Goal: Information Seeking & Learning: Find specific page/section

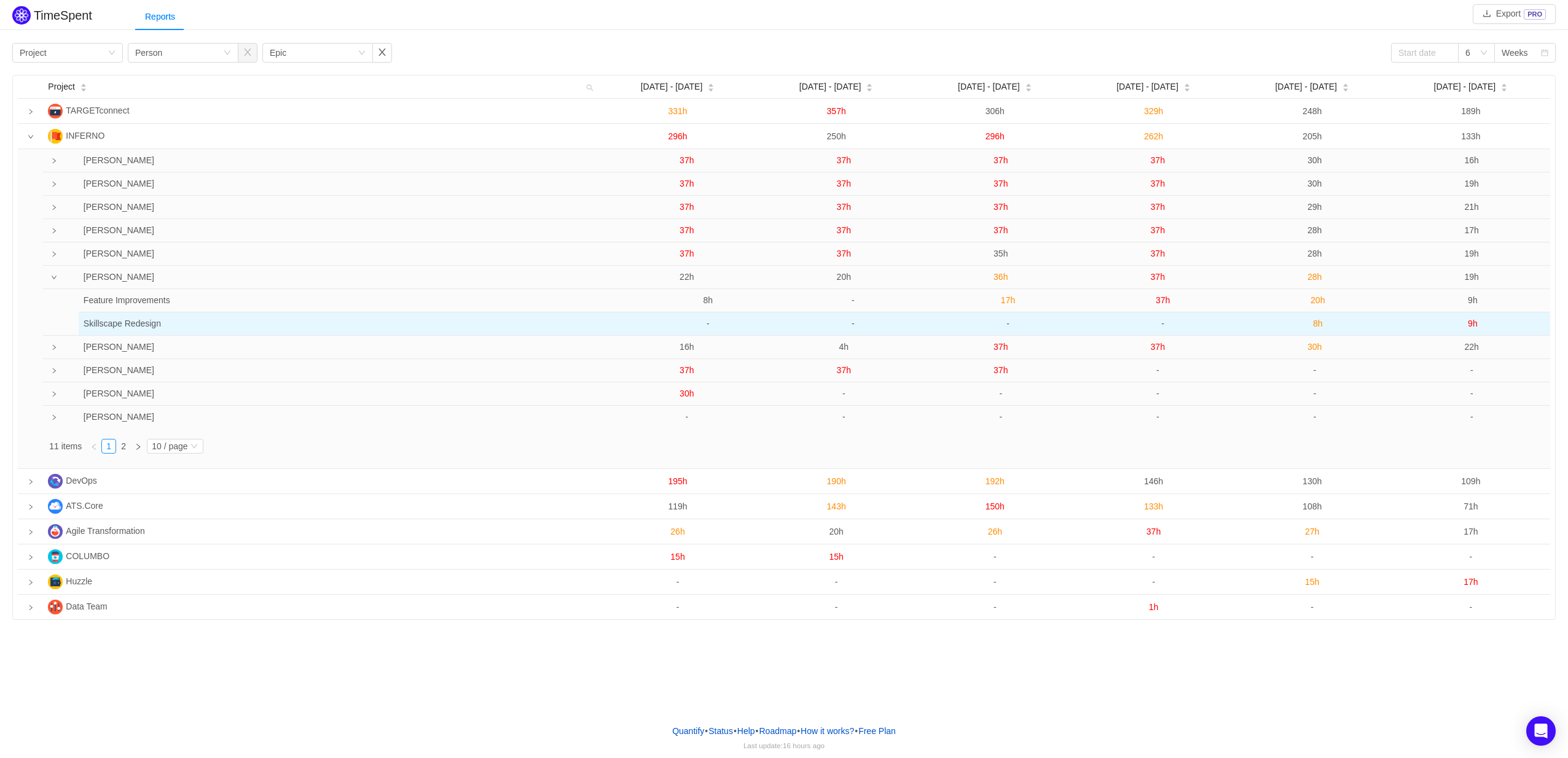
click at [1316, 328] on span "8h" at bounding box center [1318, 323] width 10 height 10
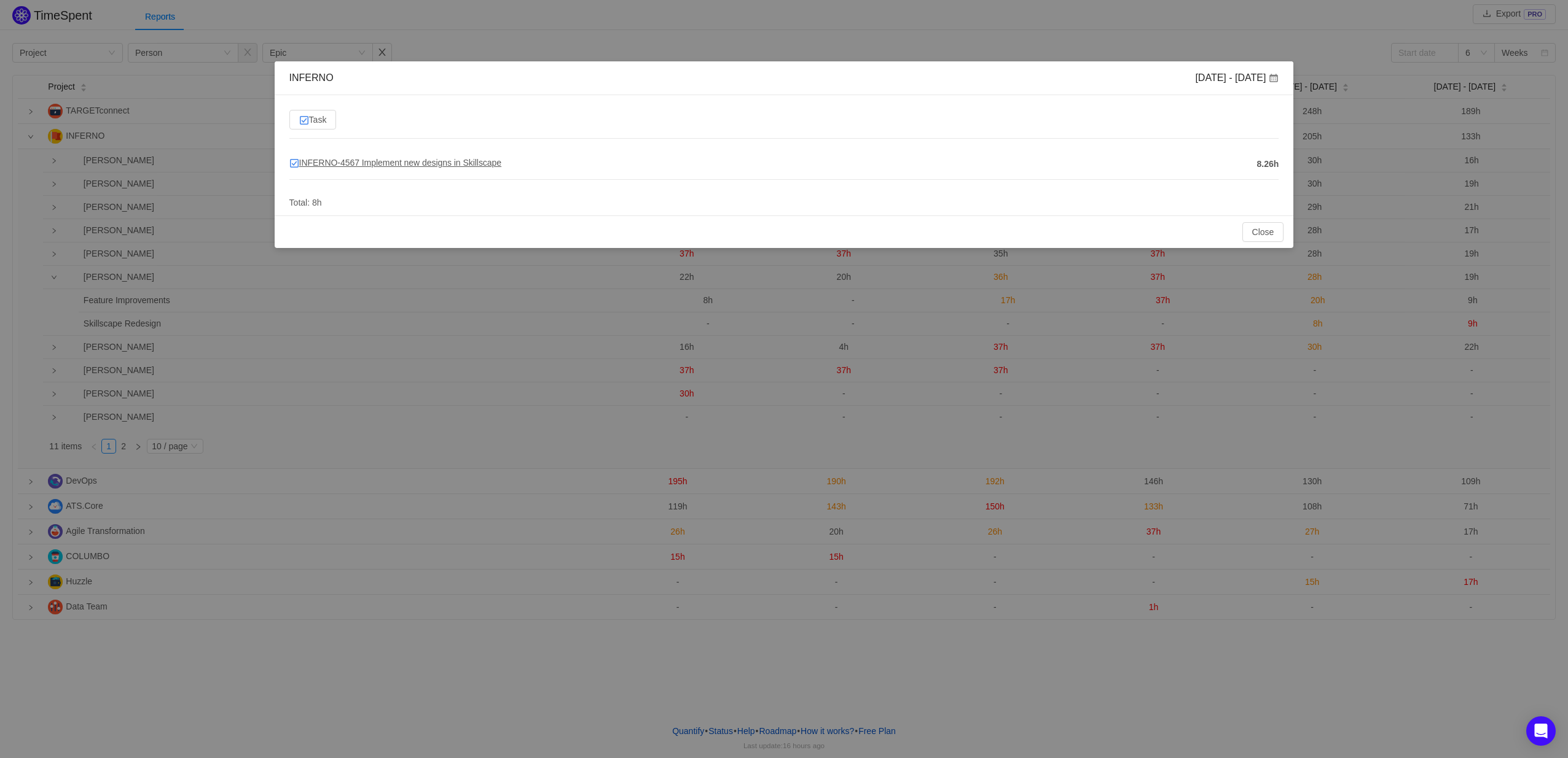
click at [440, 161] on span "INFERNO-4567 Implement new designs in Skillscape" at bounding box center [395, 163] width 212 height 10
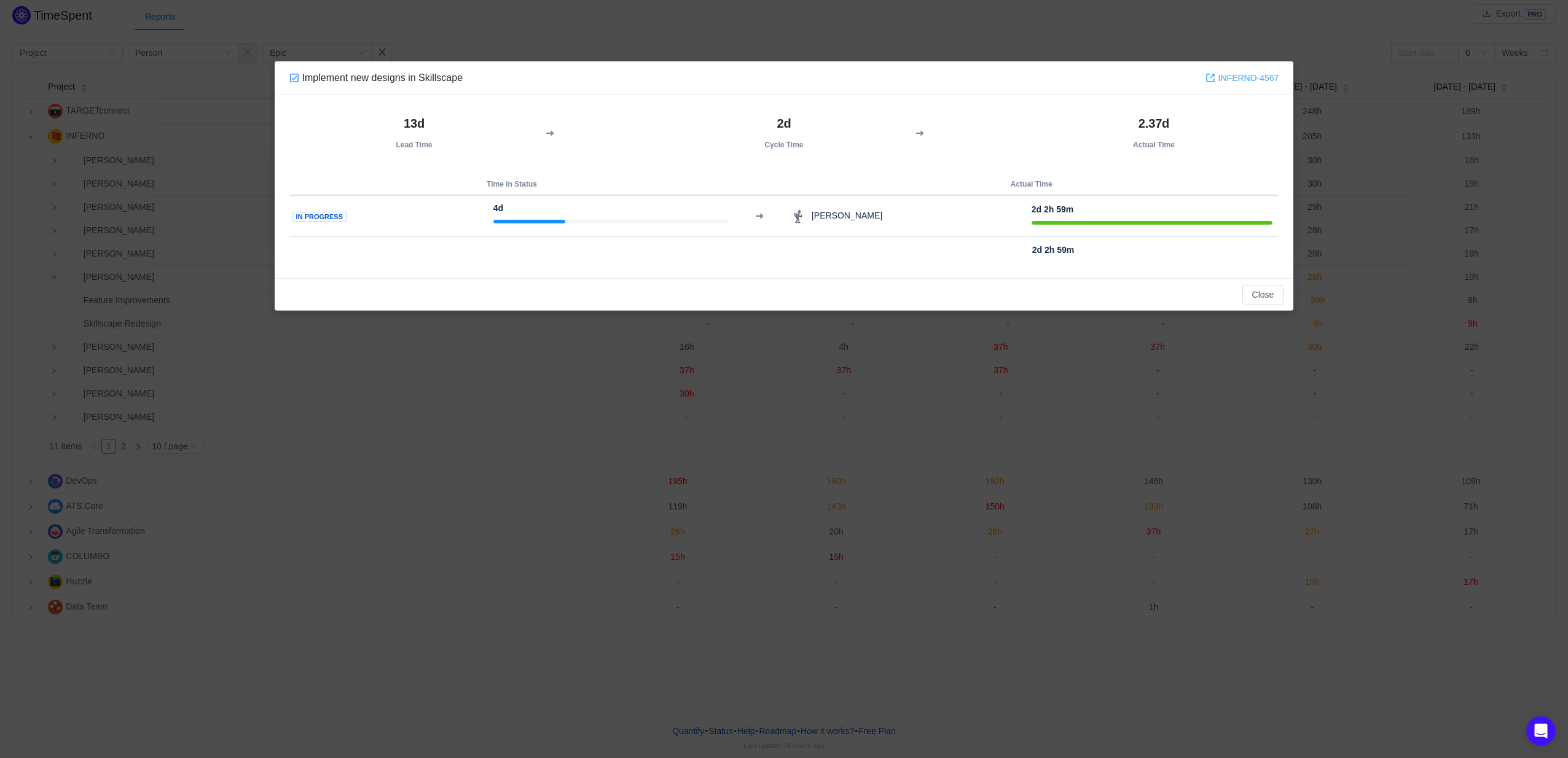
click at [1265, 75] on link "INFERNO-4567" at bounding box center [1242, 78] width 74 height 14
click at [1274, 289] on button "Close" at bounding box center [1264, 294] width 42 height 19
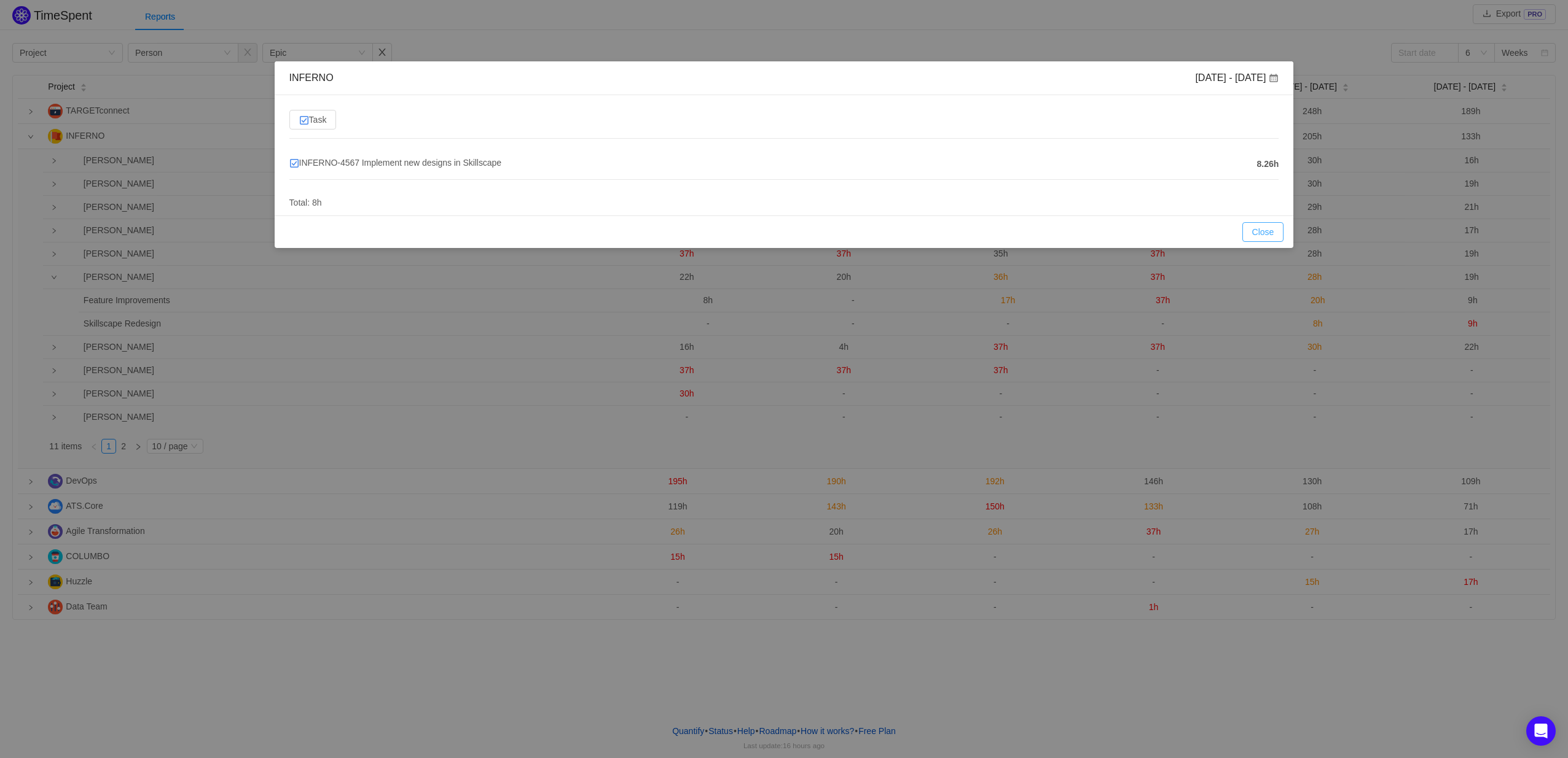
click at [1268, 233] on button "Close" at bounding box center [1264, 232] width 42 height 19
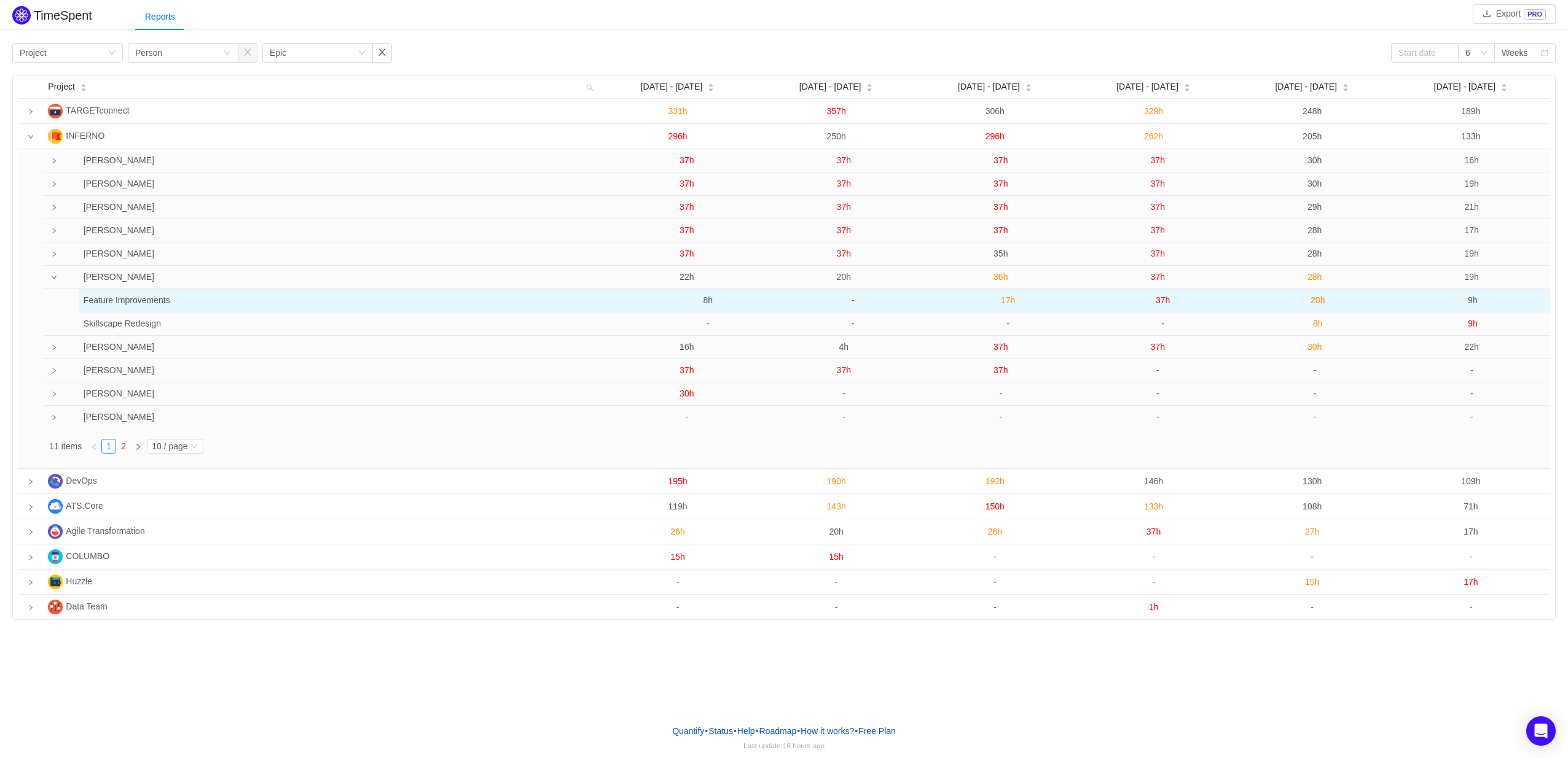
click at [711, 302] on span "8h" at bounding box center [708, 300] width 10 height 10
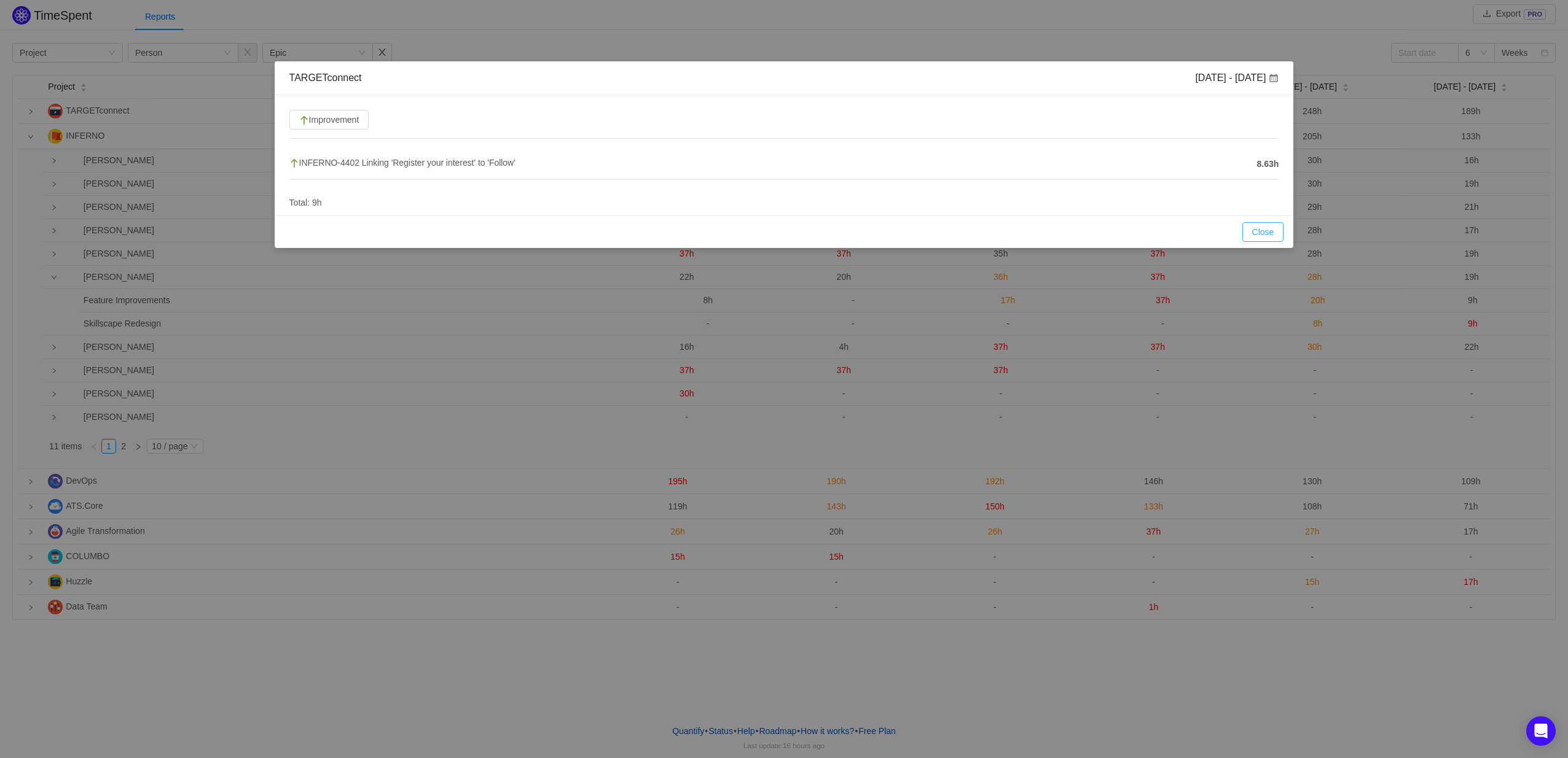
click at [1261, 230] on button "Close" at bounding box center [1264, 232] width 42 height 19
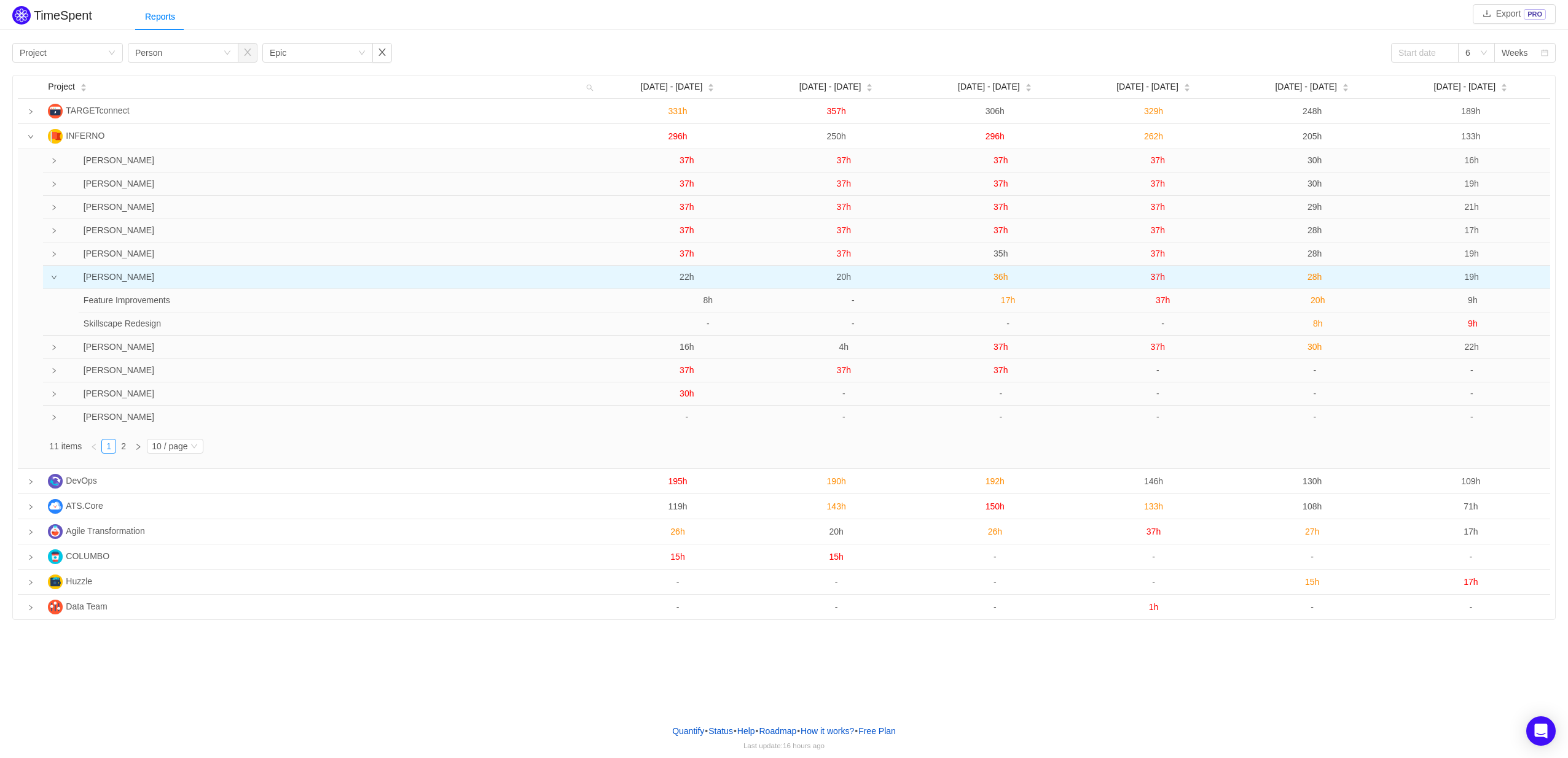
click at [685, 276] on span "22h" at bounding box center [686, 277] width 14 height 10
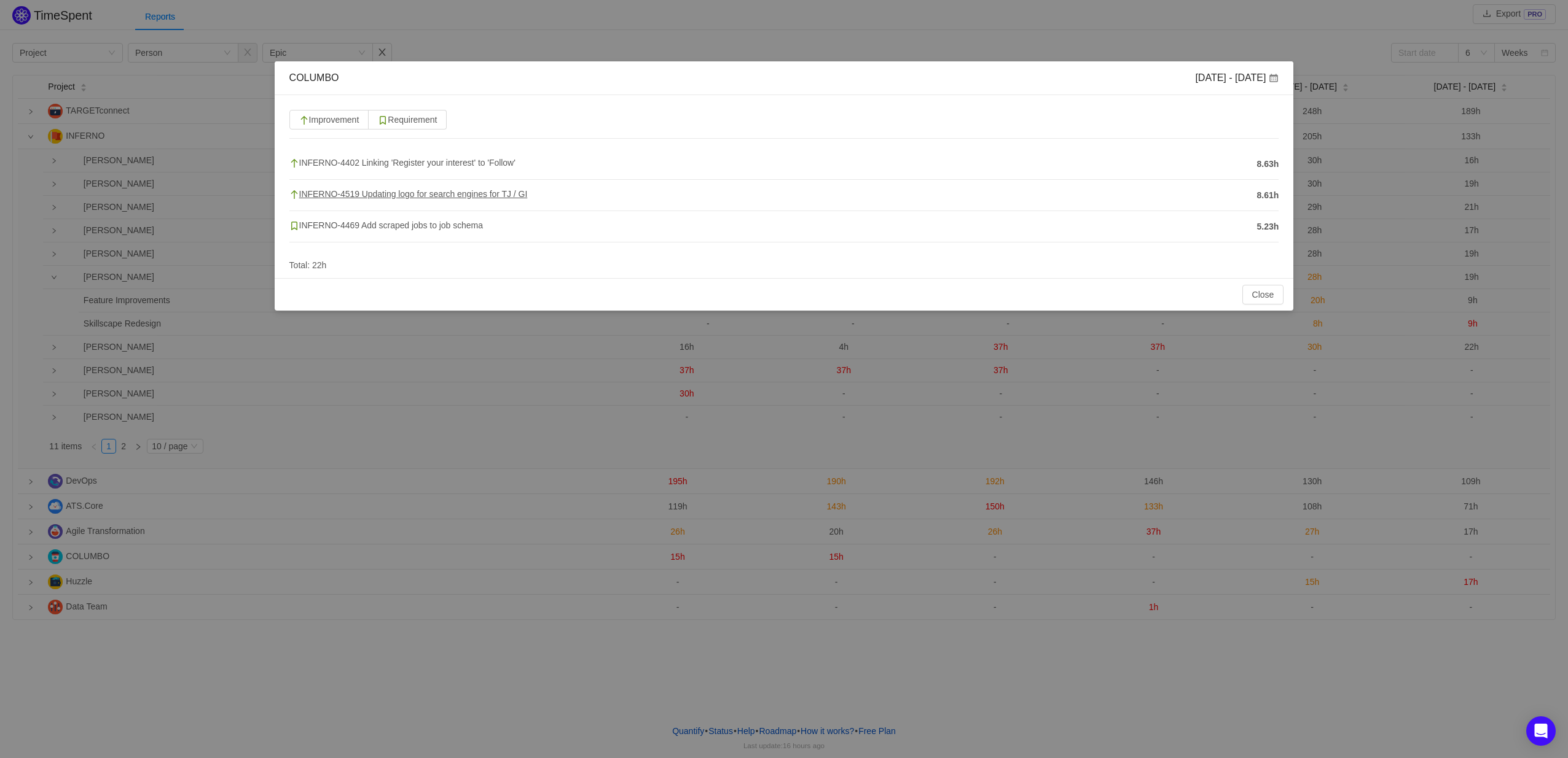
click at [342, 195] on span "INFERNO-4519 Updating logo for search engines for TJ / GI" at bounding box center [409, 194] width 238 height 10
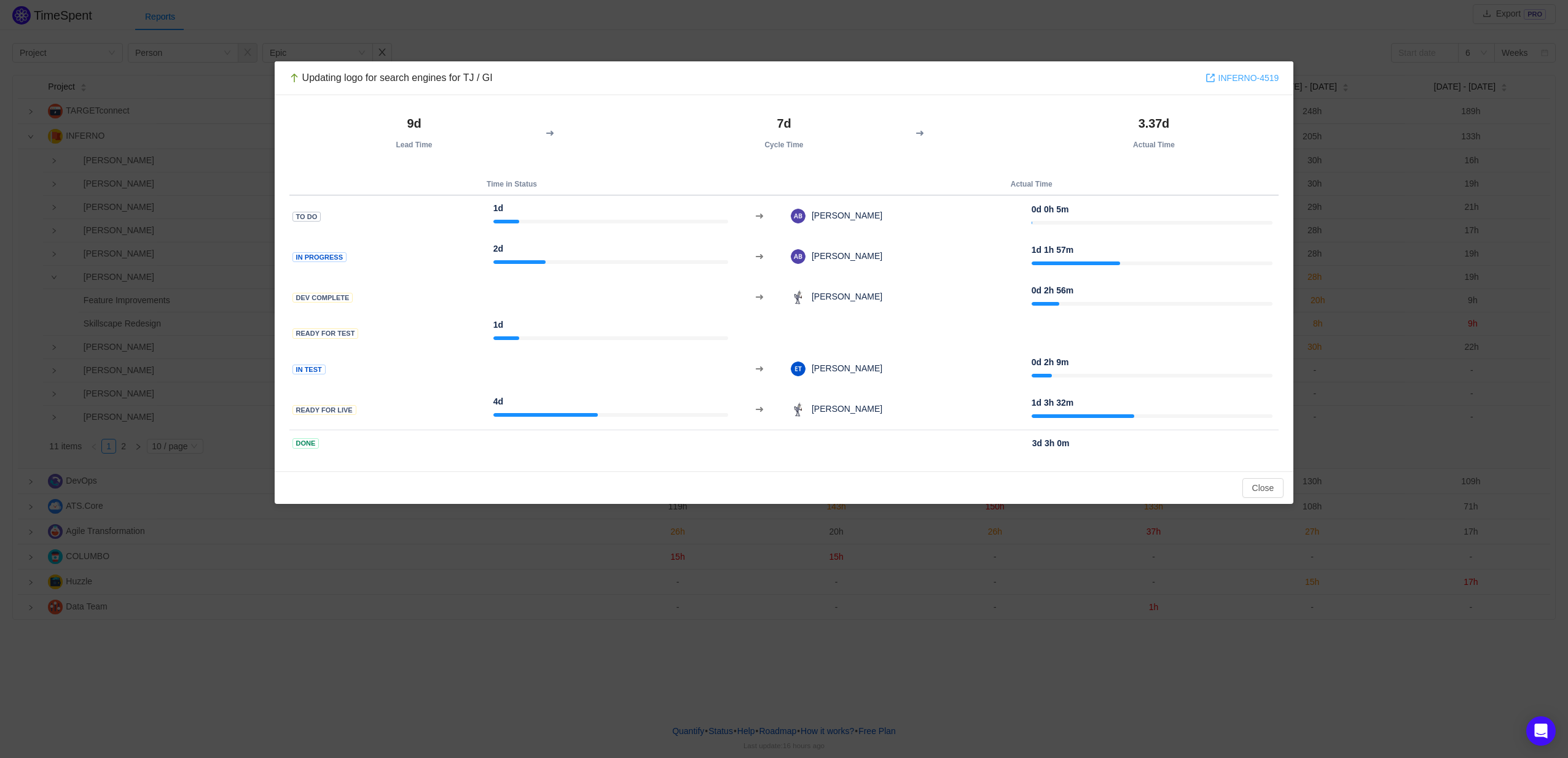
click at [1239, 75] on link "INFERNO-4519" at bounding box center [1242, 78] width 74 height 14
click at [1270, 489] on button "Close" at bounding box center [1264, 488] width 42 height 19
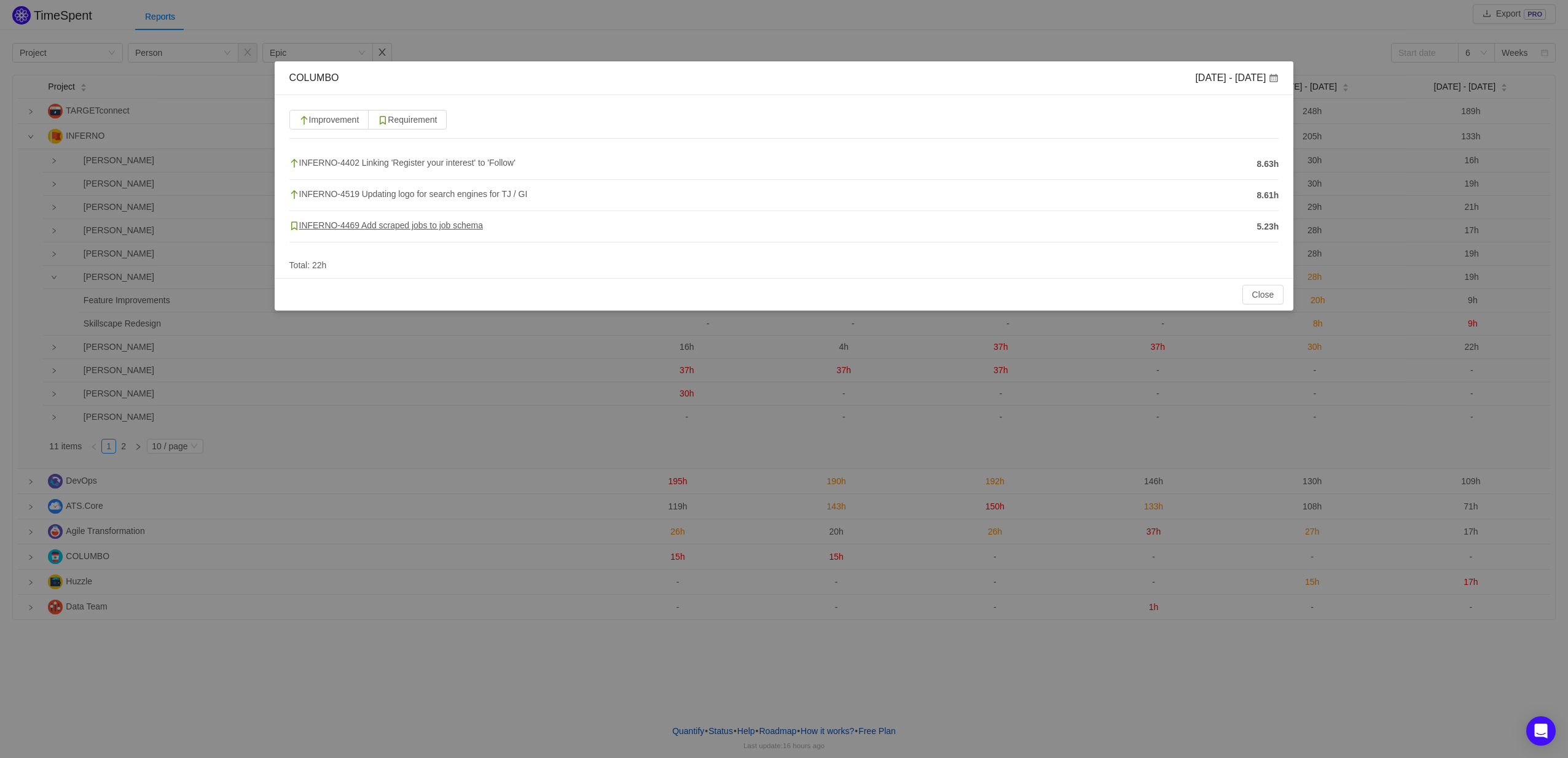
click at [379, 223] on span "INFERNO-4469 Add scraped jobs to job schema" at bounding box center [386, 225] width 194 height 10
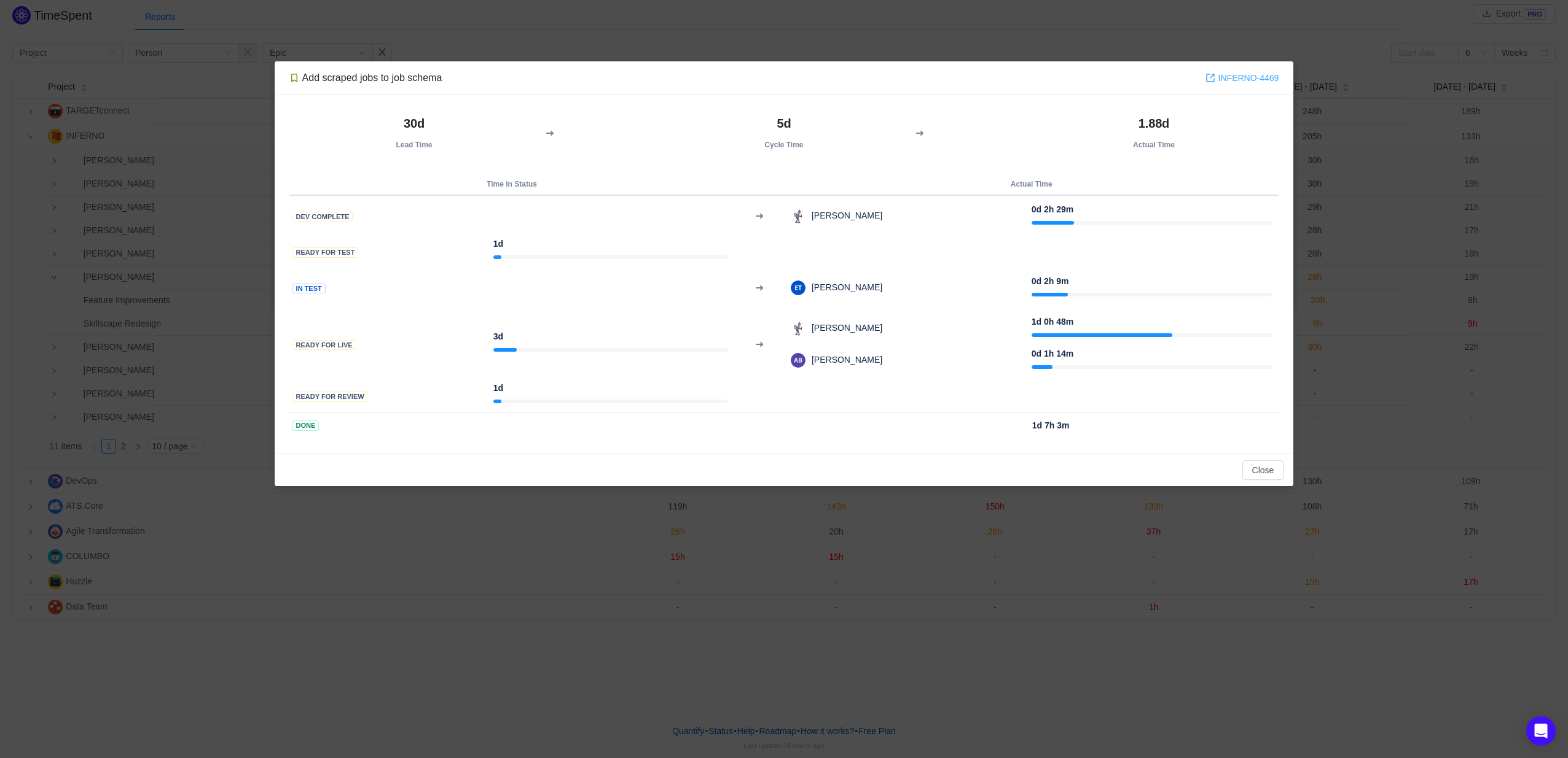
click at [1255, 75] on link "INFERNO-4469" at bounding box center [1242, 78] width 74 height 14
click at [1266, 469] on button "Close" at bounding box center [1264, 470] width 42 height 19
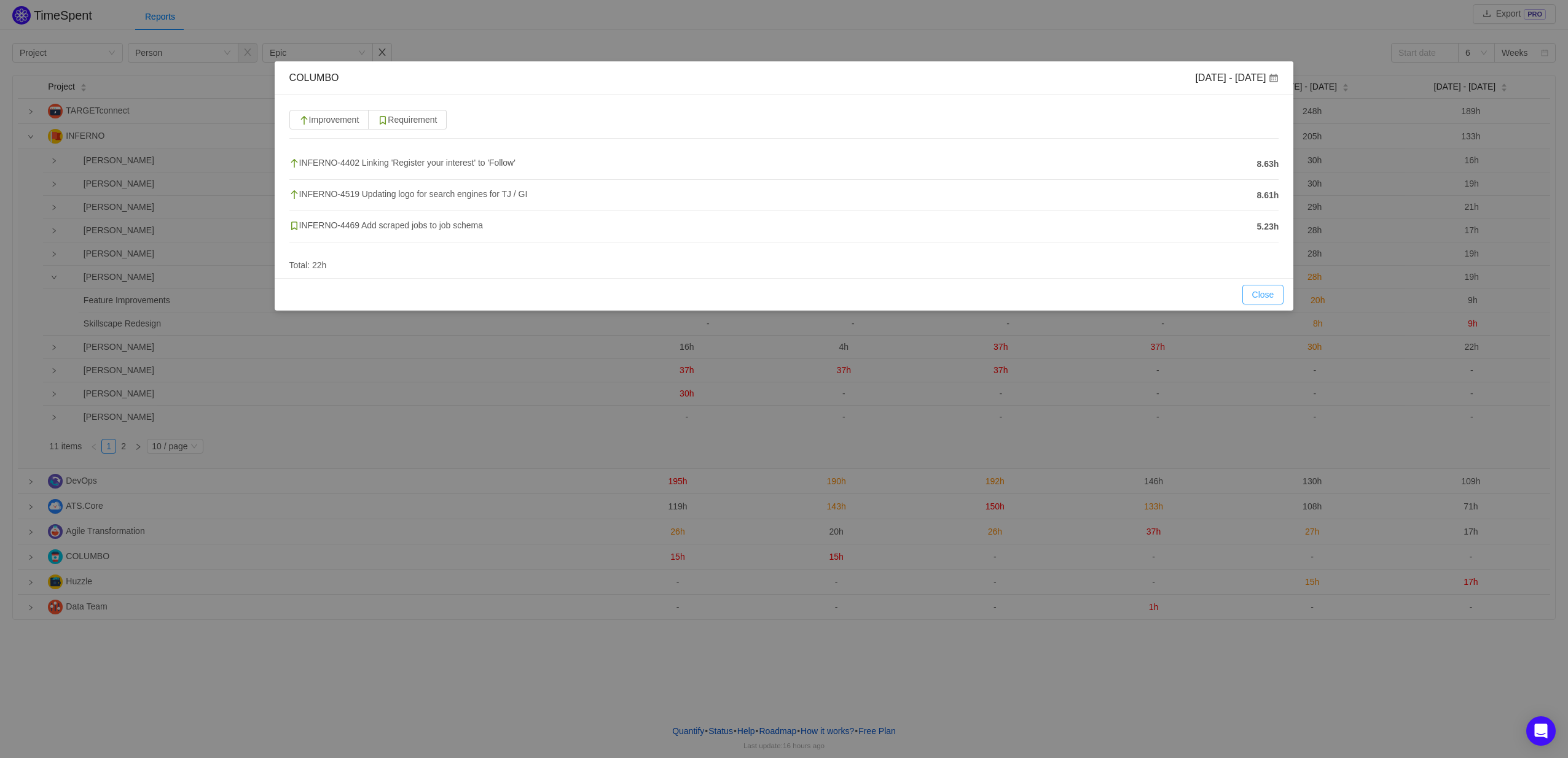
click at [1273, 294] on button "Close" at bounding box center [1264, 294] width 42 height 19
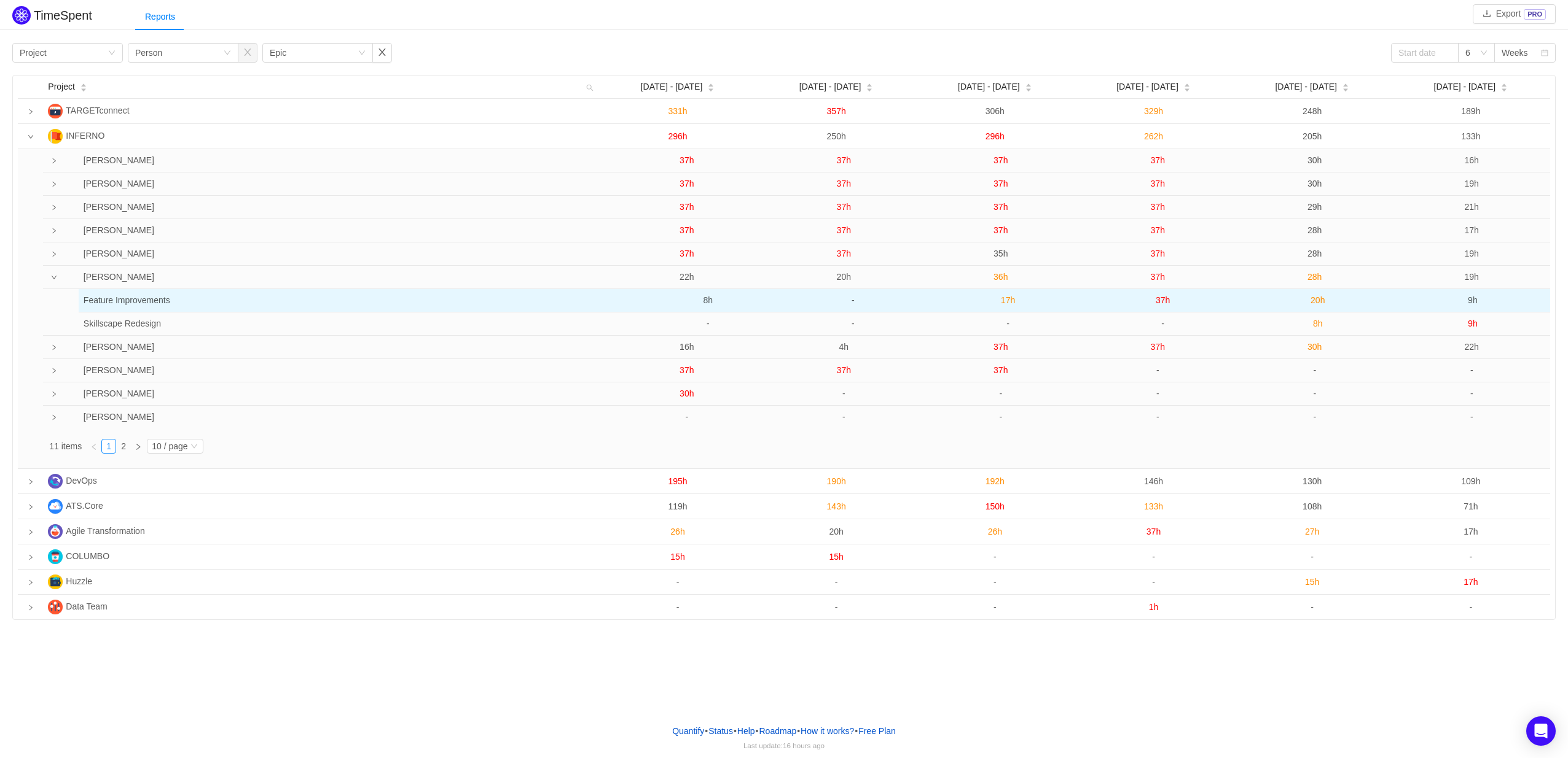
click at [708, 298] on span "8h" at bounding box center [708, 300] width 10 height 10
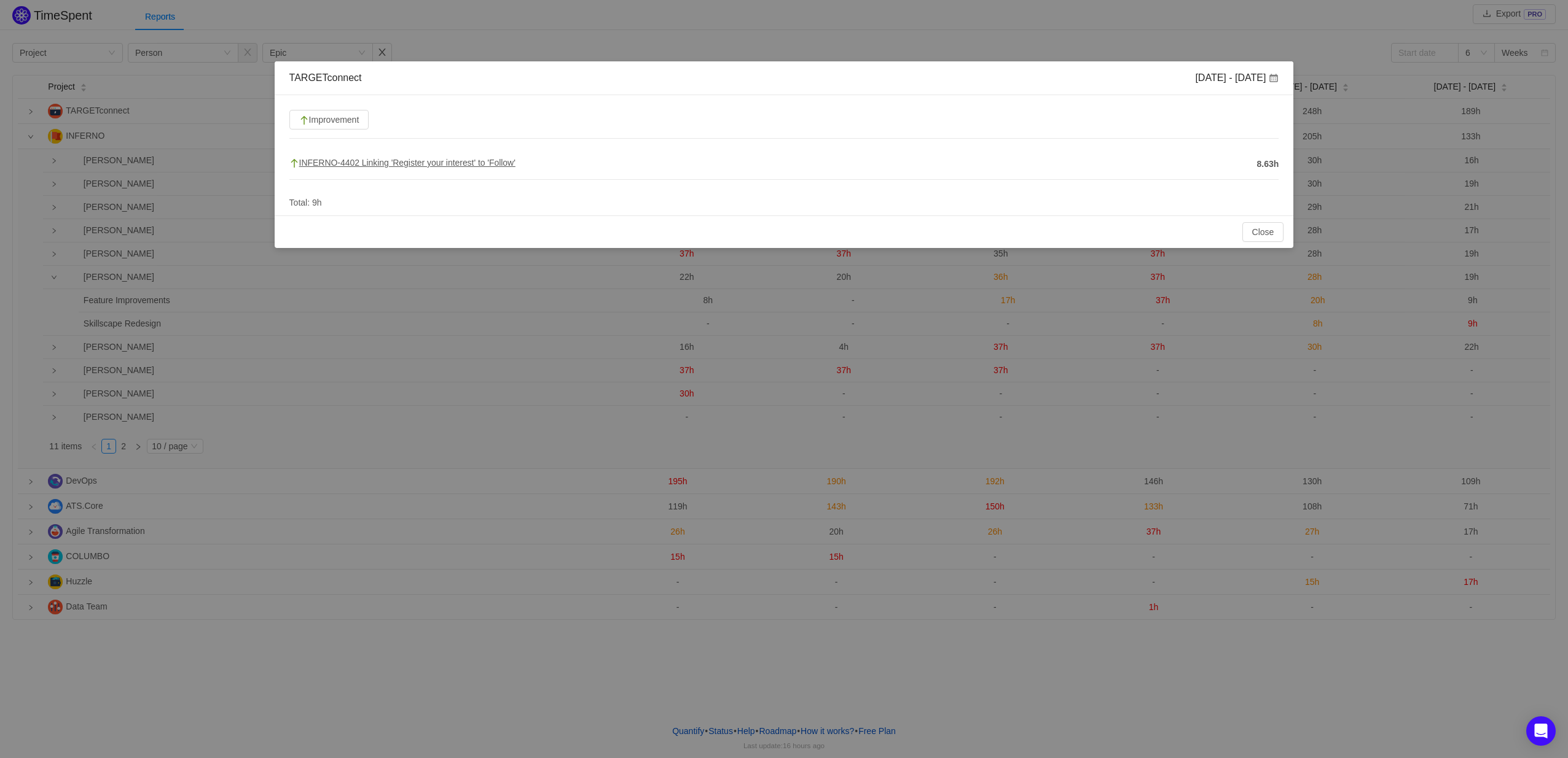
click at [479, 163] on span "INFERNO-4402 Linking 'Register your interest' to 'Follow'" at bounding box center [402, 163] width 226 height 10
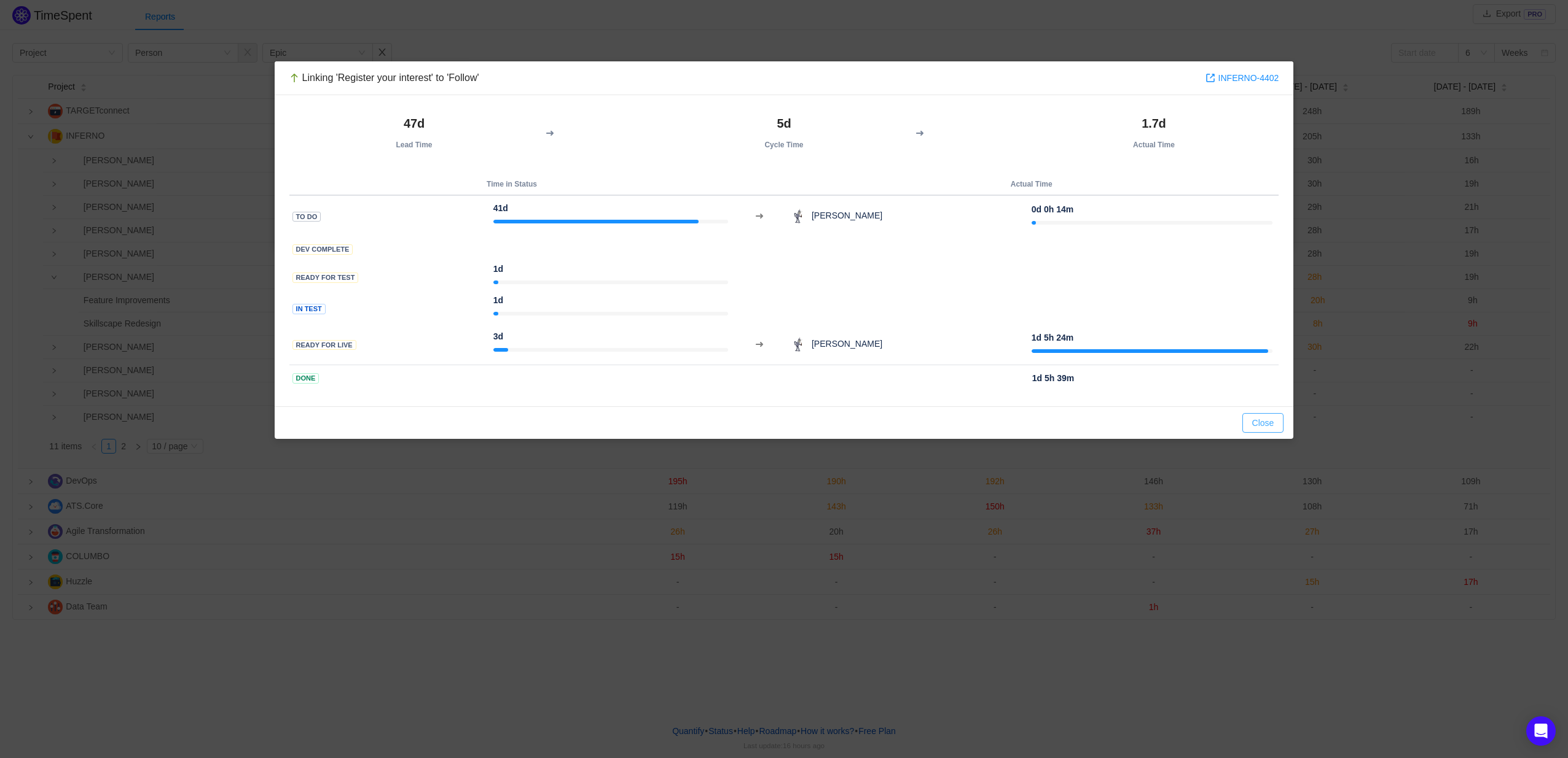
click at [1248, 422] on button "Close" at bounding box center [1264, 423] width 42 height 19
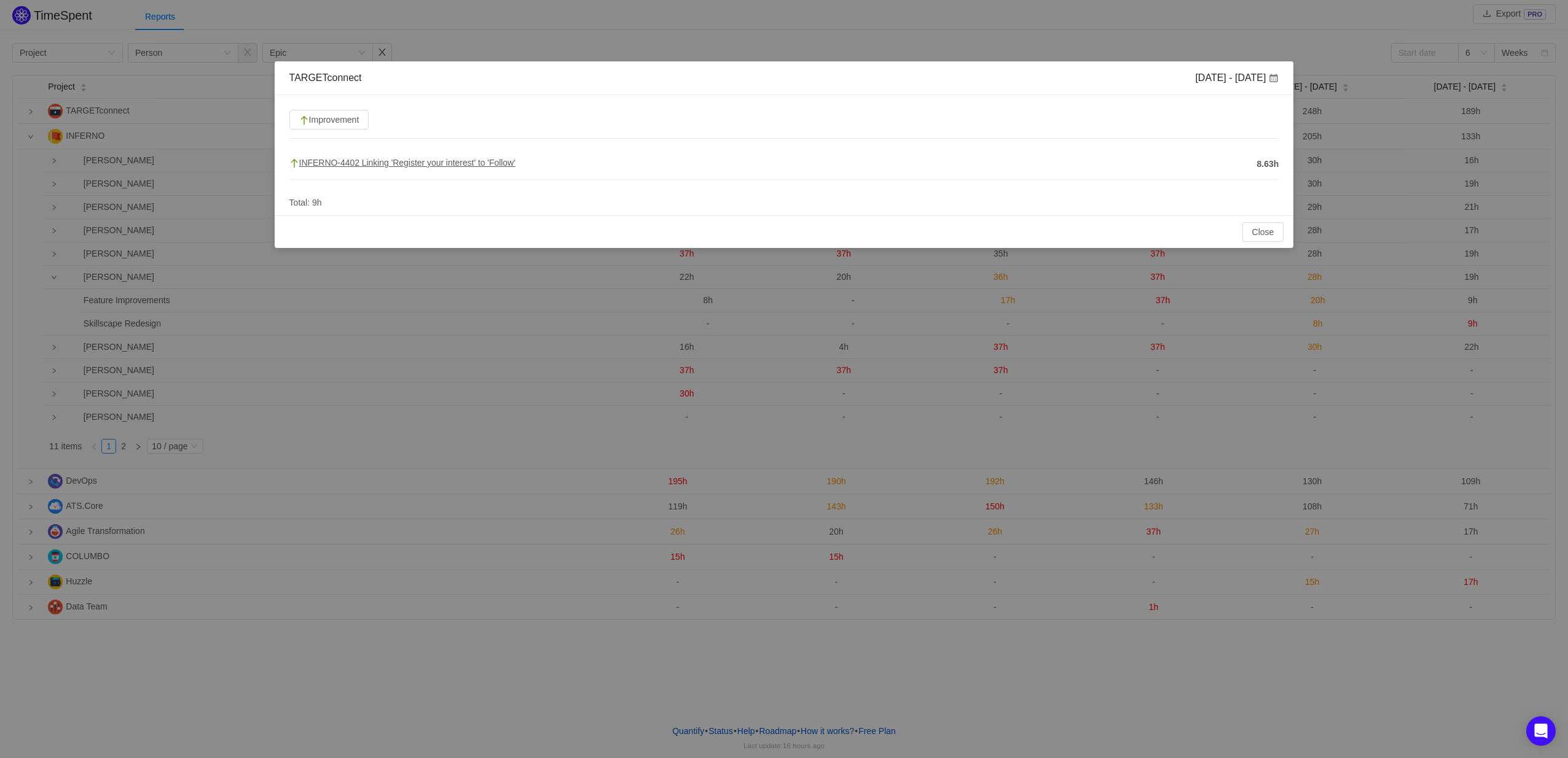
click at [486, 163] on span "INFERNO-4402 Linking 'Register your interest' to 'Follow'" at bounding box center [402, 163] width 226 height 10
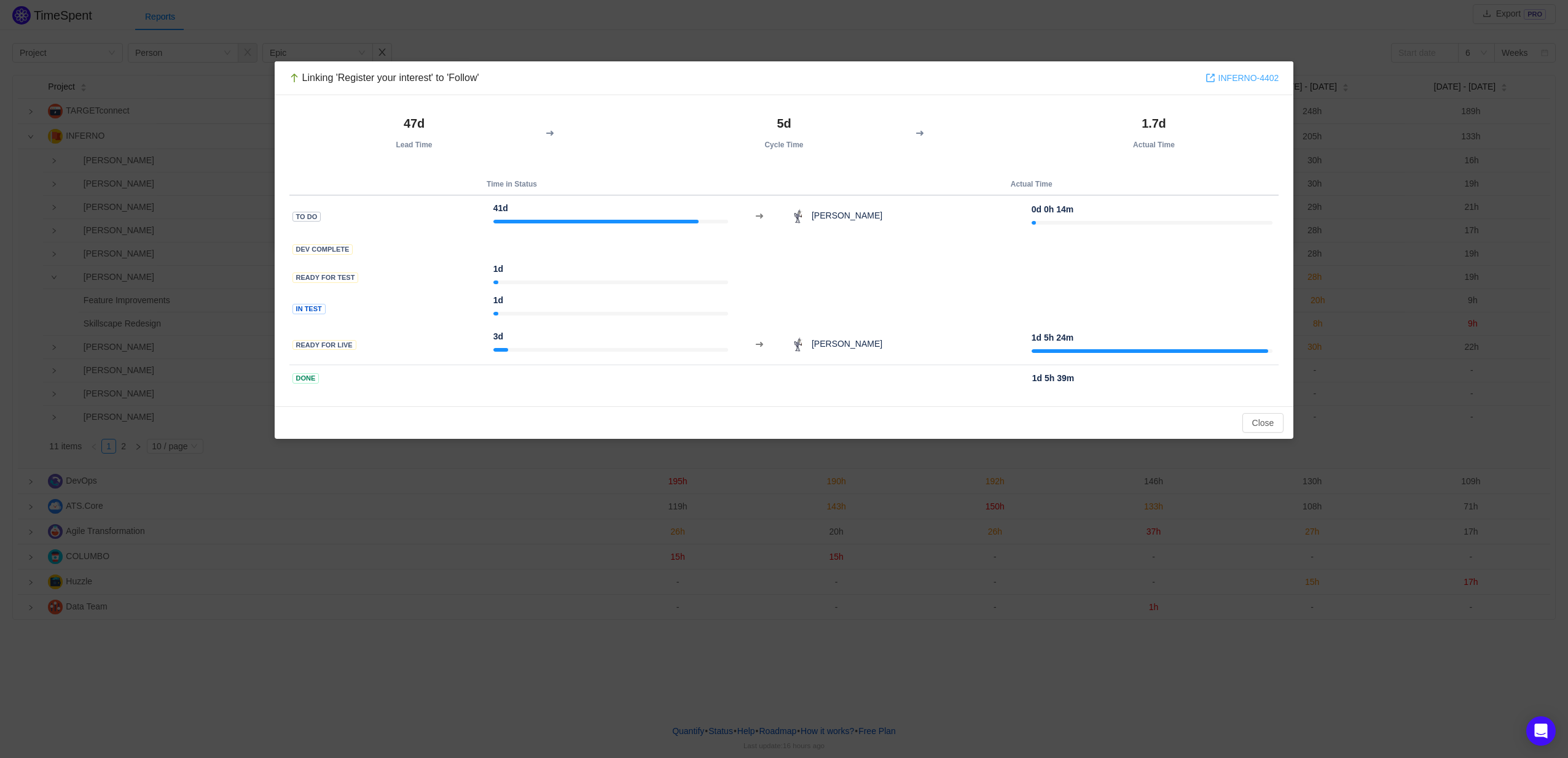
click at [1244, 80] on link "INFERNO-4402" at bounding box center [1242, 78] width 74 height 14
drag, startPoint x: 1257, startPoint y: 423, endPoint x: 1248, endPoint y: 418, distance: 10.3
click at [1258, 423] on button "Close" at bounding box center [1264, 423] width 42 height 19
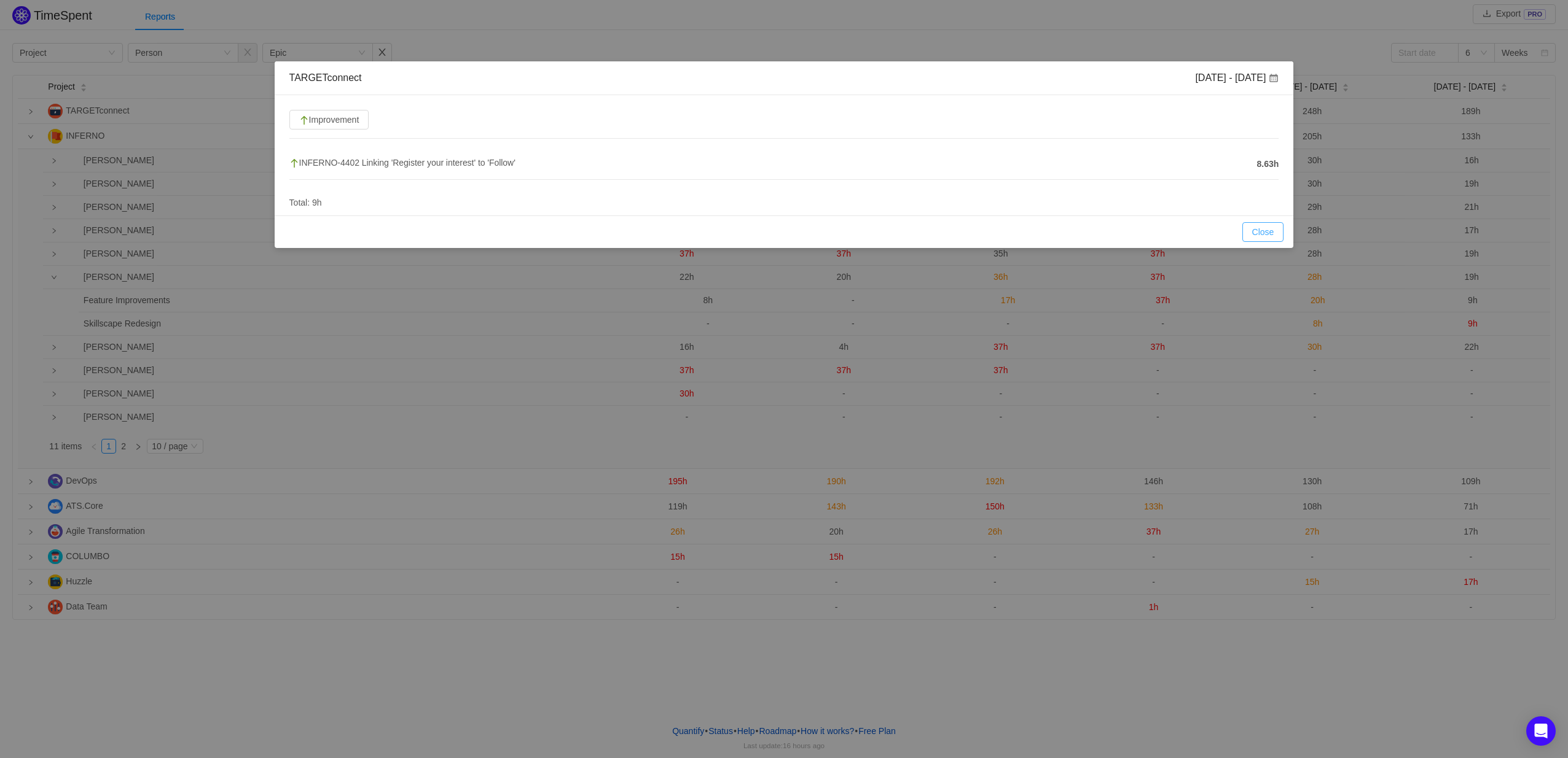
click at [1269, 229] on button "Close" at bounding box center [1264, 232] width 42 height 19
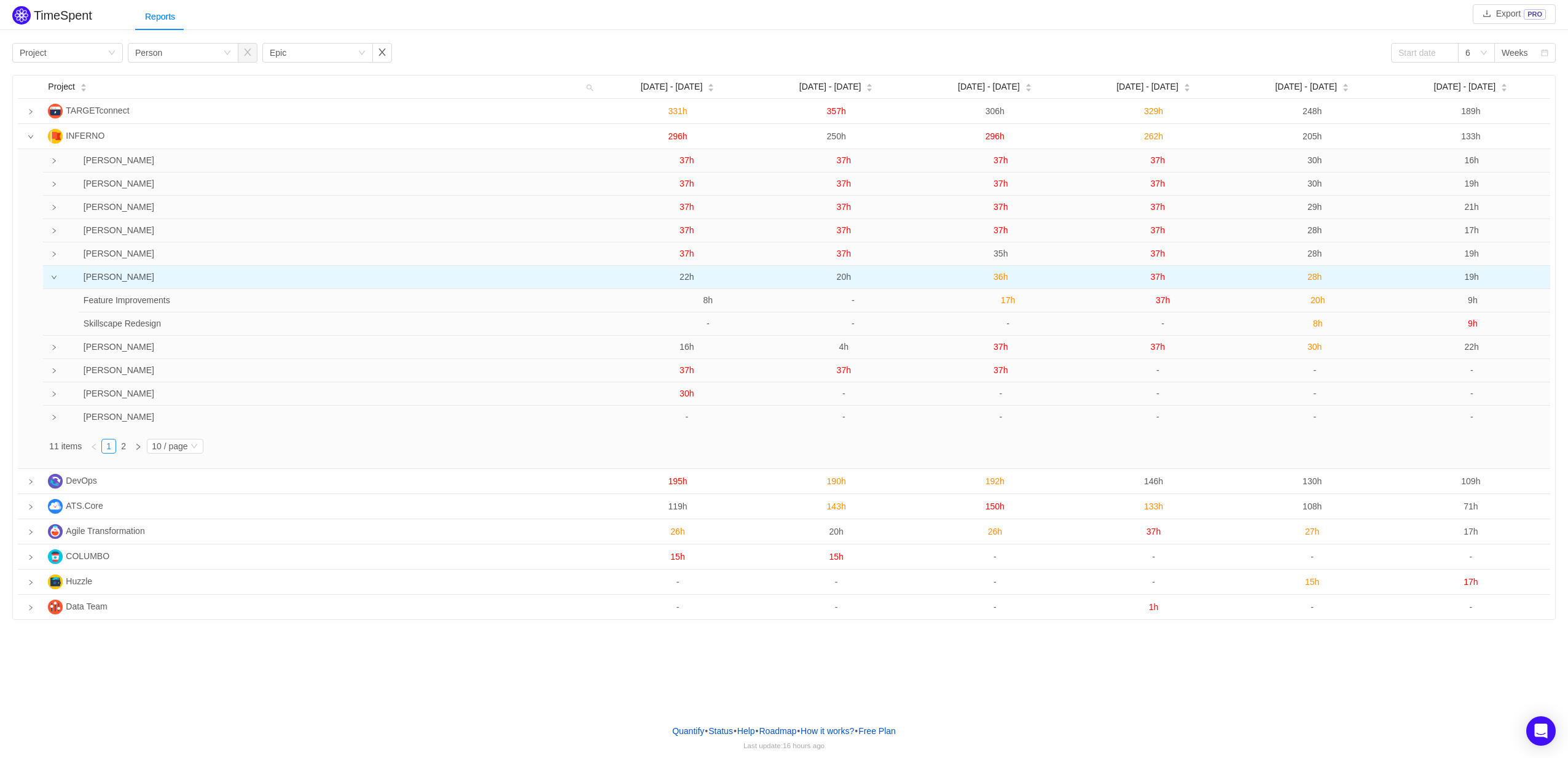
click at [847, 281] on span "20h" at bounding box center [844, 277] width 14 height 10
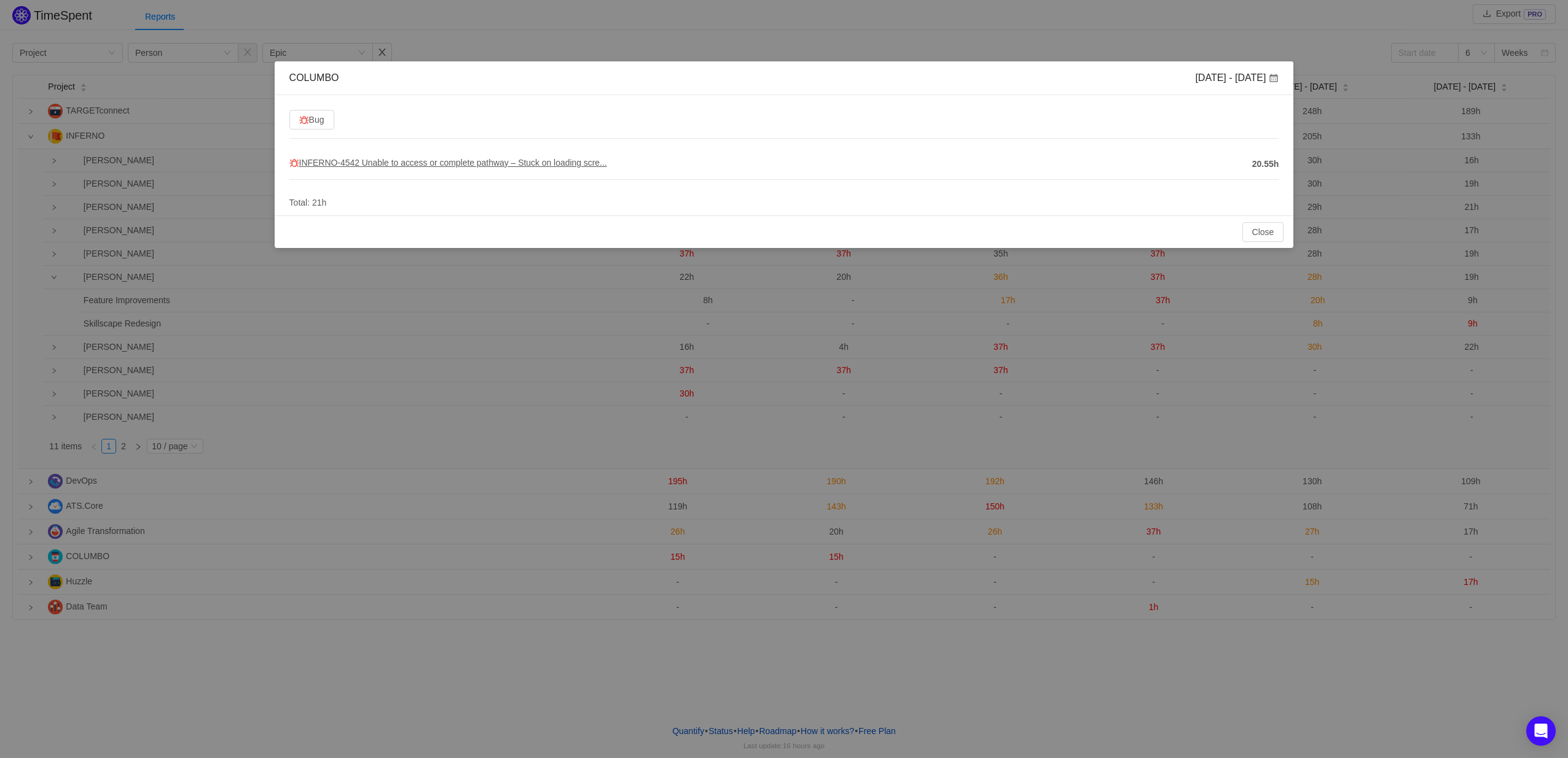
click at [502, 161] on span "INFERNO-4542 Unable to access or complete pathway – Stuck on loading scre..." at bounding box center [449, 163] width 318 height 10
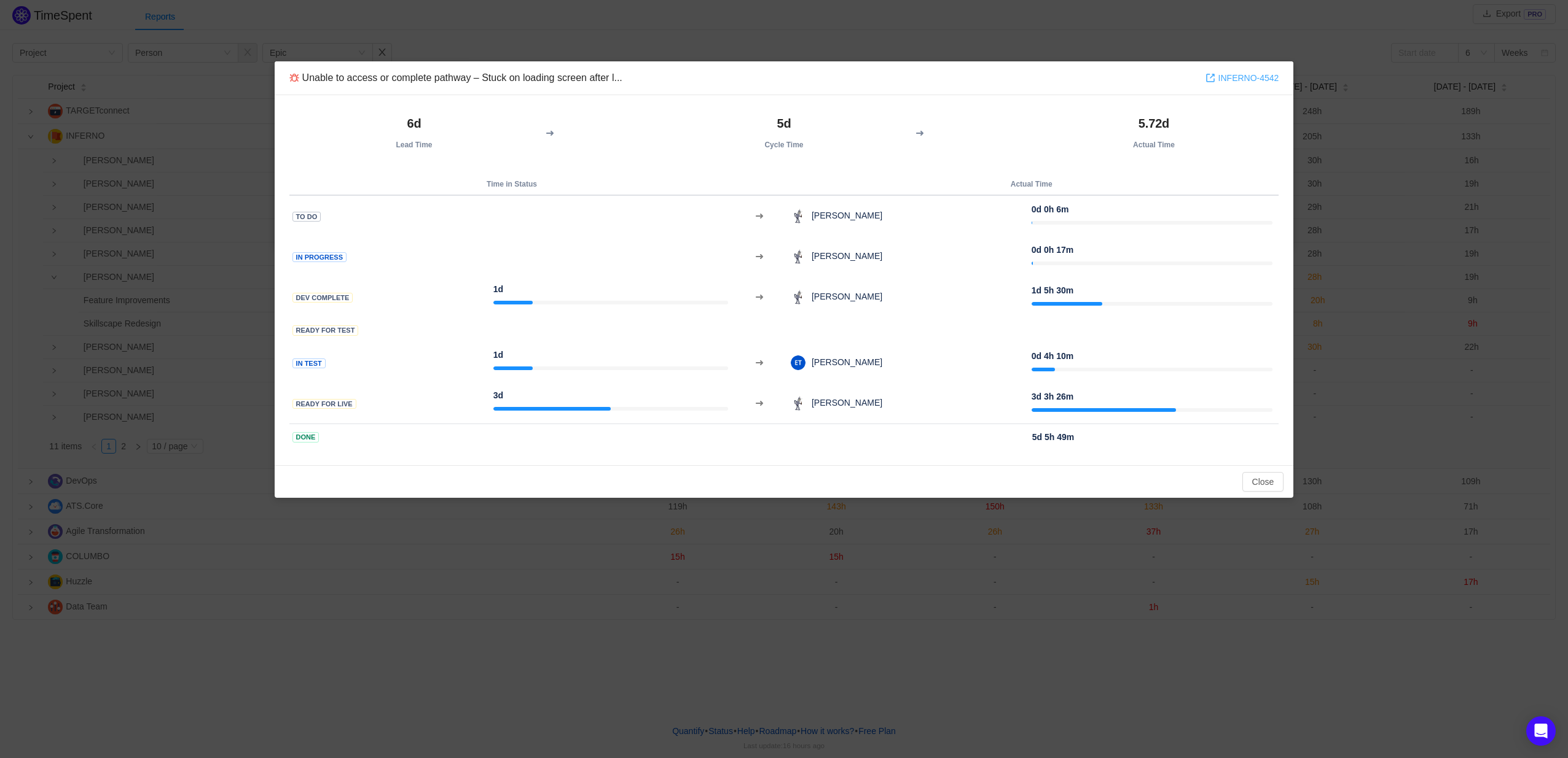
click at [1227, 79] on link "INFERNO-4542" at bounding box center [1242, 78] width 74 height 14
click at [1265, 477] on button "Close" at bounding box center [1264, 482] width 42 height 19
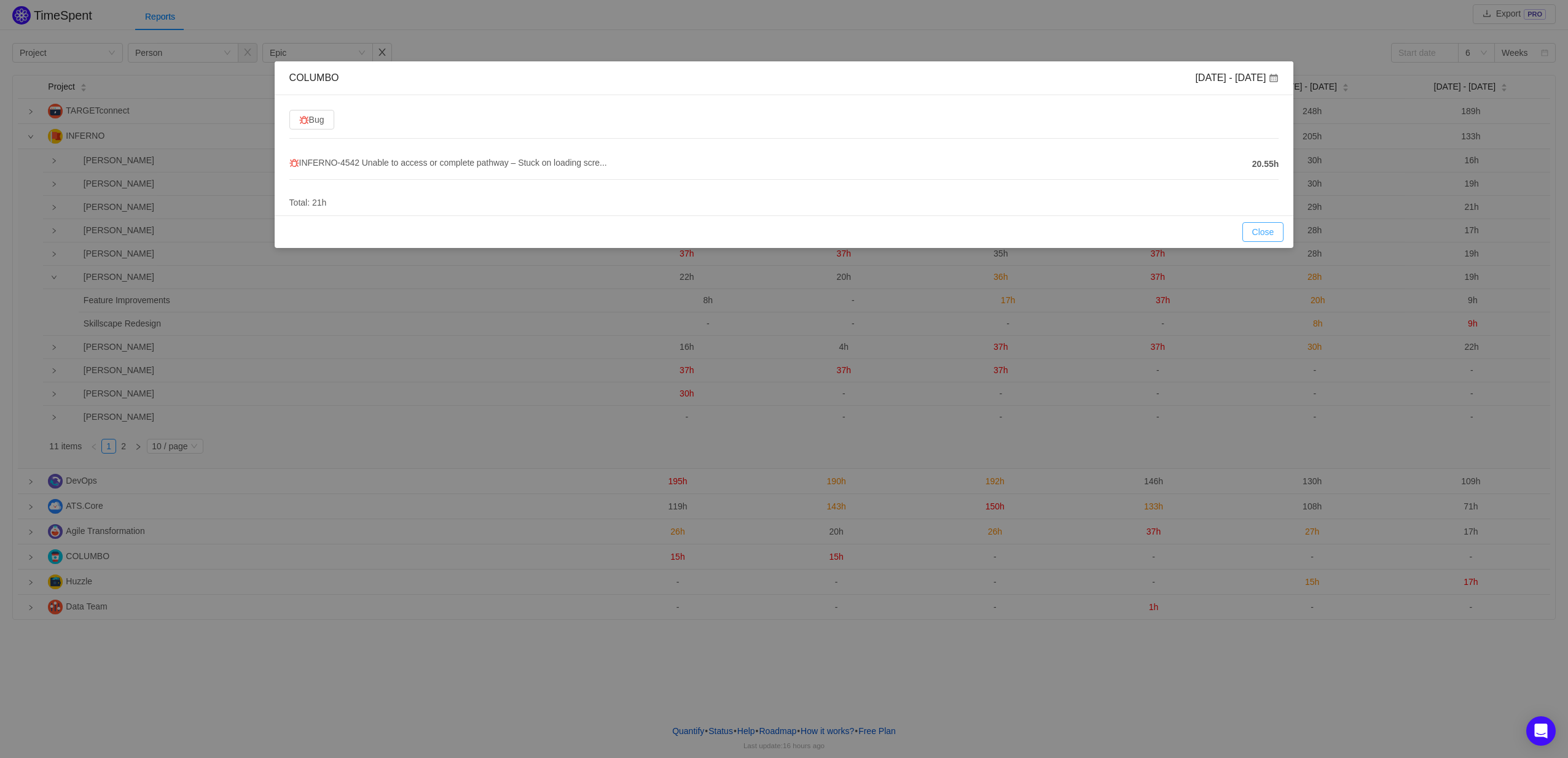
click at [1256, 234] on button "Close" at bounding box center [1264, 232] width 42 height 19
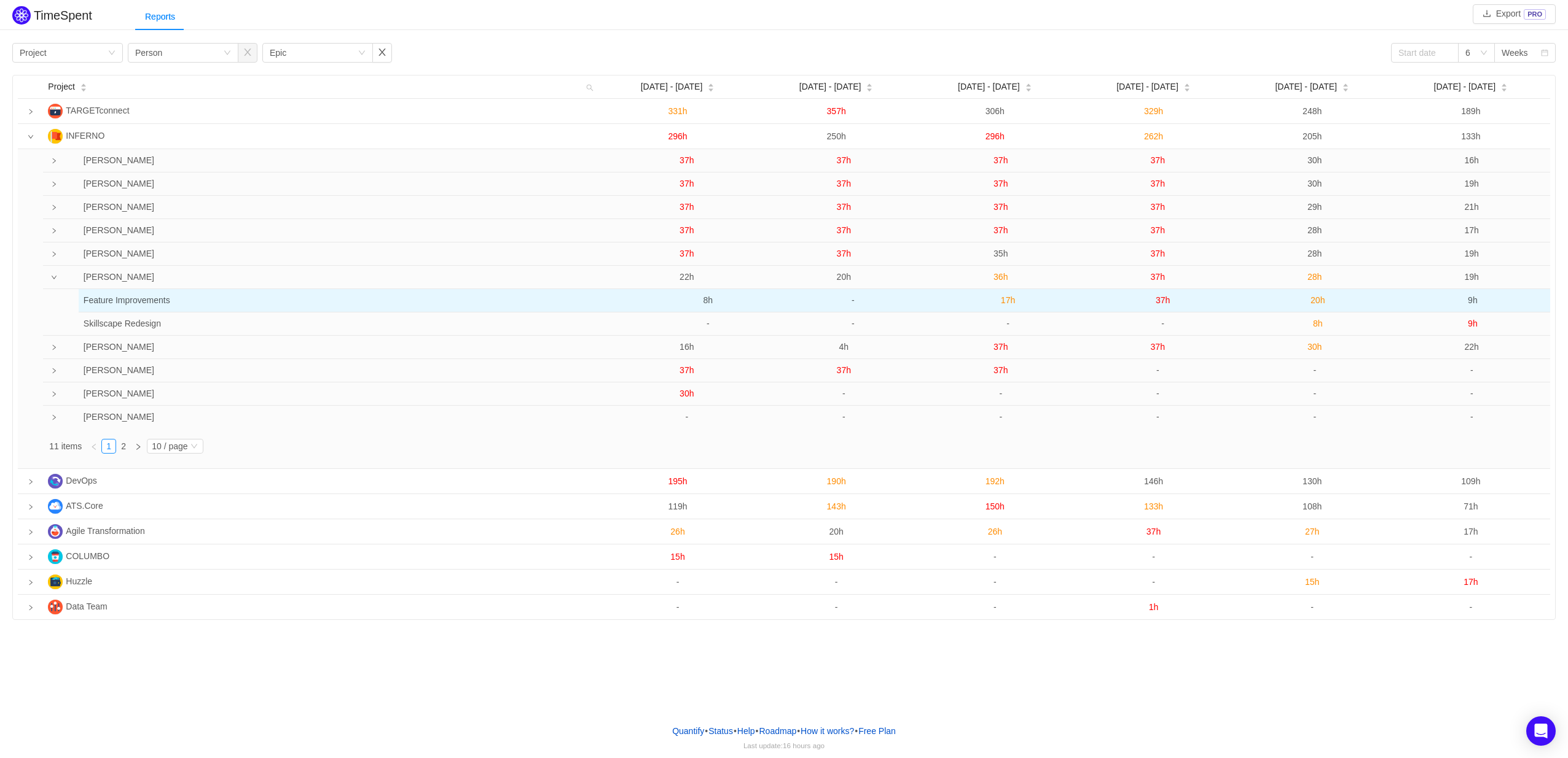
click at [1007, 298] on span "17h" at bounding box center [1007, 300] width 14 height 10
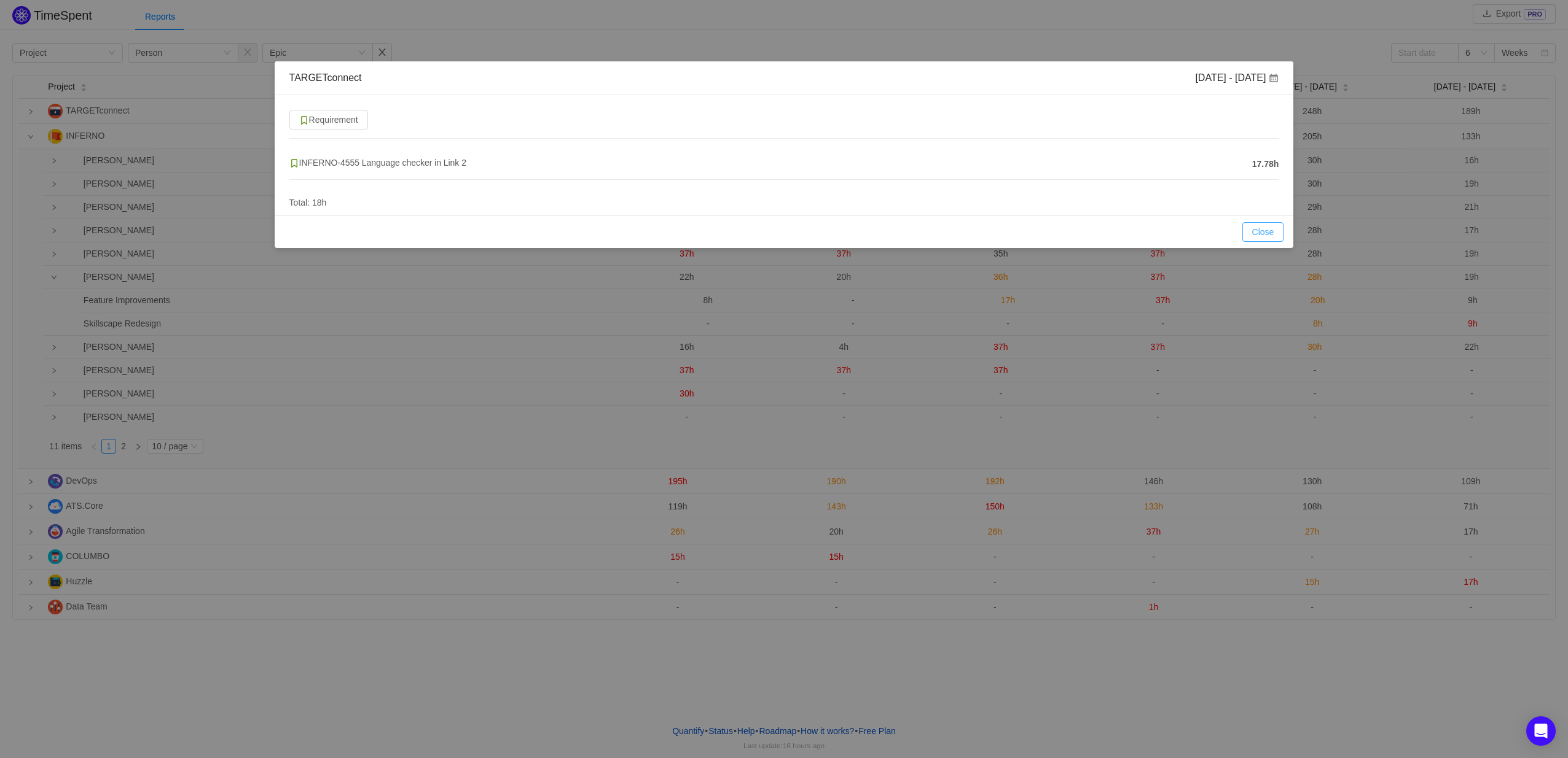
click at [1269, 230] on button "Close" at bounding box center [1264, 232] width 42 height 19
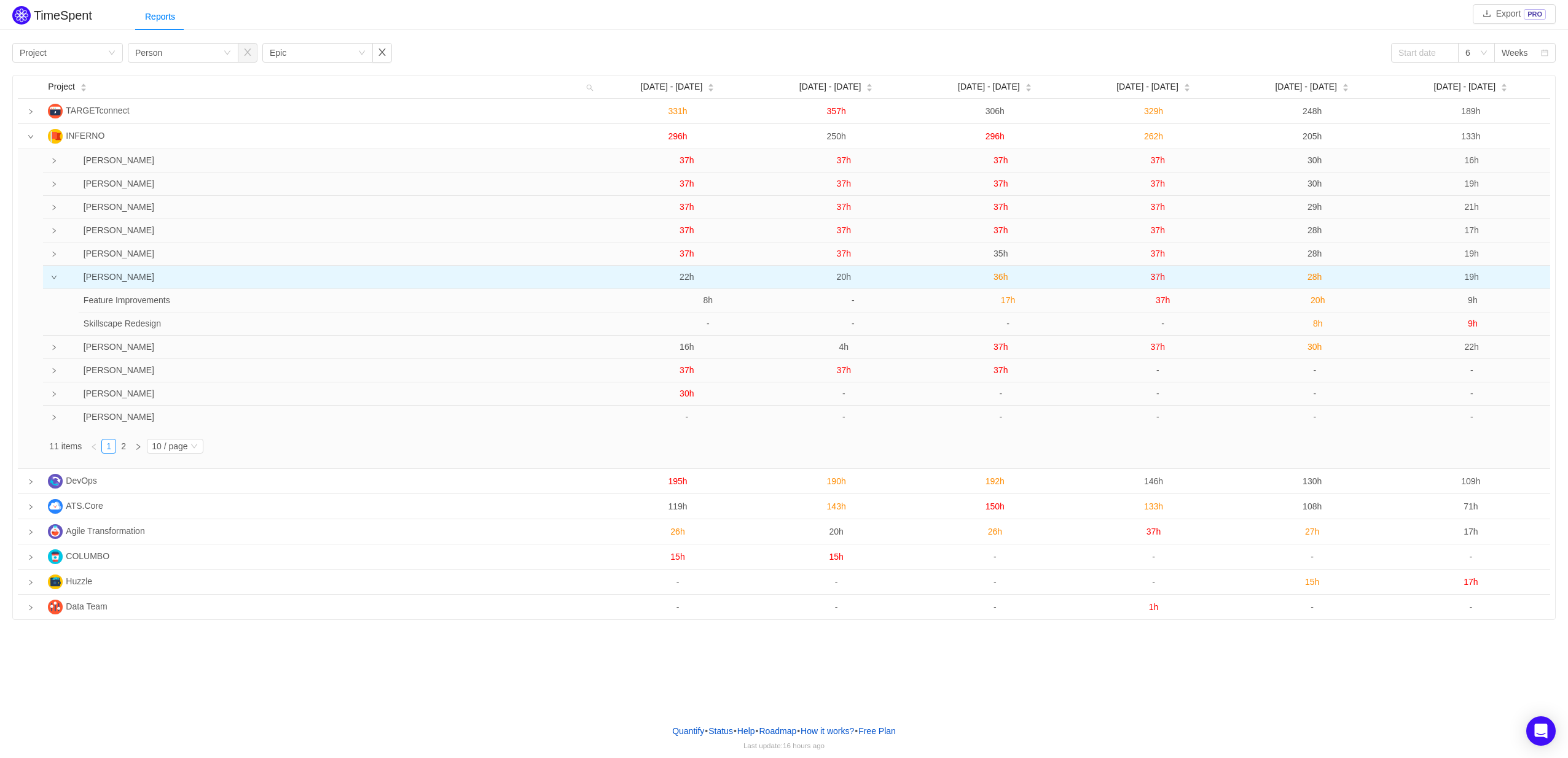
click at [1003, 275] on span "36h" at bounding box center [1000, 277] width 14 height 10
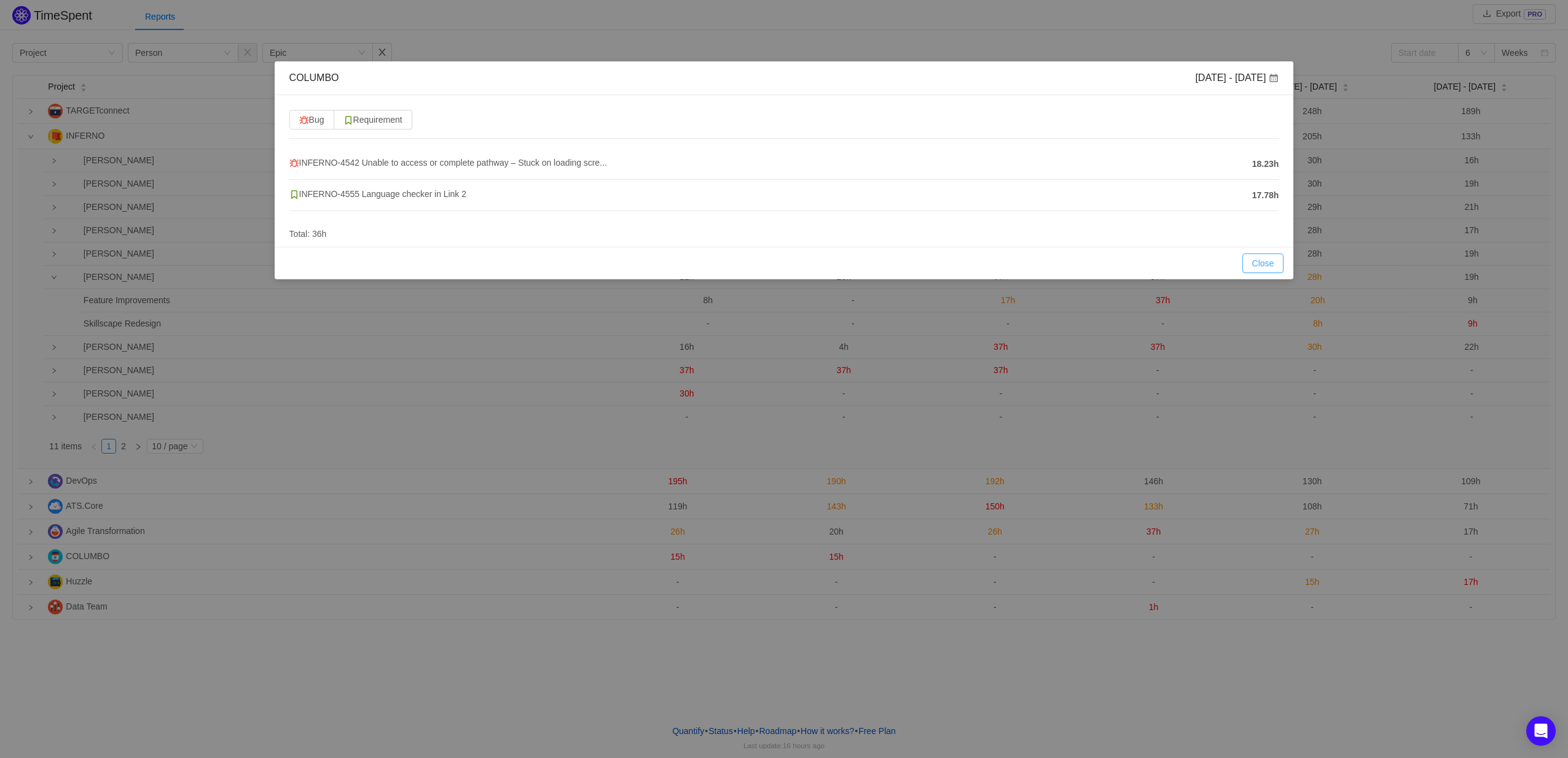
click at [1276, 266] on button "Close" at bounding box center [1264, 263] width 42 height 19
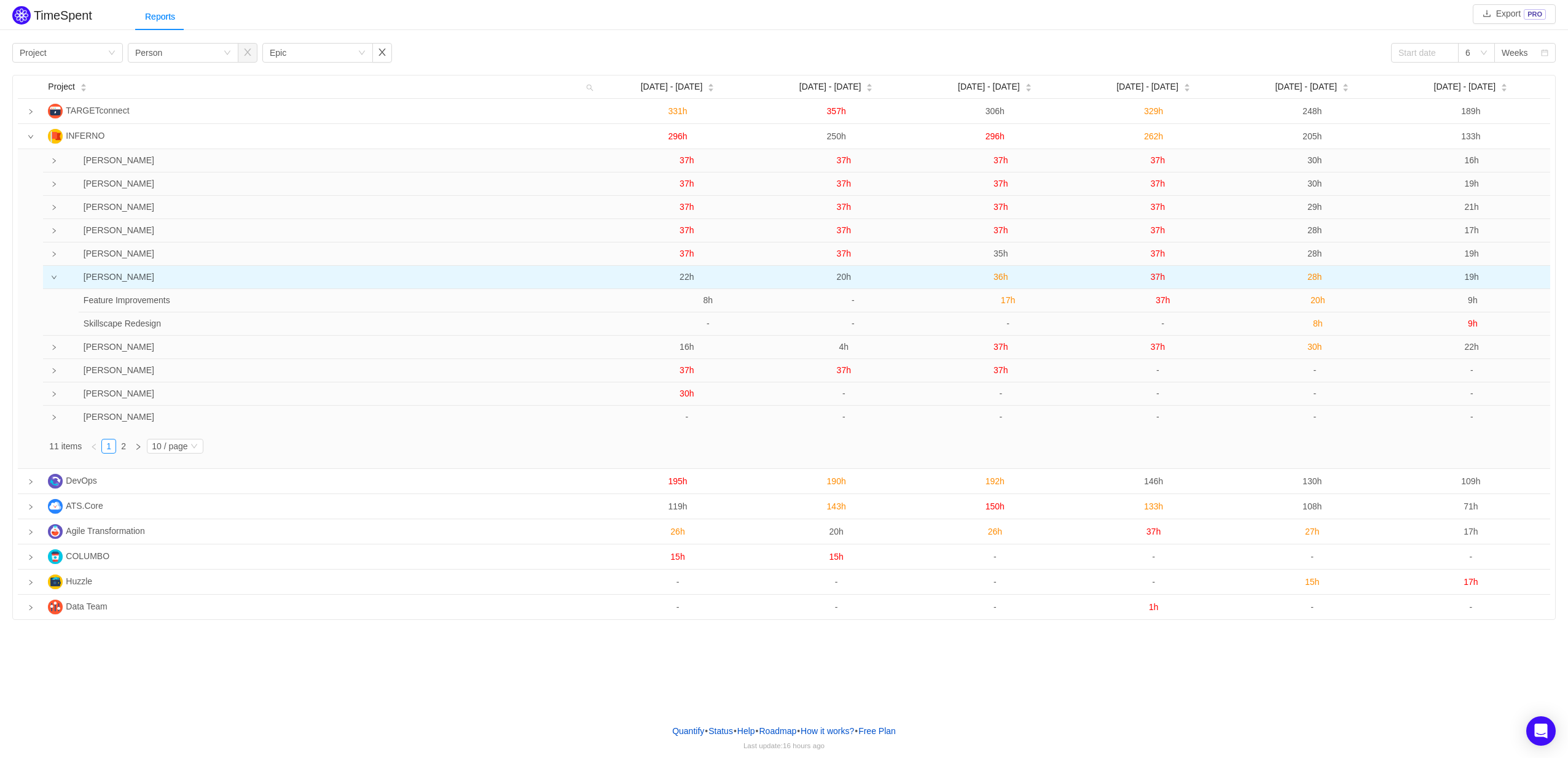
click at [56, 280] on icon "icon: down" at bounding box center [54, 278] width 6 height 6
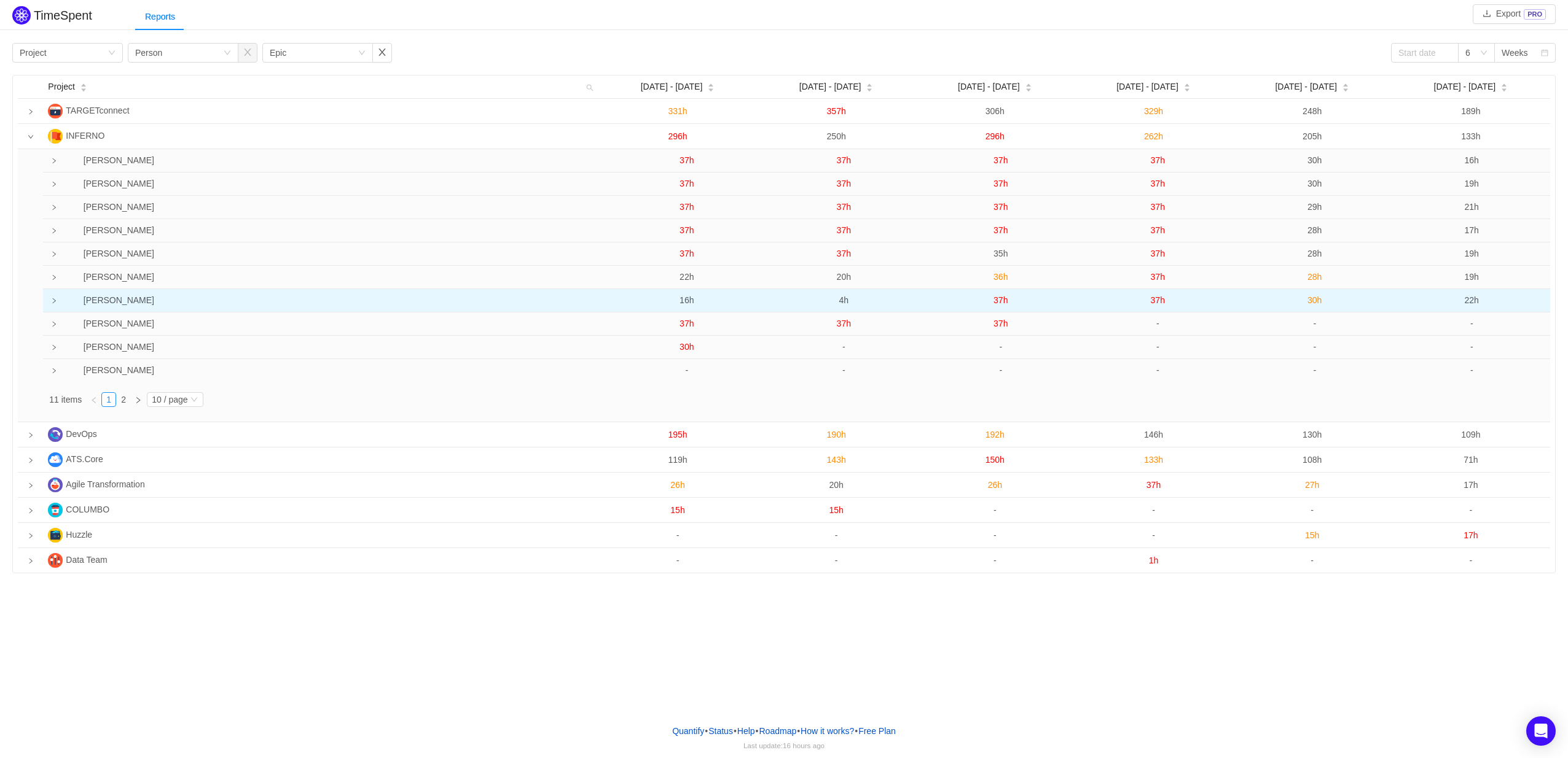
click at [52, 298] on td at bounding box center [51, 301] width 16 height 24
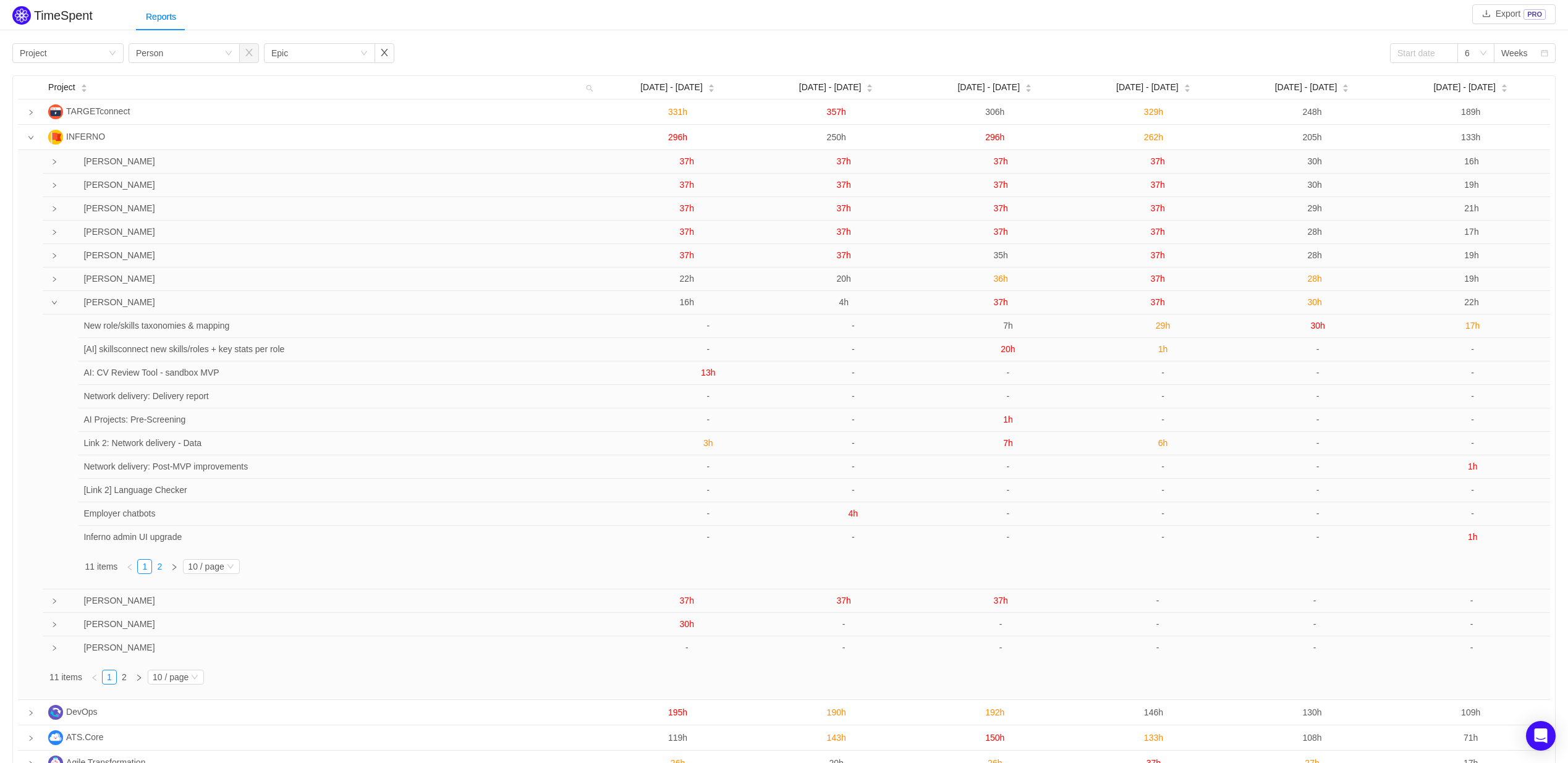
click at [159, 572] on link "2" at bounding box center [159, 566] width 14 height 14
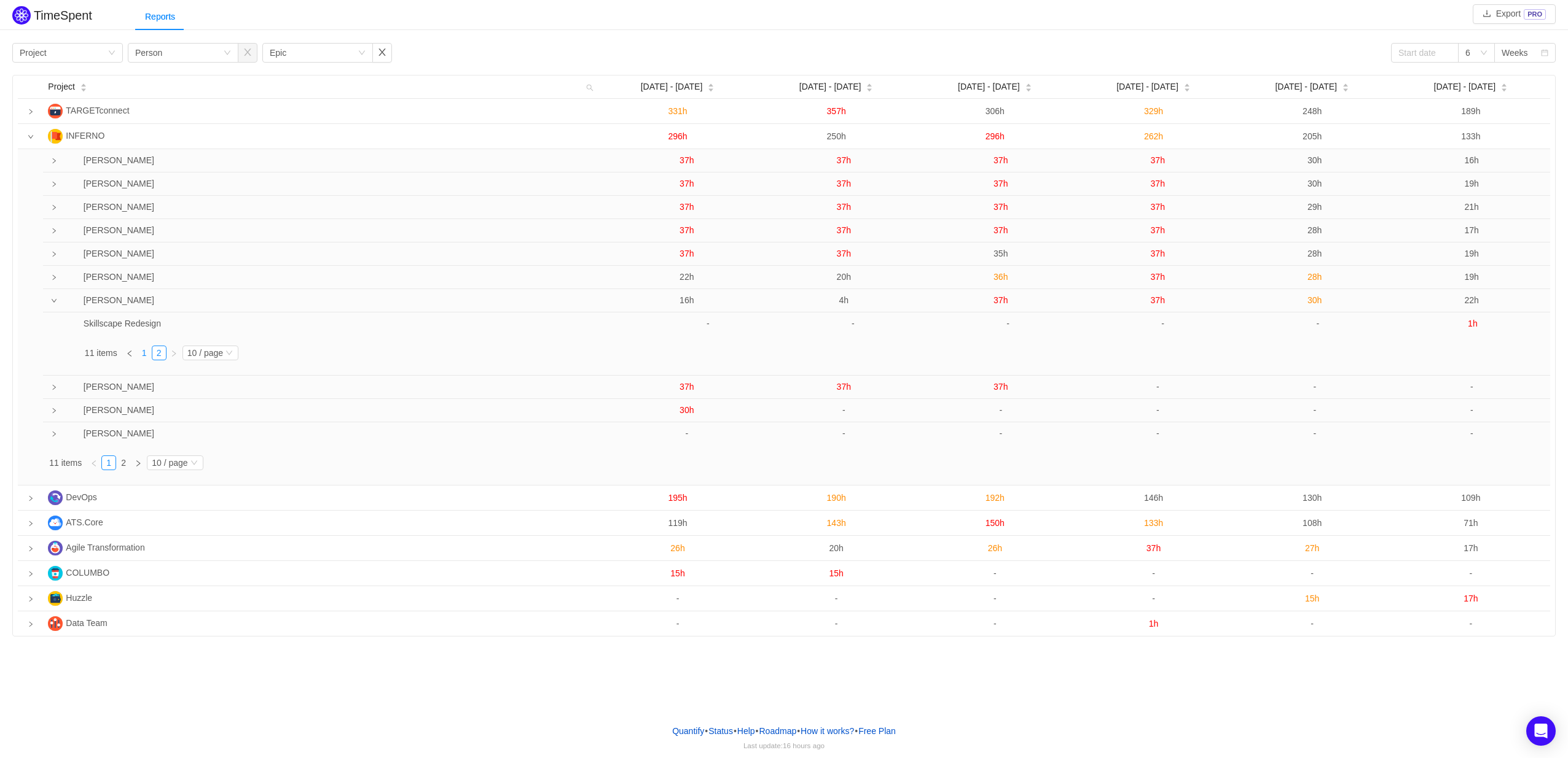
click at [143, 357] on link "1" at bounding box center [144, 353] width 14 height 14
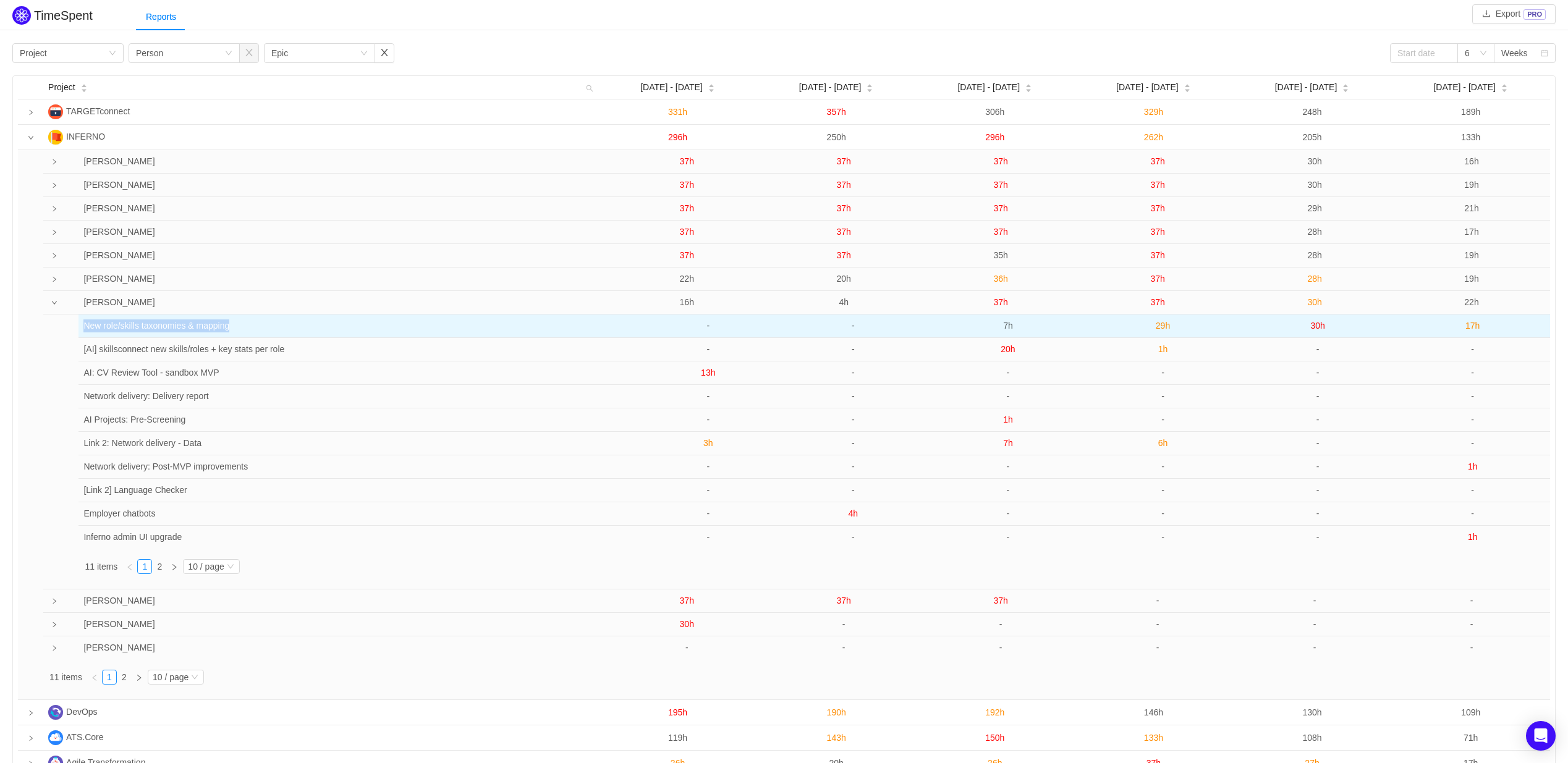
drag, startPoint x: 83, startPoint y: 325, endPoint x: 271, endPoint y: 315, distance: 188.3
click at [271, 315] on td "New role/skills taxonomies & mapping" at bounding box center [349, 326] width 542 height 24
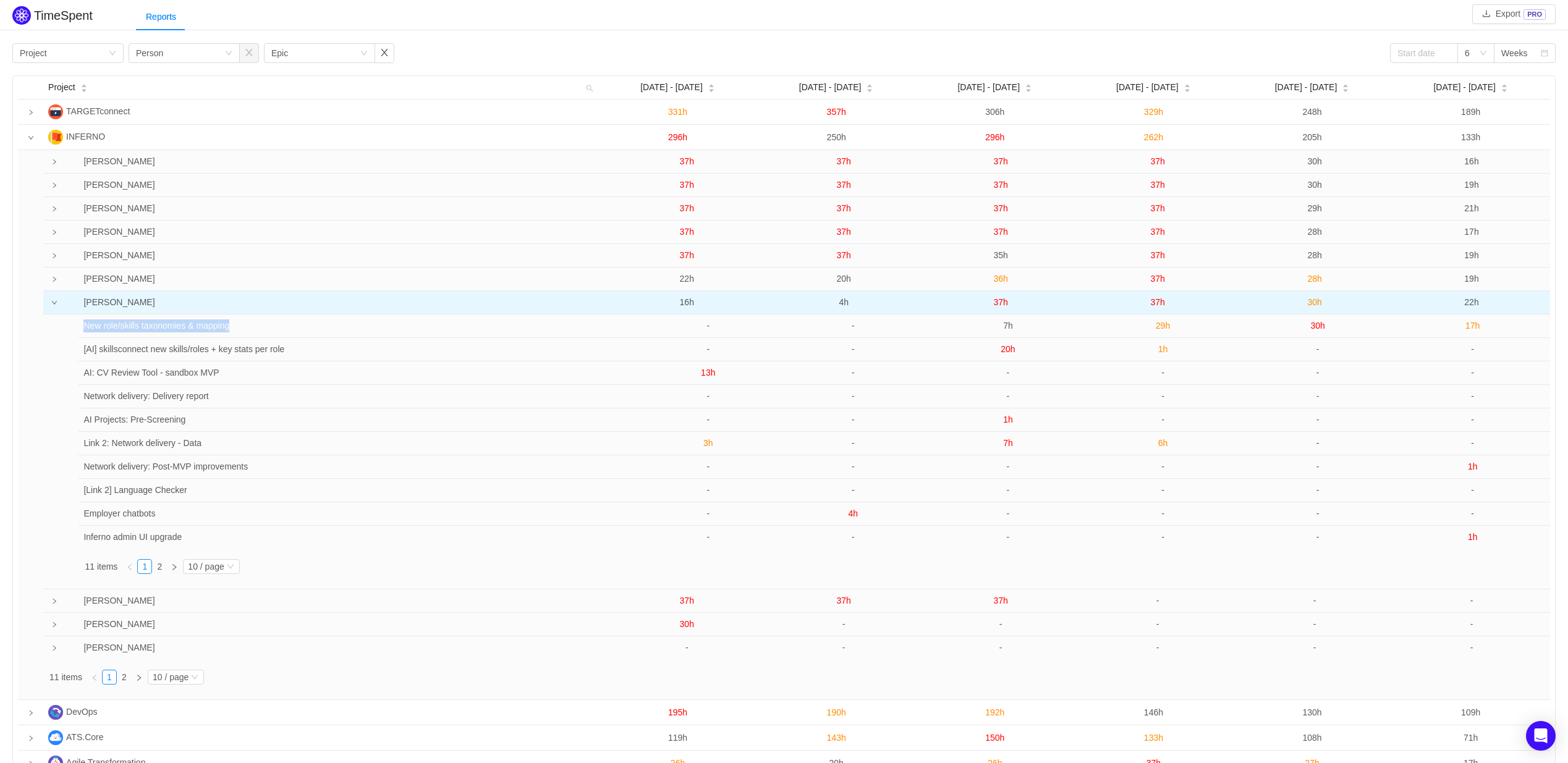
copy td "New role/skills taxonomies & mapping"
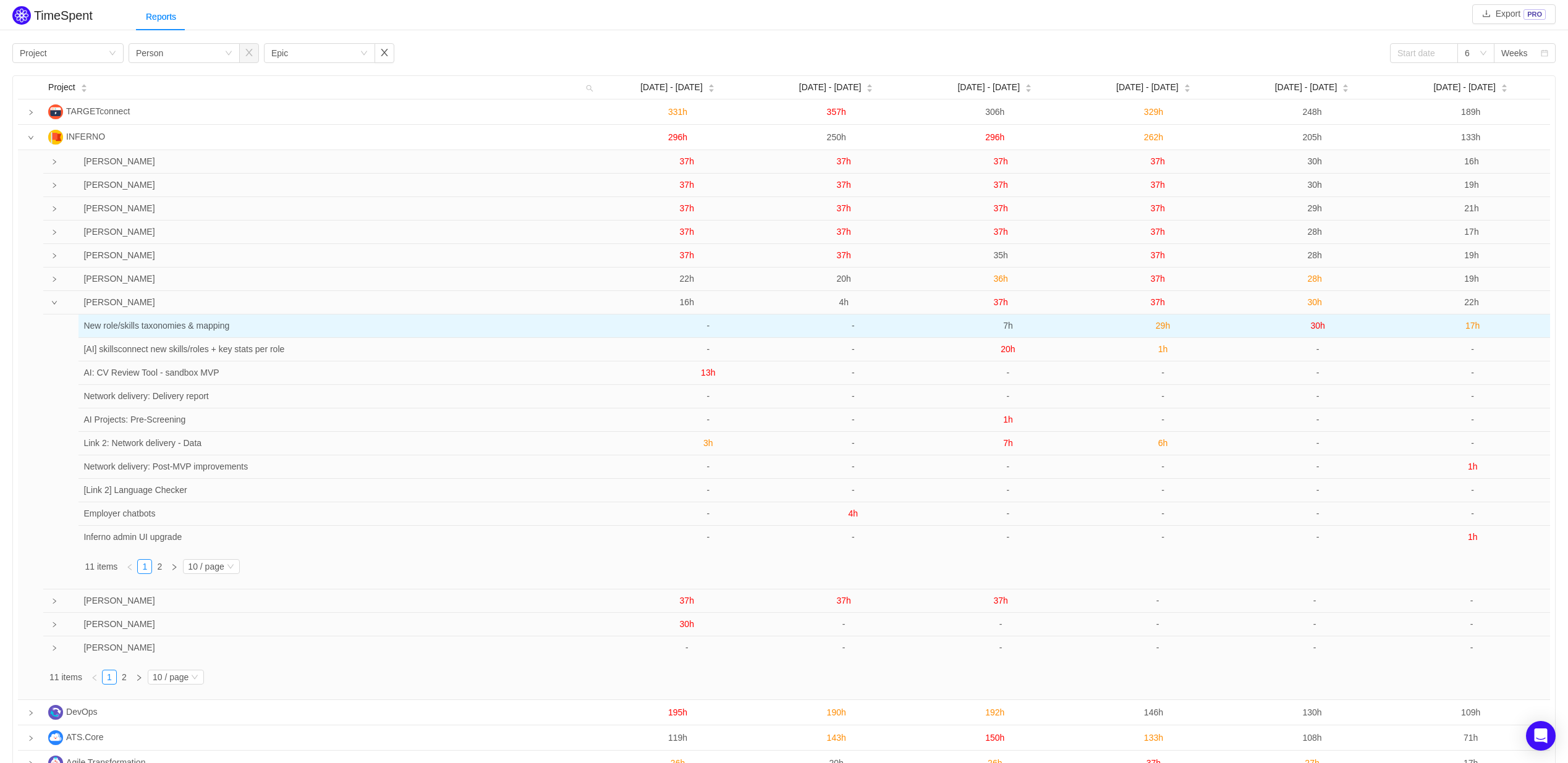
click at [1009, 326] on span "7h" at bounding box center [1008, 326] width 10 height 10
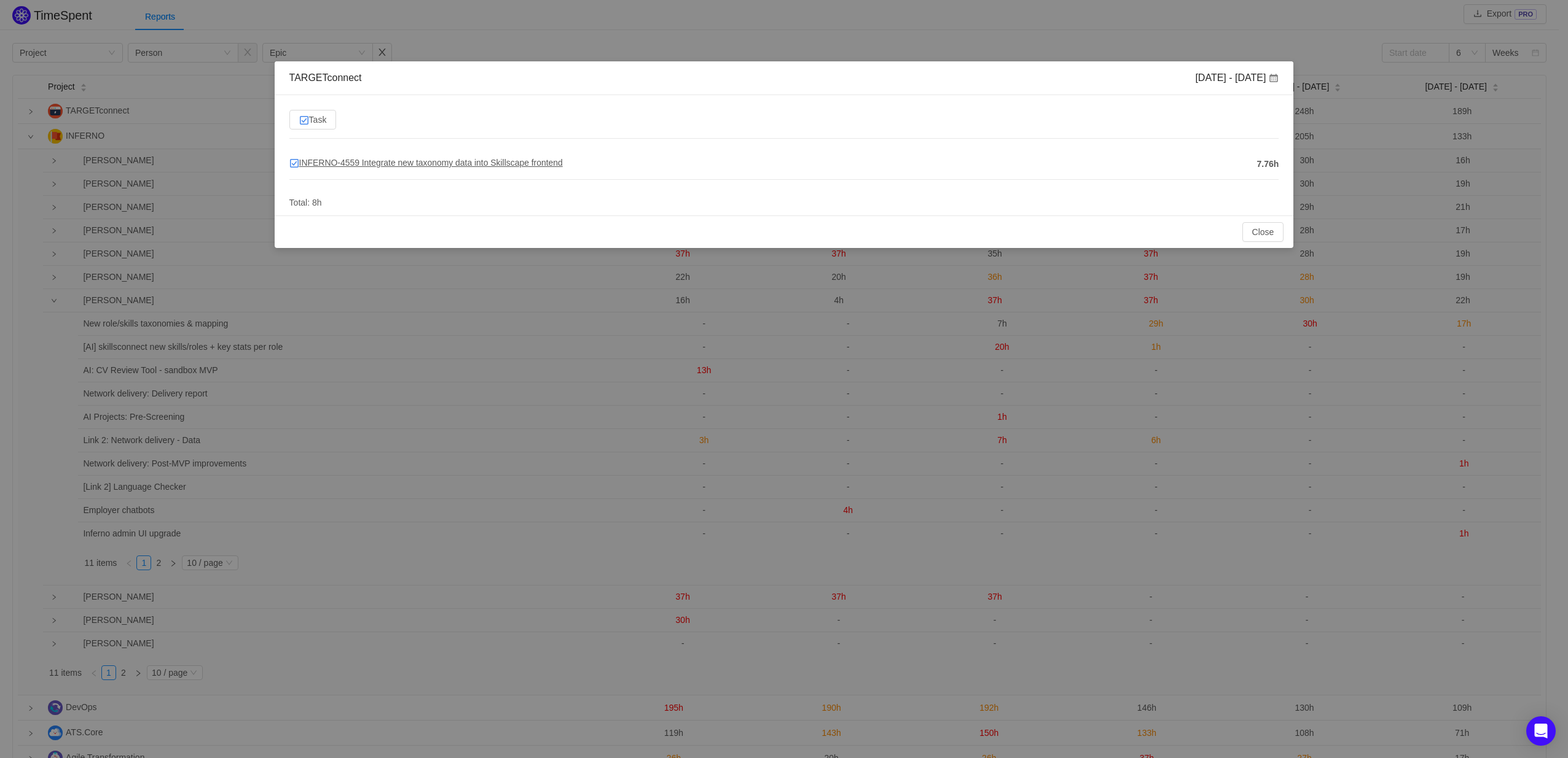
click at [360, 158] on span "INFERNO-4559 Integrate new taxonomy data into Skillscape frontend" at bounding box center [426, 163] width 273 height 10
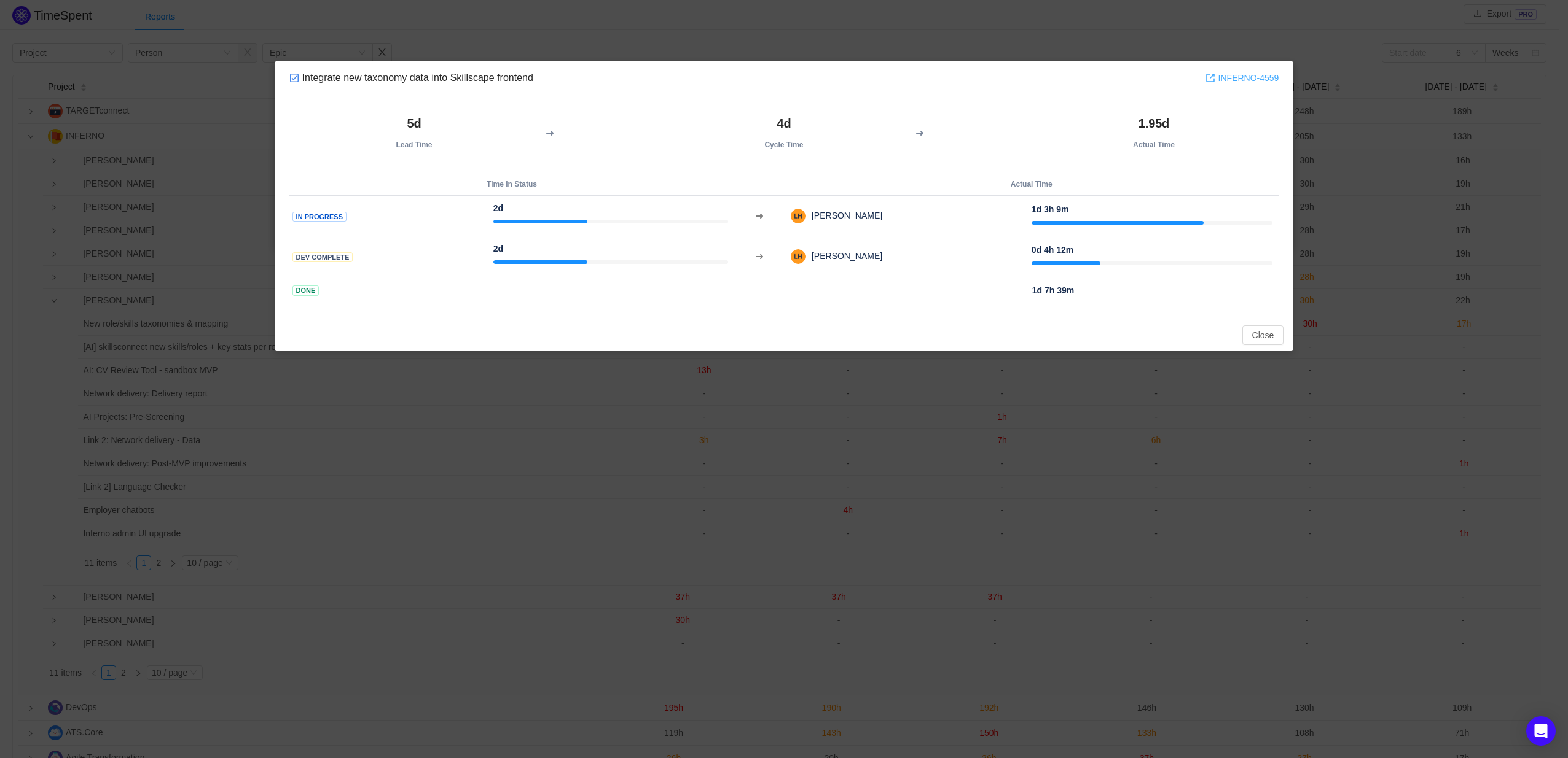
click at [1231, 79] on link "INFERNO-4559" at bounding box center [1242, 78] width 74 height 14
click at [1278, 335] on button "Close" at bounding box center [1264, 335] width 42 height 19
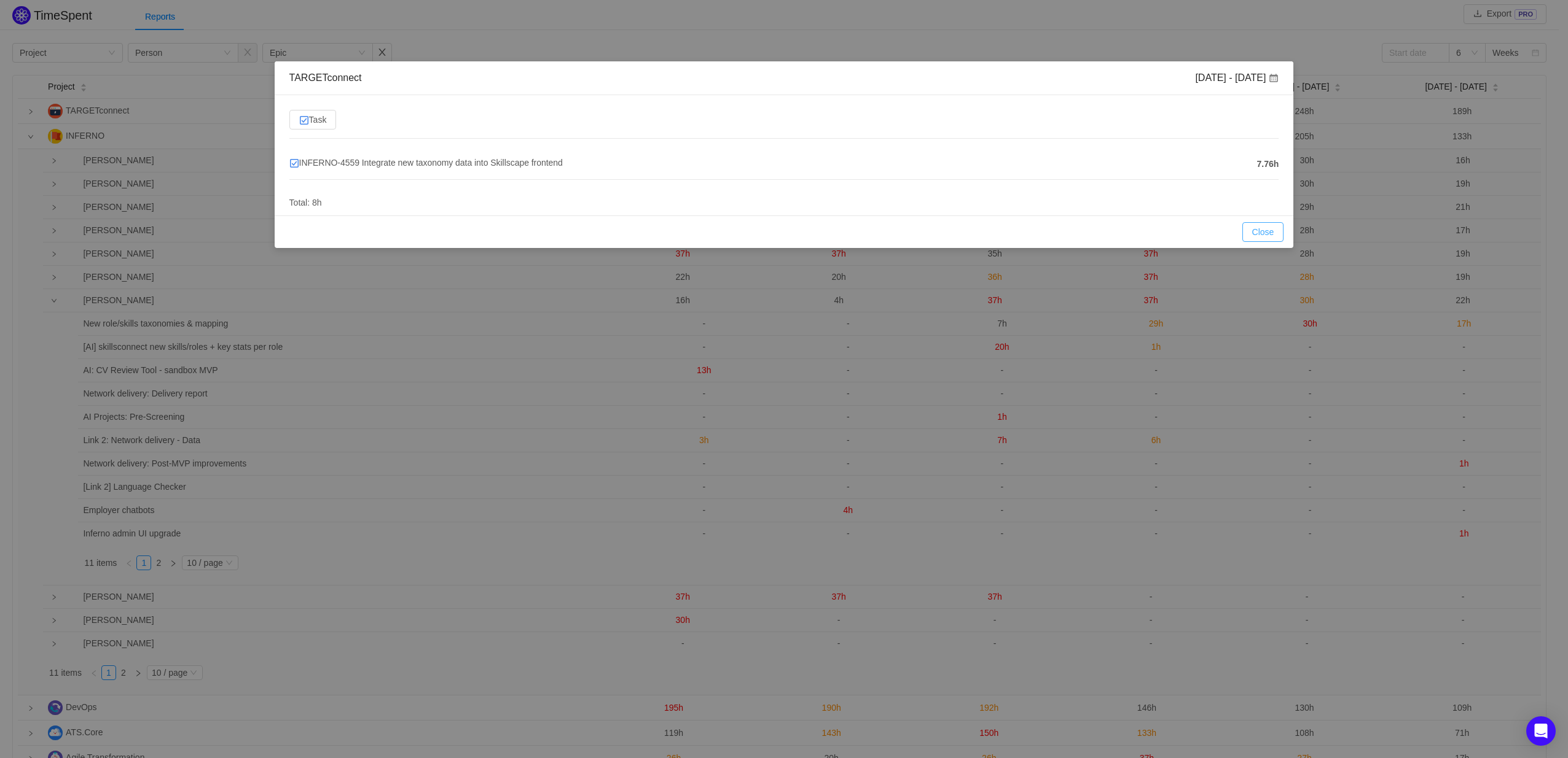
click at [1267, 229] on button "Close" at bounding box center [1264, 232] width 42 height 19
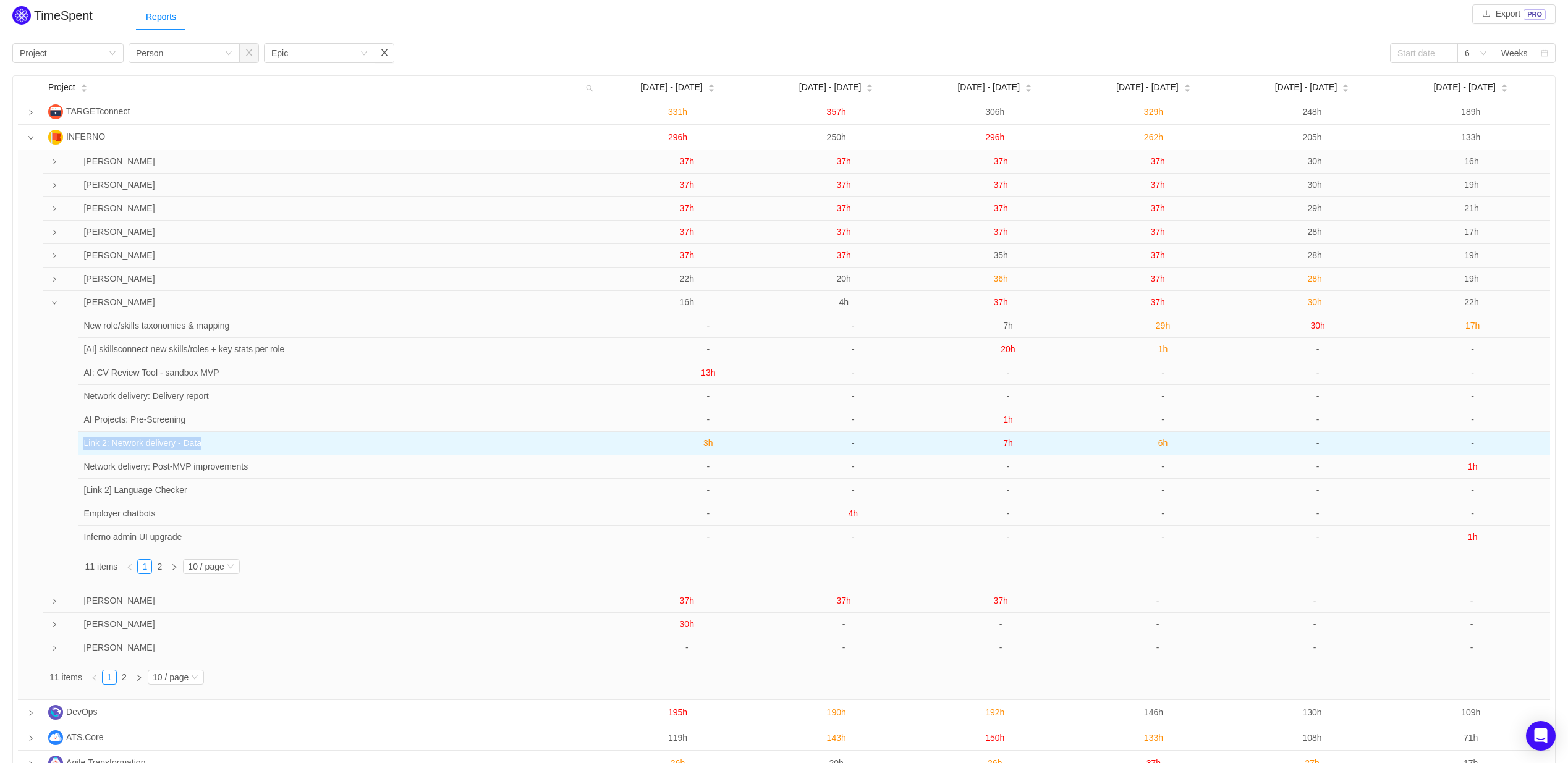
drag, startPoint x: 86, startPoint y: 446, endPoint x: 239, endPoint y: 442, distance: 153.1
click at [239, 442] on td "Link 2: Network delivery - Data" at bounding box center [349, 443] width 542 height 24
copy td "Link 2: Network delivery - Data"
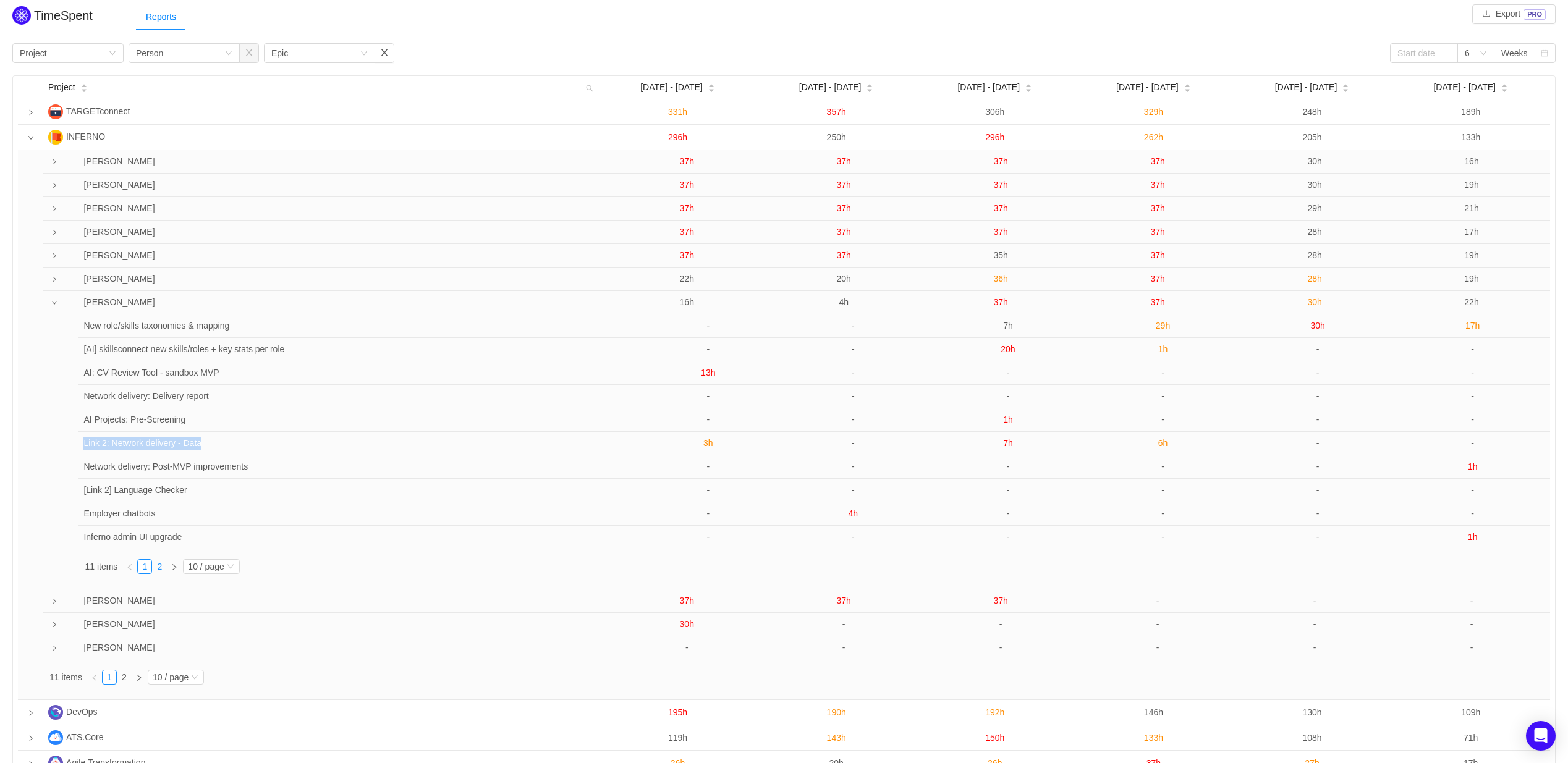
click at [164, 570] on link "2" at bounding box center [159, 566] width 14 height 14
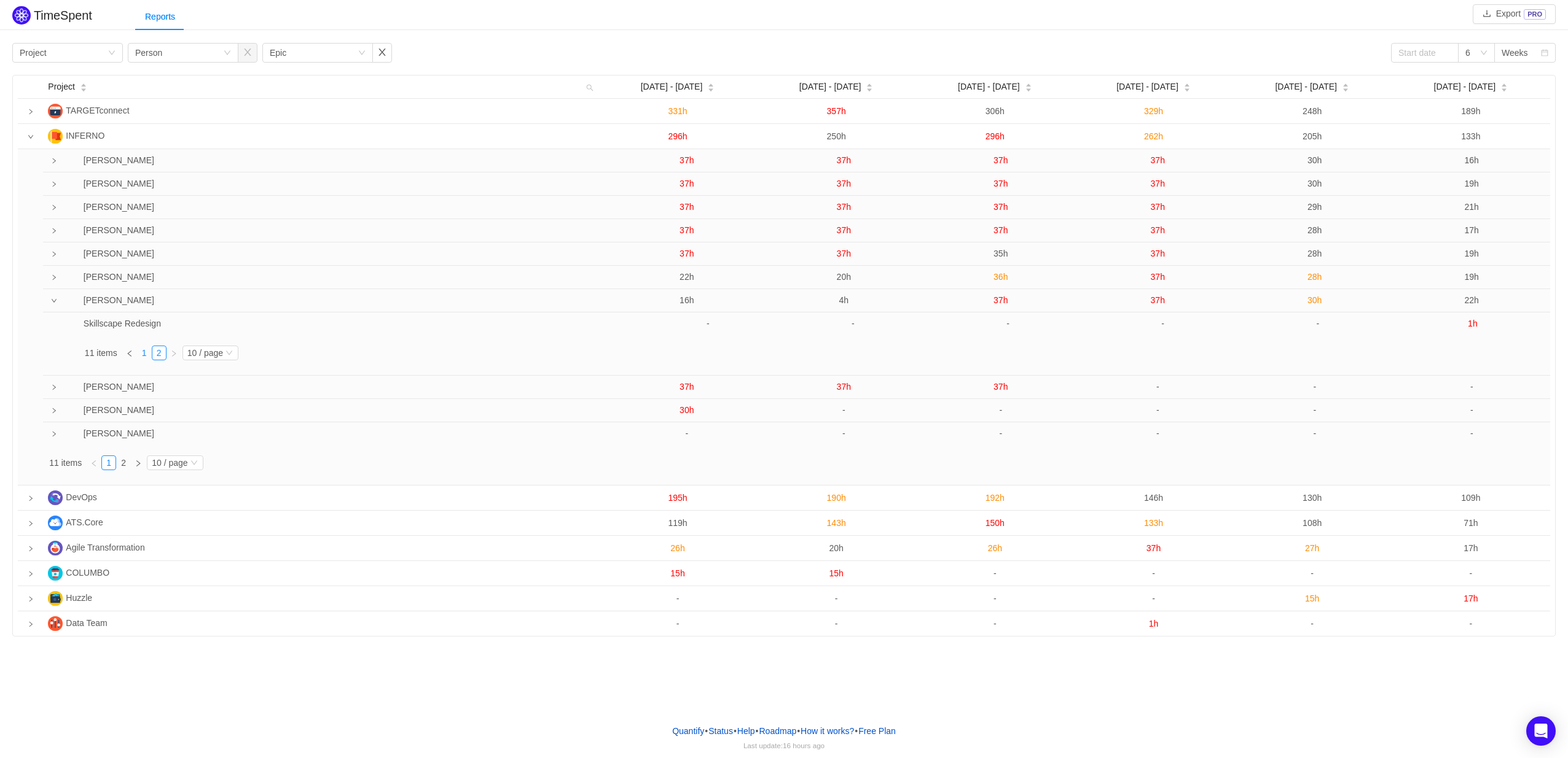
click at [140, 357] on link "1" at bounding box center [144, 353] width 14 height 14
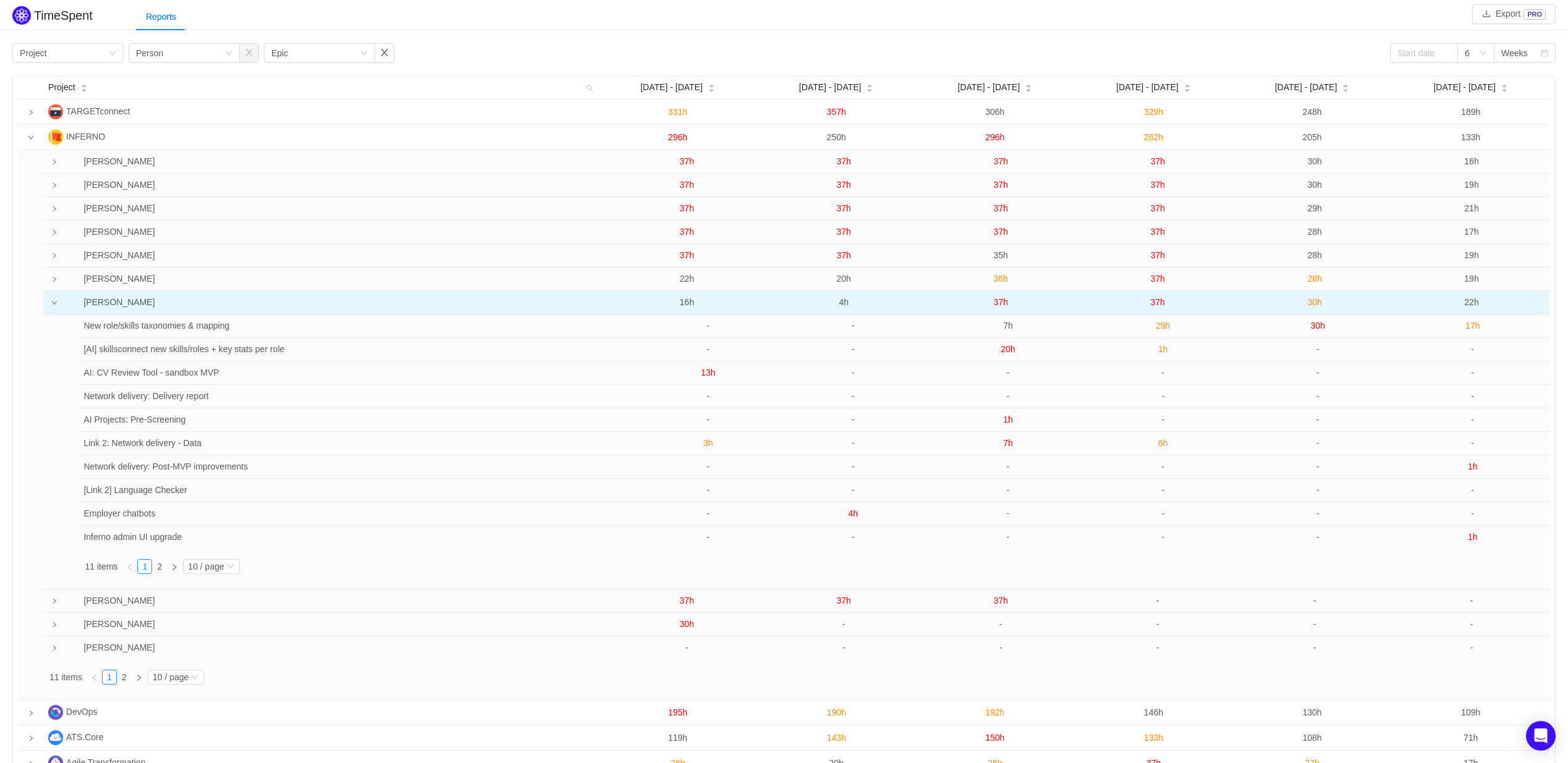
click at [52, 304] on icon "icon: down" at bounding box center [55, 303] width 5 height 4
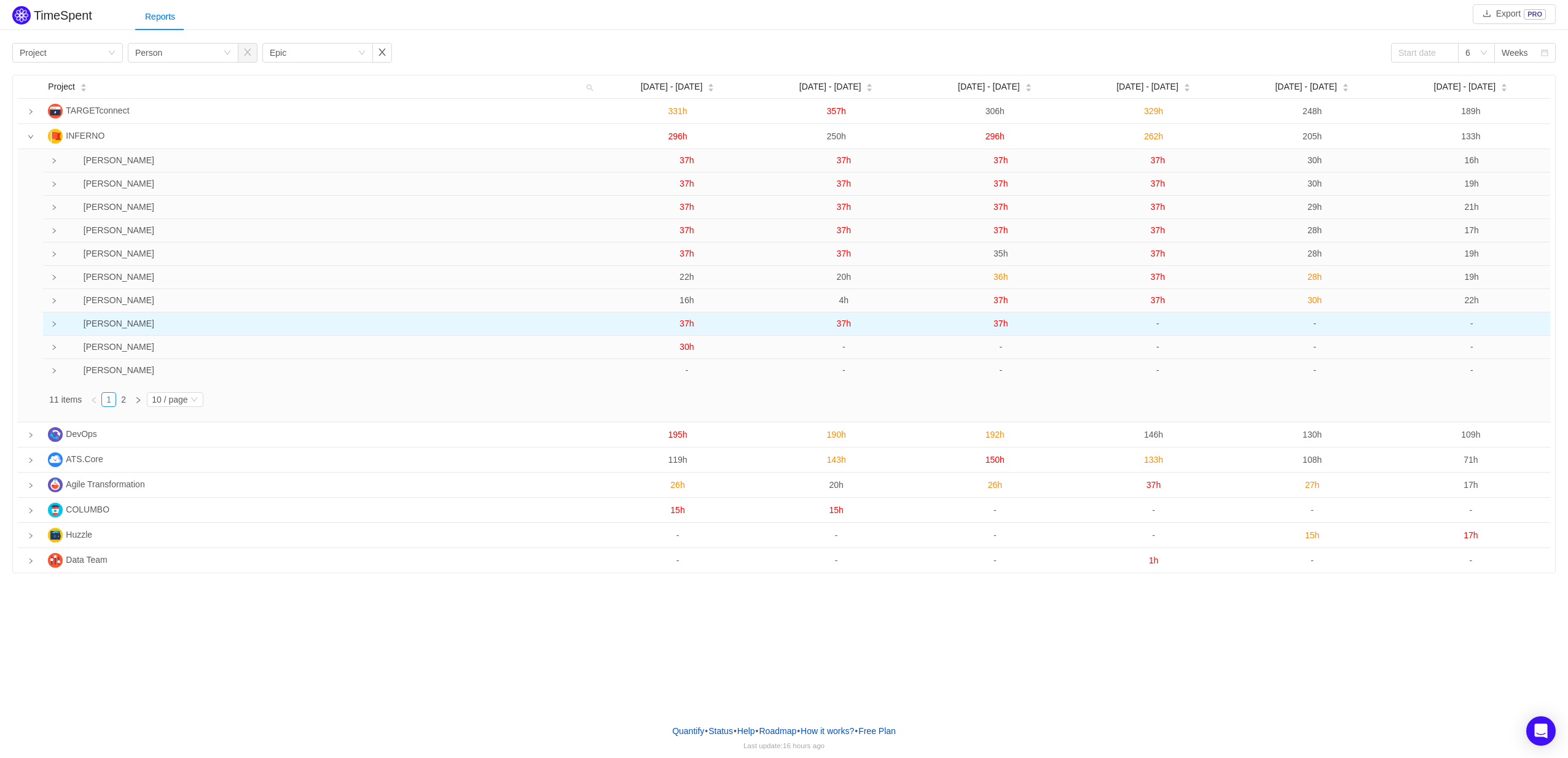
click at [54, 322] on td at bounding box center [51, 324] width 16 height 24
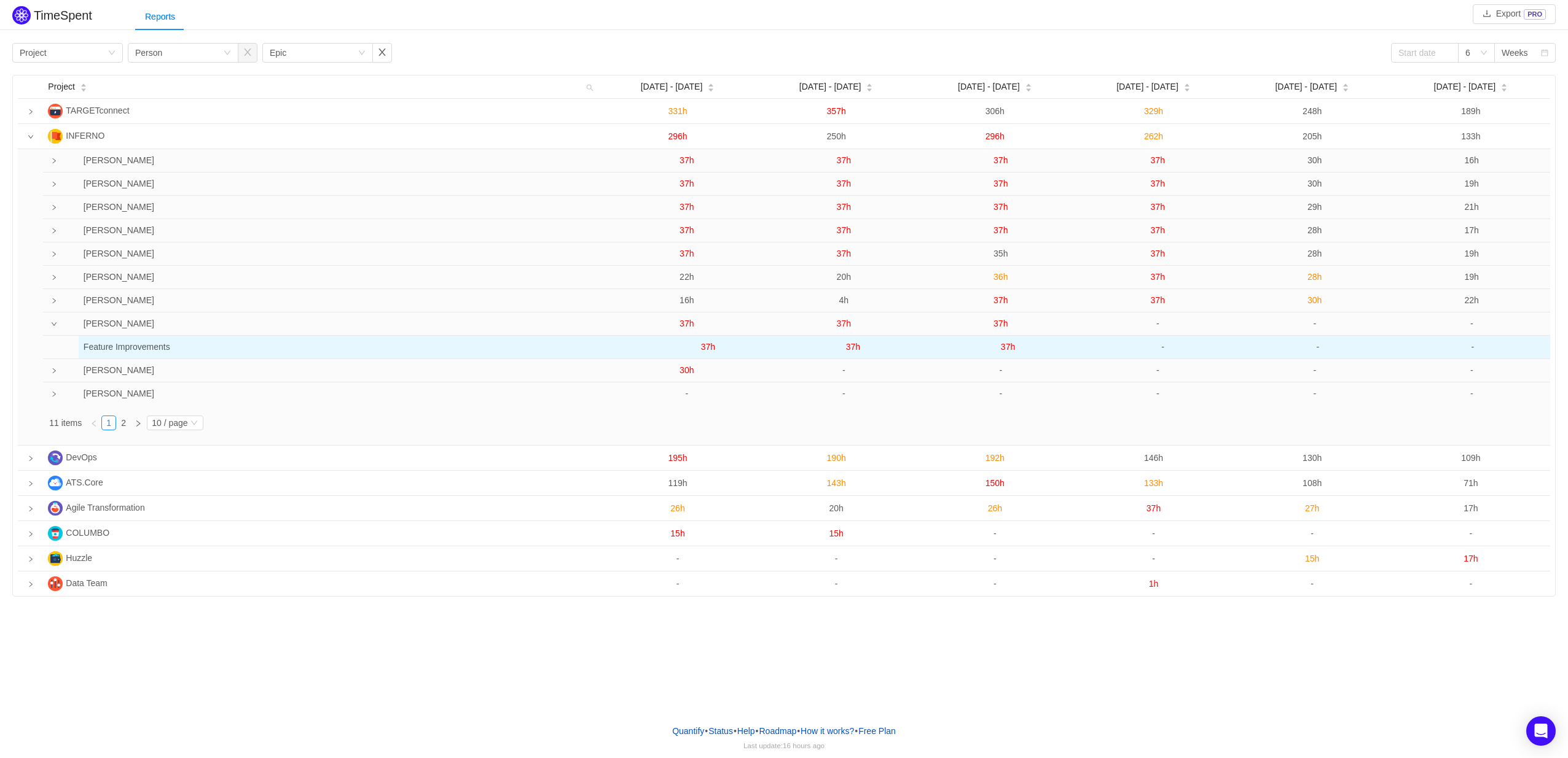
click at [708, 346] on span "37h" at bounding box center [707, 347] width 14 height 10
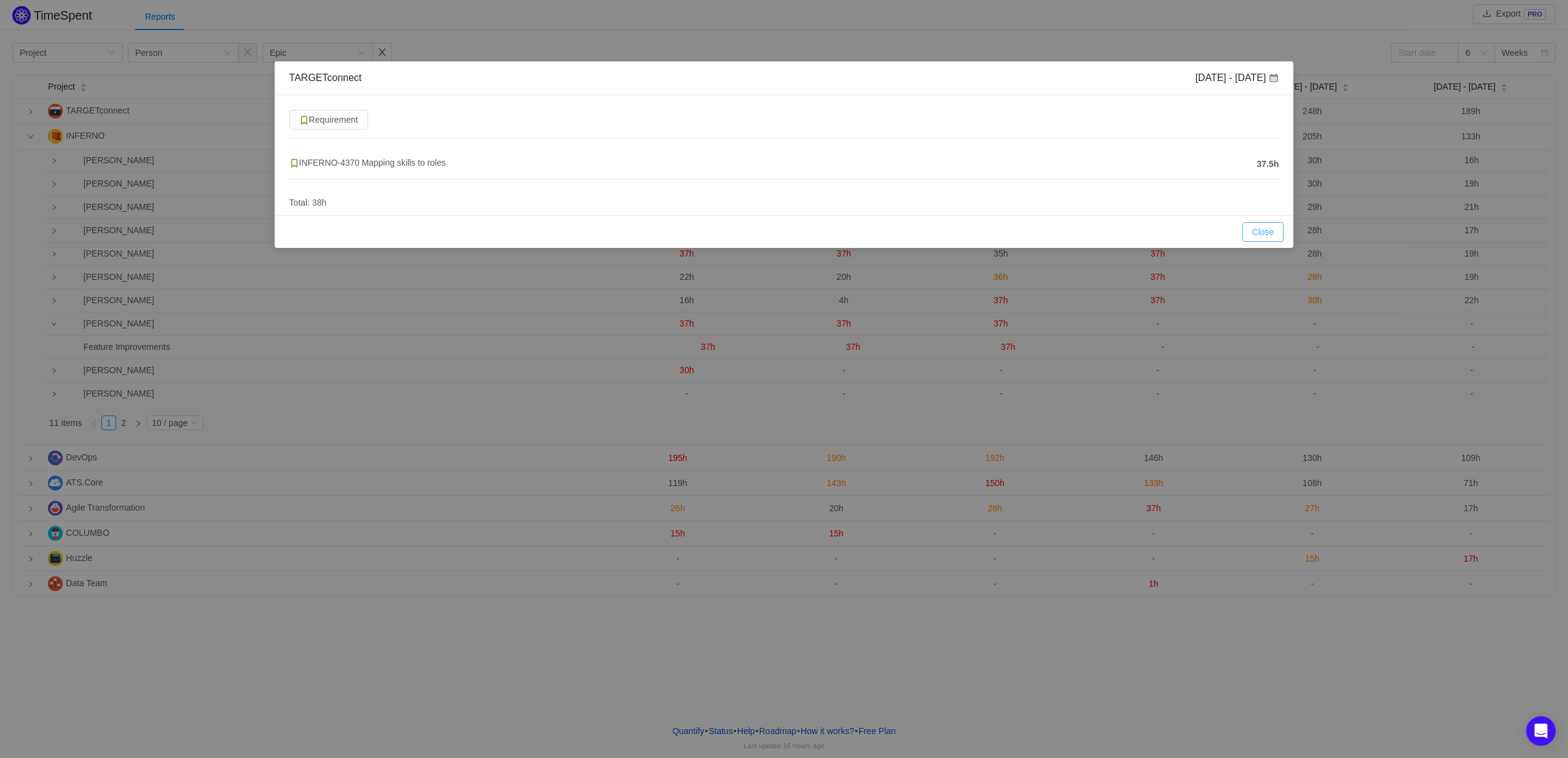
click at [1276, 234] on button "Close" at bounding box center [1264, 232] width 42 height 19
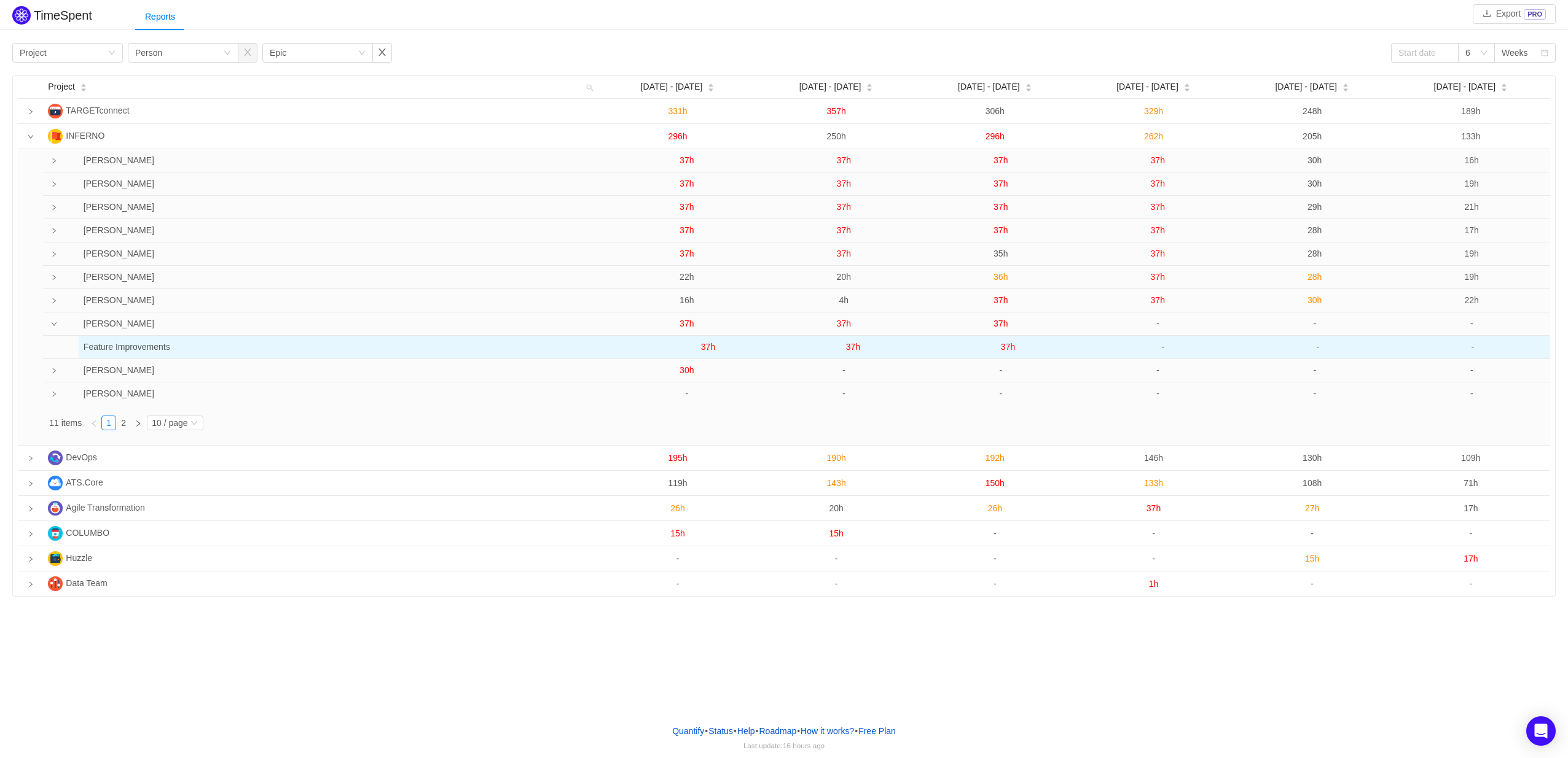
click at [710, 349] on span "37h" at bounding box center [707, 347] width 14 height 10
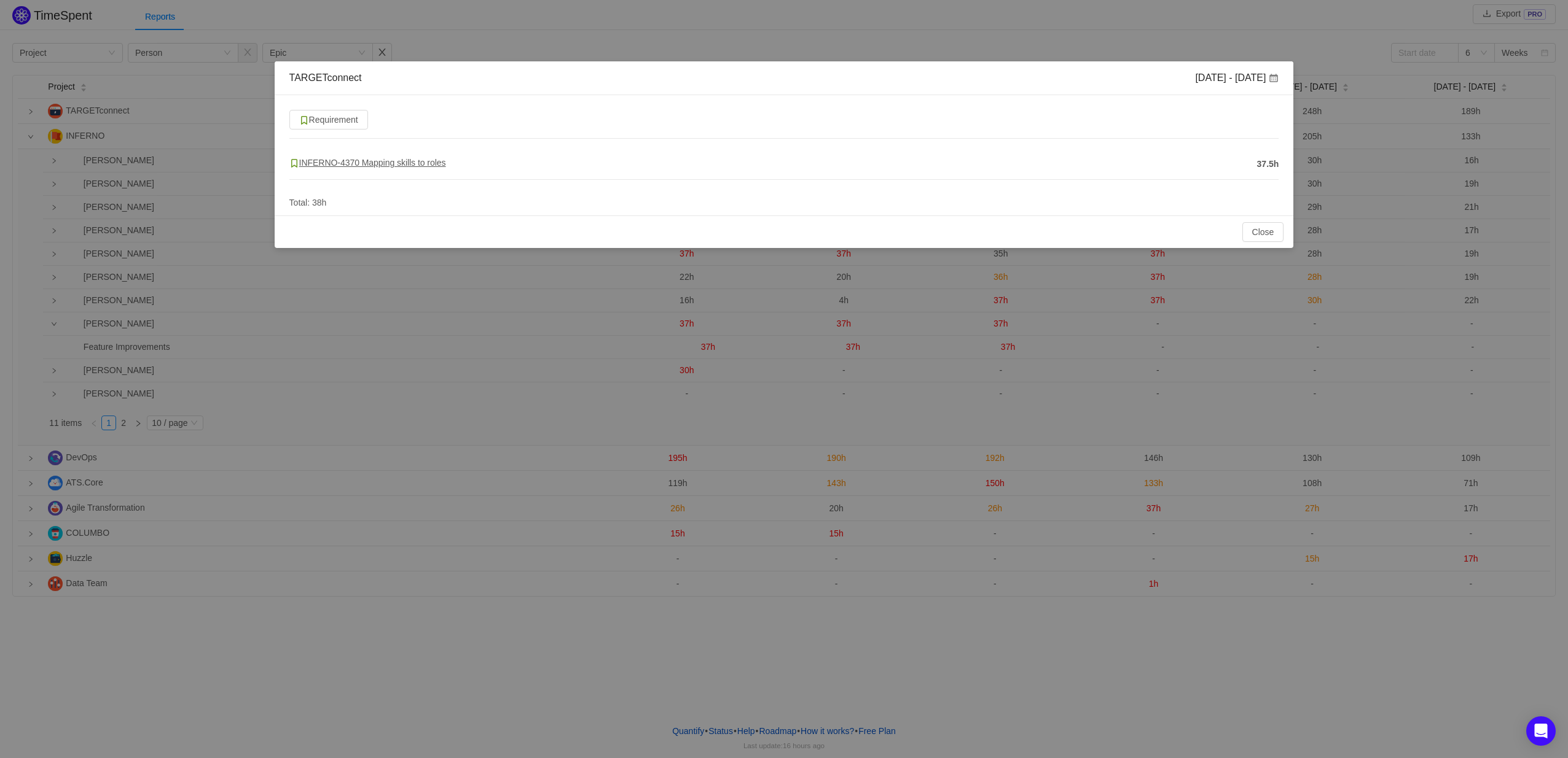
click at [390, 161] on span "INFERNO-4370 Mapping skills to roles" at bounding box center [367, 163] width 157 height 10
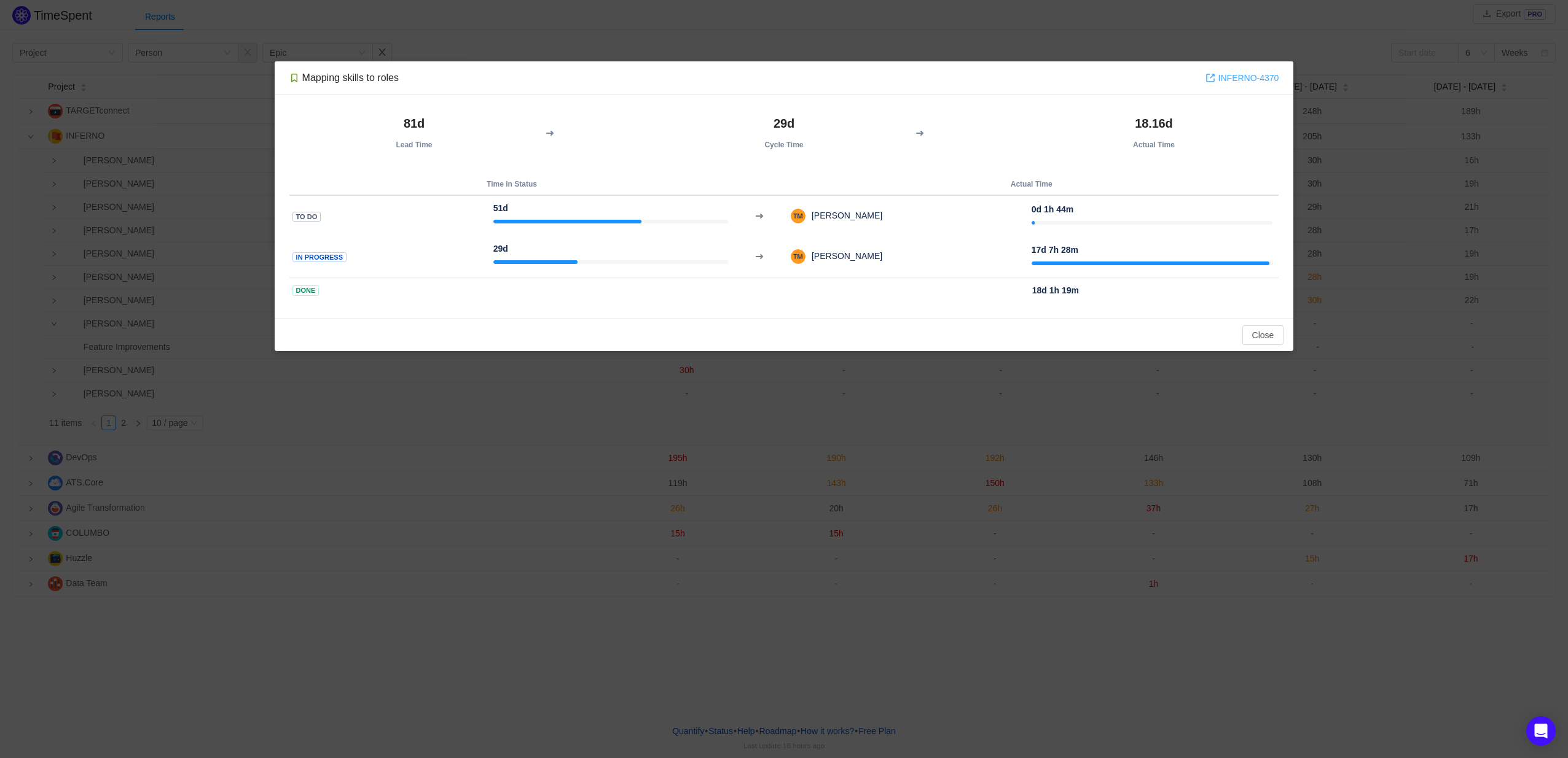
click at [1263, 77] on link "INFERNO-4370" at bounding box center [1242, 78] width 74 height 14
click at [1251, 336] on button "Close" at bounding box center [1264, 335] width 42 height 19
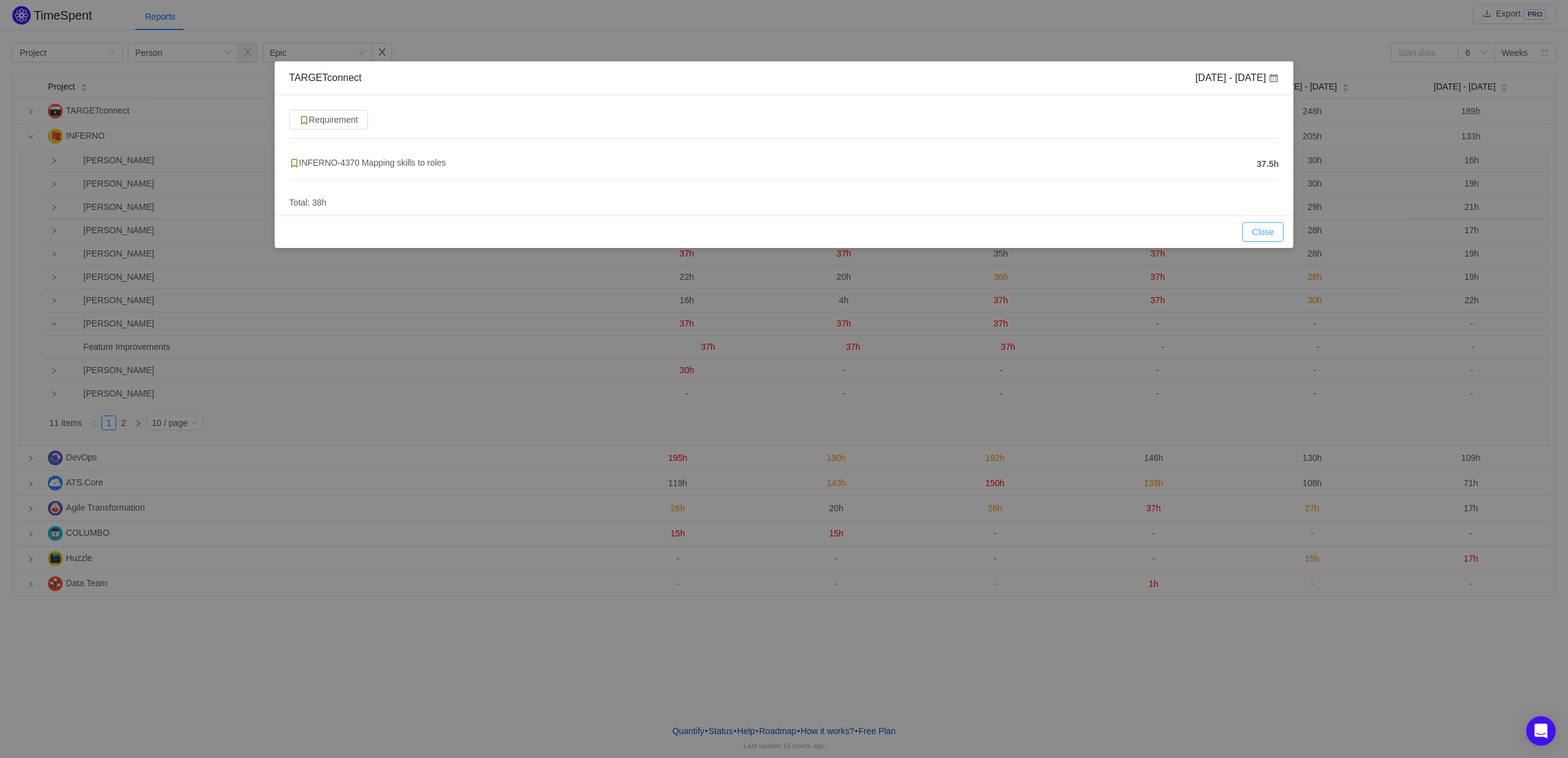
click at [1258, 235] on button "Close" at bounding box center [1264, 232] width 42 height 19
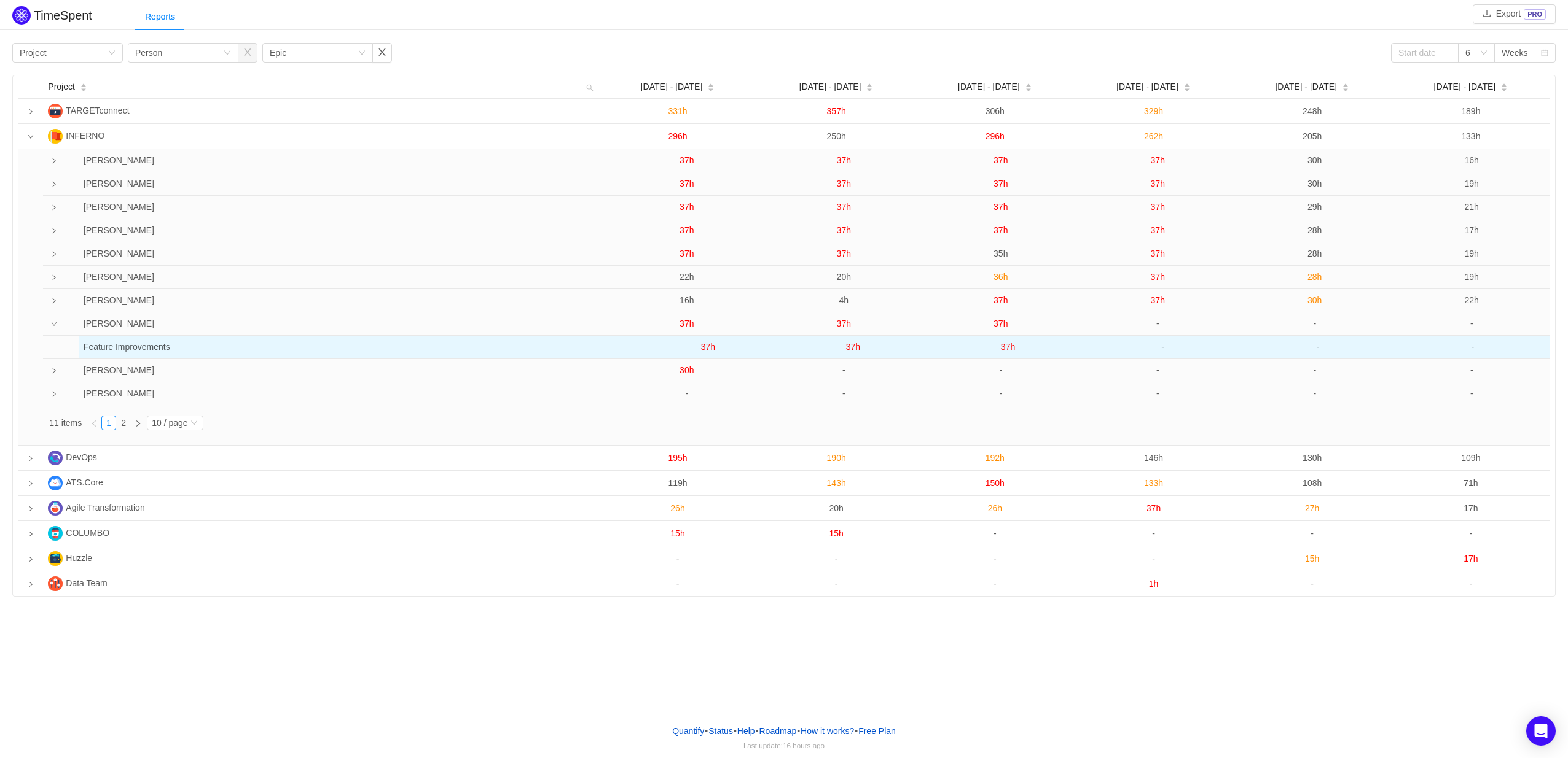
click at [853, 349] on span "37h" at bounding box center [853, 347] width 14 height 10
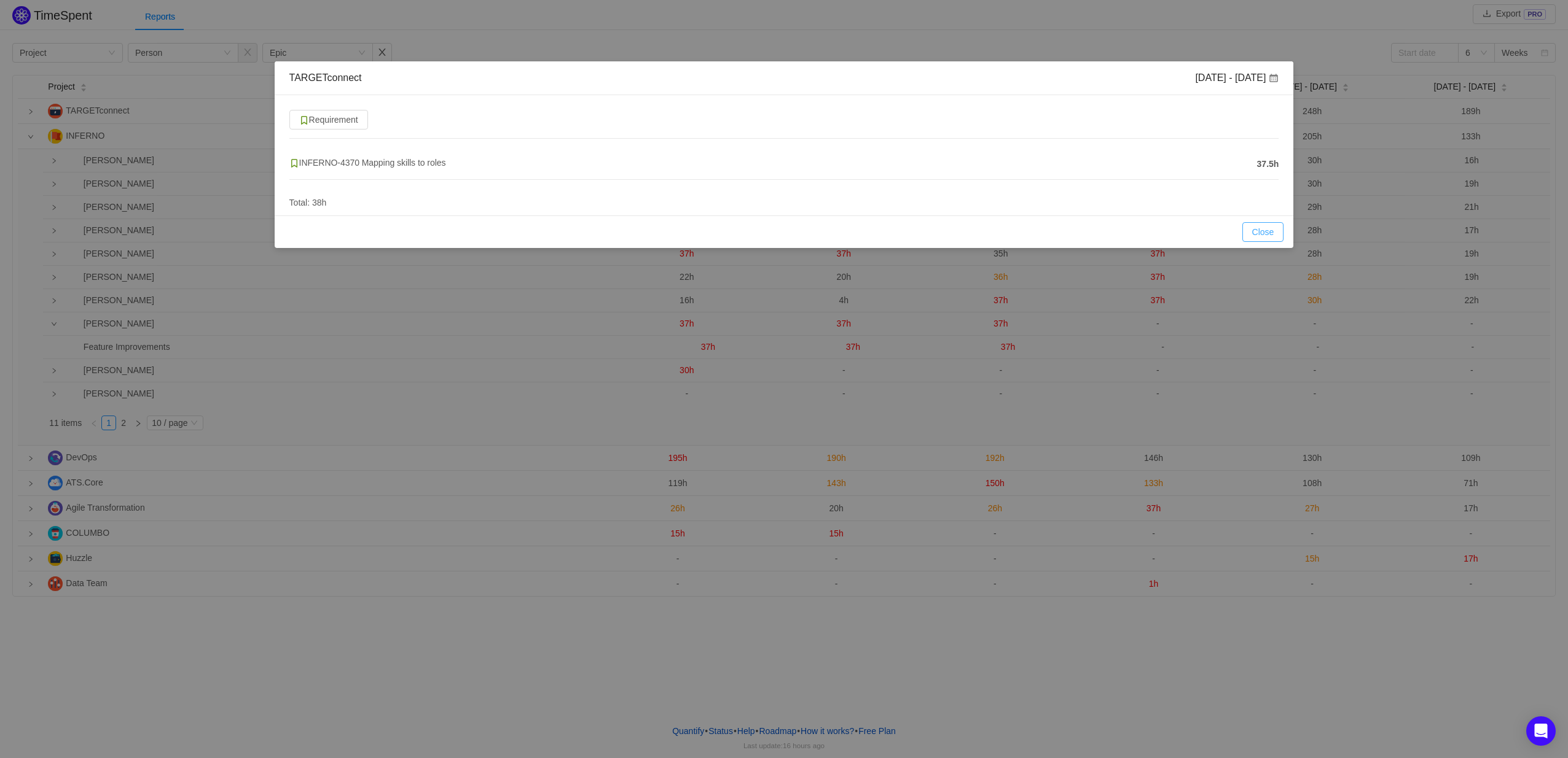
click at [1265, 229] on button "Close" at bounding box center [1264, 232] width 42 height 19
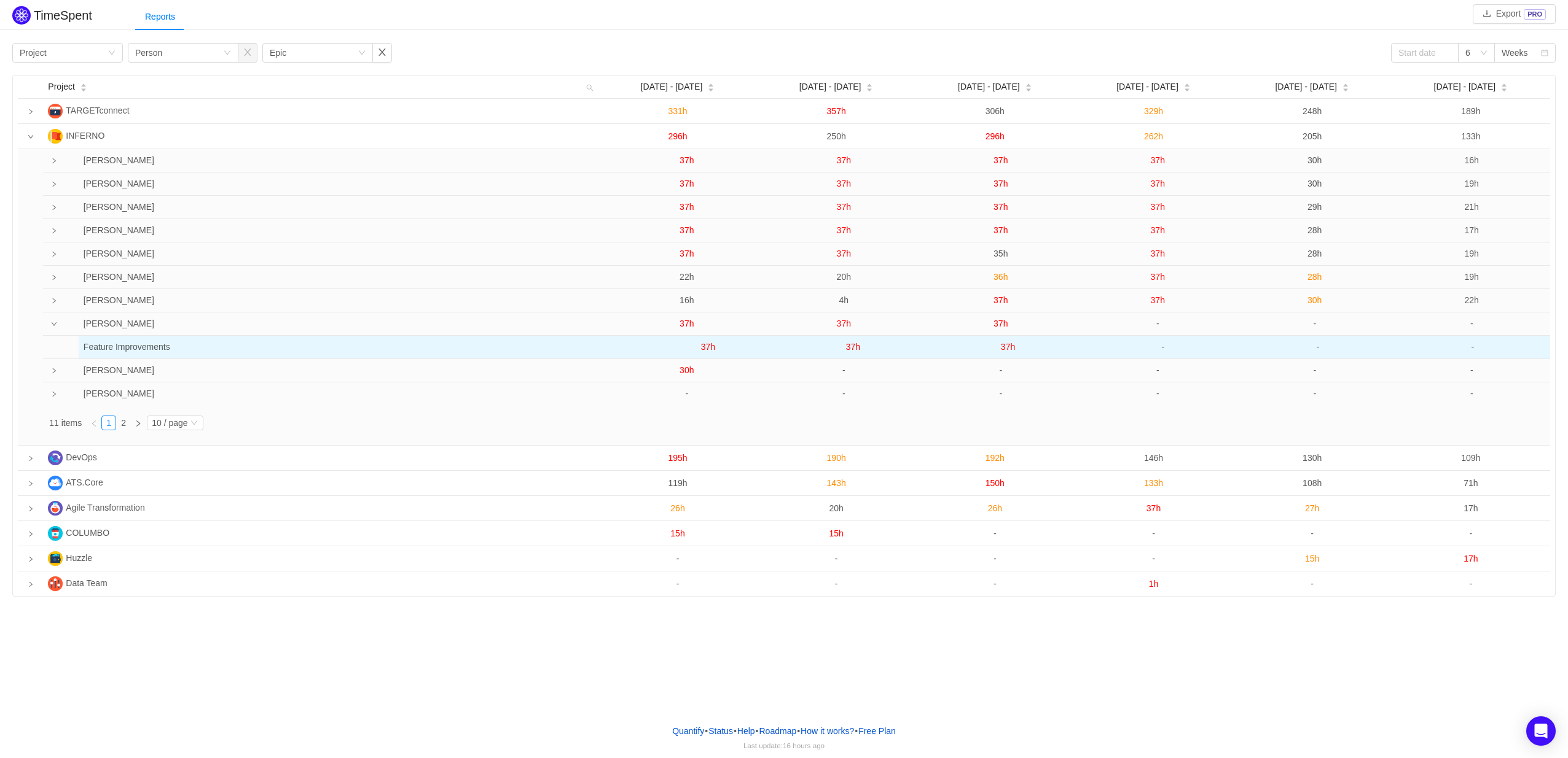
click at [1009, 345] on span "37h" at bounding box center [1007, 347] width 14 height 10
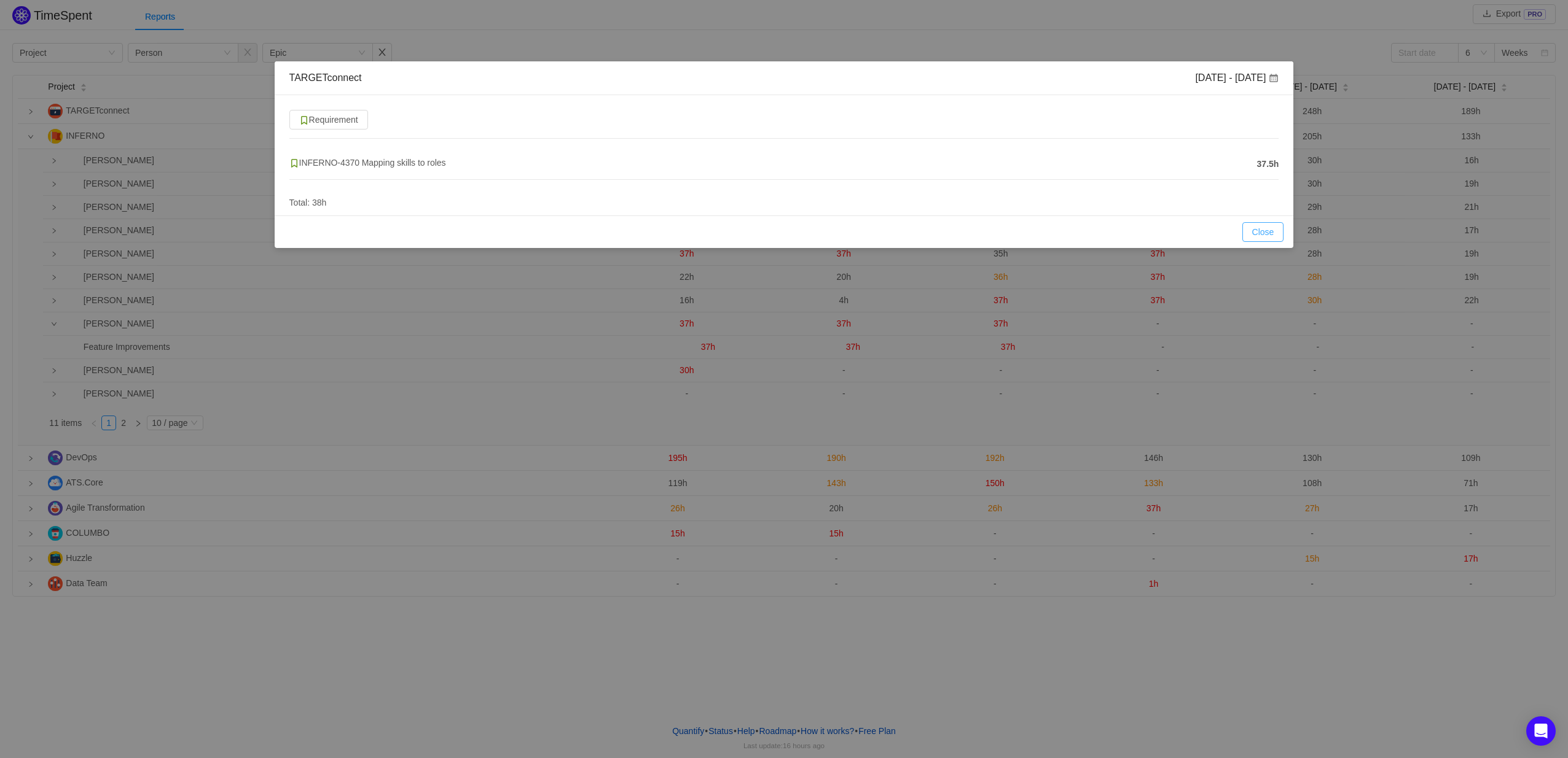
click at [1252, 234] on button "Close" at bounding box center [1264, 232] width 42 height 19
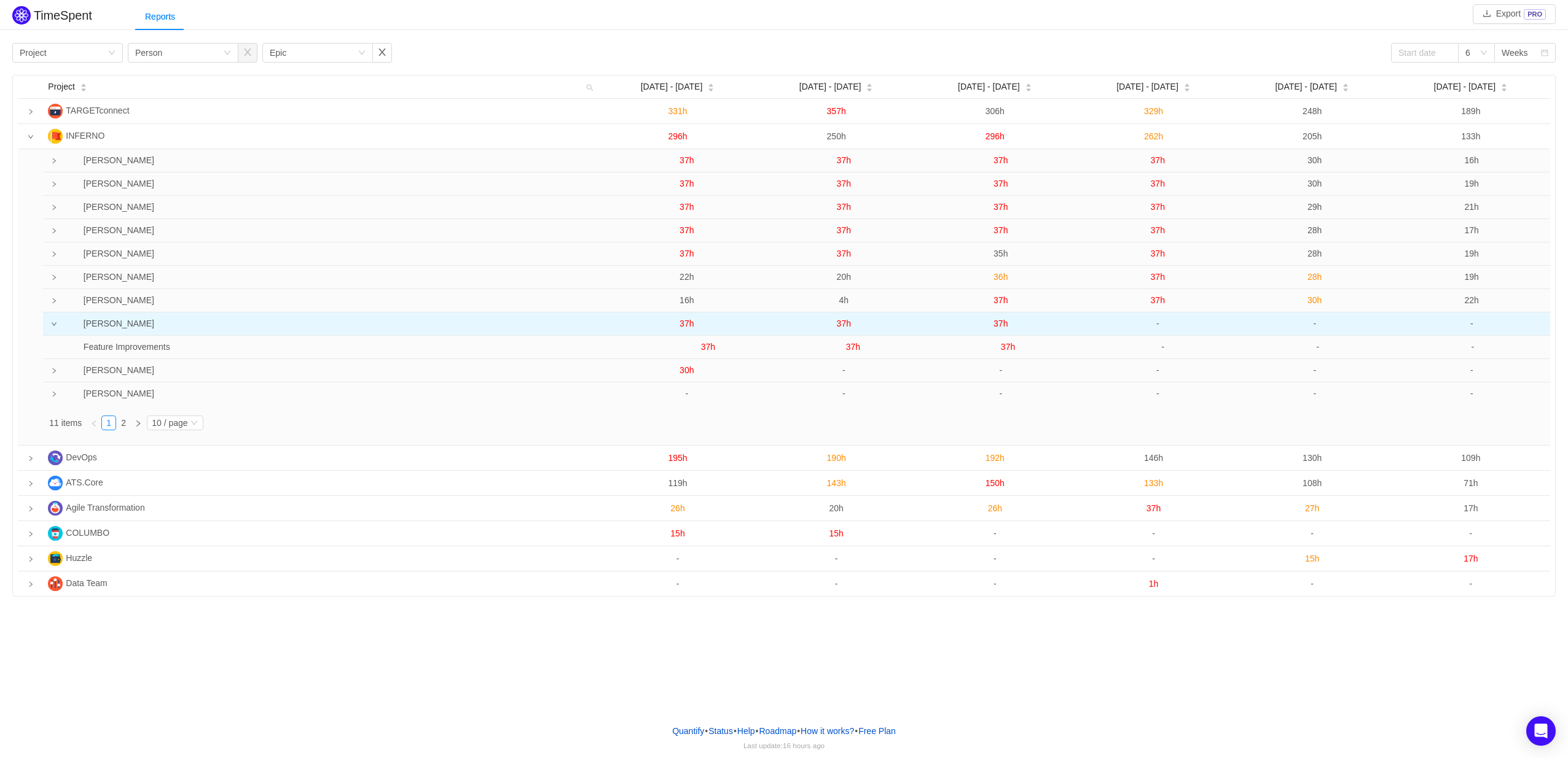
click at [54, 328] on icon "icon: down" at bounding box center [54, 324] width 6 height 6
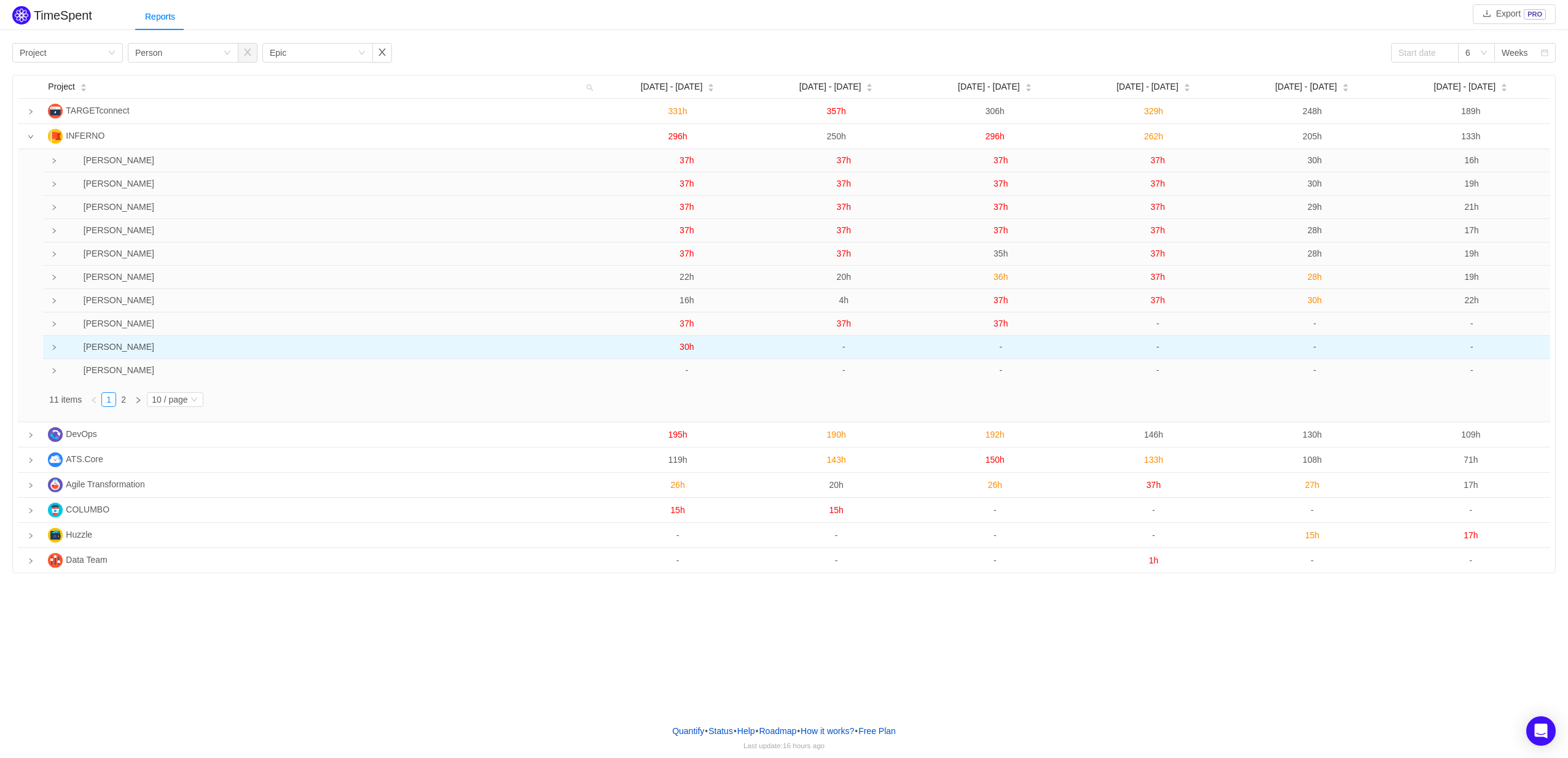
click at [56, 345] on td at bounding box center [51, 347] width 16 height 24
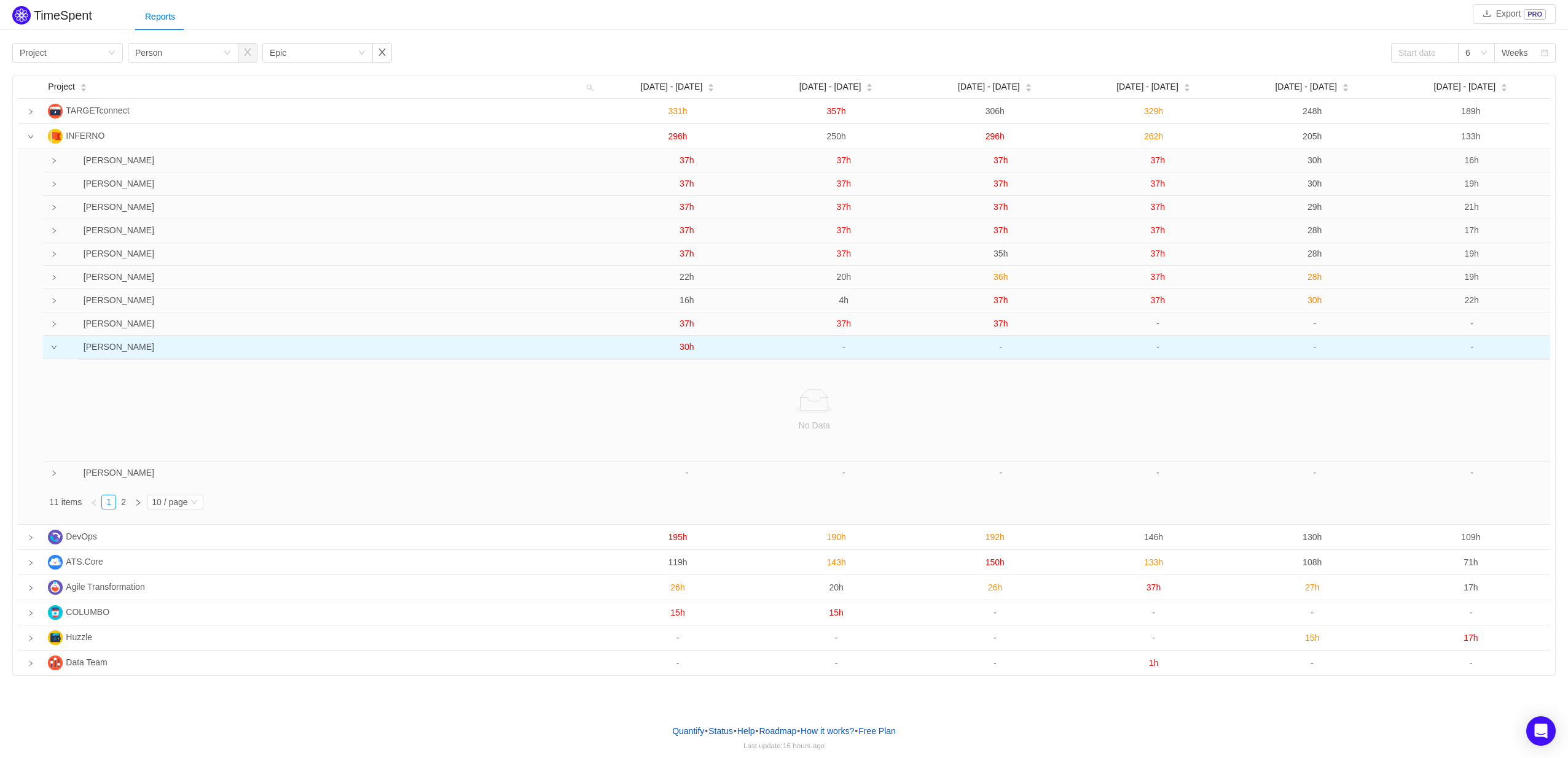
click at [684, 348] on span "30h" at bounding box center [686, 347] width 14 height 10
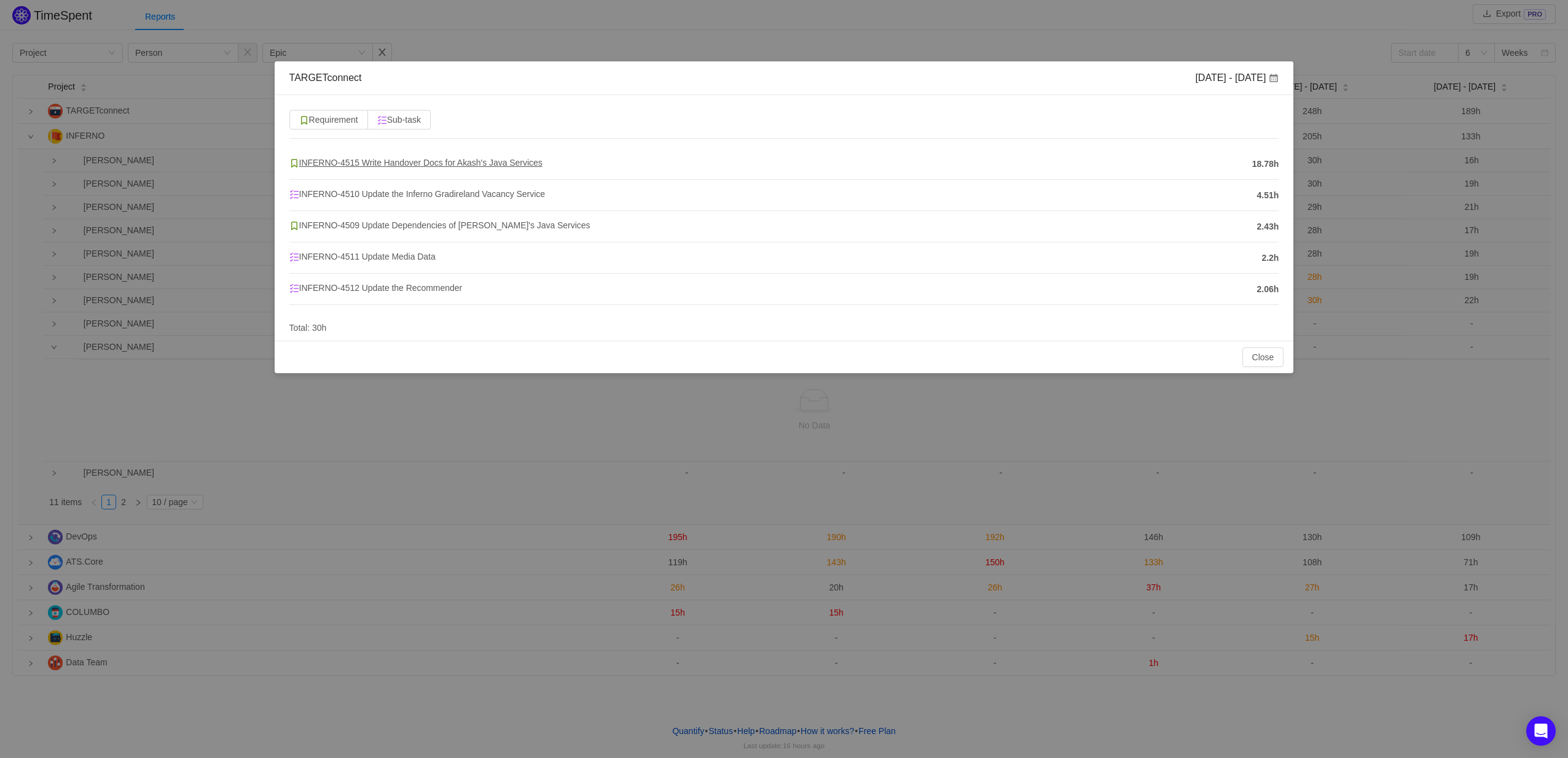
click at [379, 166] on span "INFERNO-4515 Write Handover Docs for Akash's Java Services" at bounding box center [416, 163] width 253 height 10
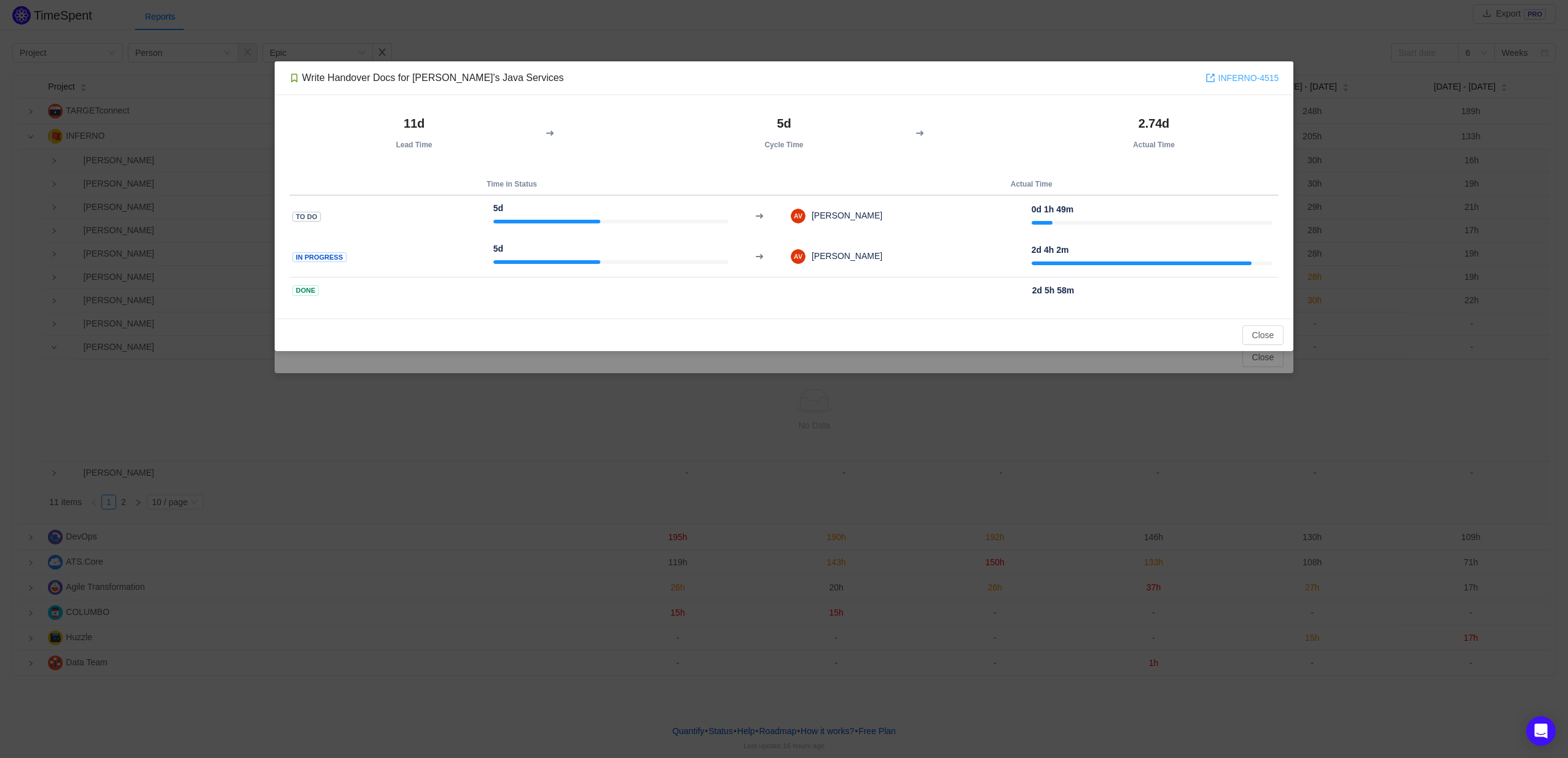
click at [1241, 77] on link "INFERNO-4515" at bounding box center [1242, 78] width 74 height 14
click at [1247, 333] on button "Close" at bounding box center [1264, 335] width 42 height 19
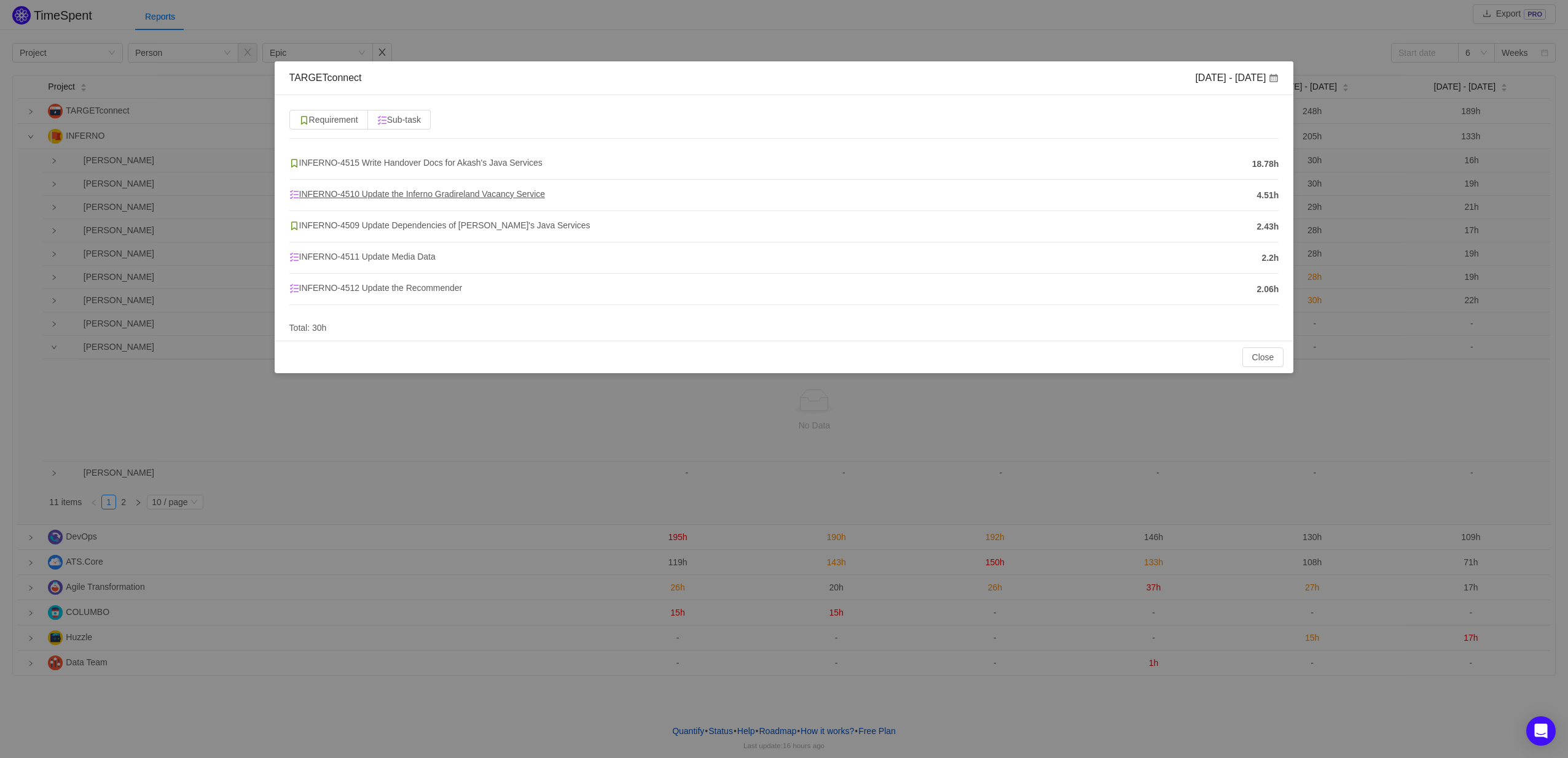
click at [393, 198] on span "INFERNO-4510 Update the Inferno Gradireland Vacancy Service" at bounding box center [417, 194] width 256 height 10
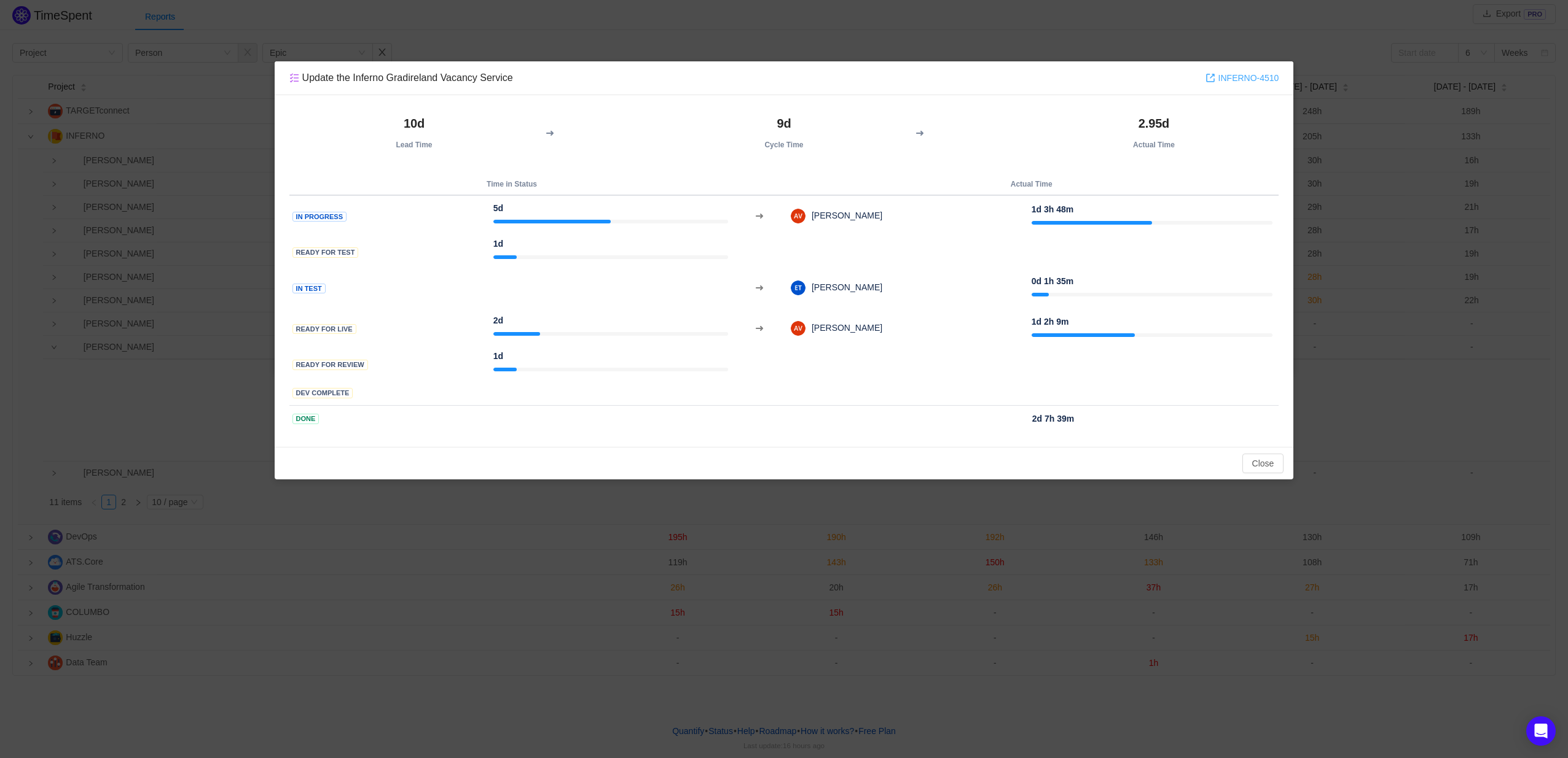
click at [1268, 75] on link "INFERNO-4510" at bounding box center [1242, 78] width 74 height 14
drag, startPoint x: 1261, startPoint y: 462, endPoint x: 1106, endPoint y: 391, distance: 170.5
click at [1261, 462] on button "Close" at bounding box center [1264, 464] width 42 height 19
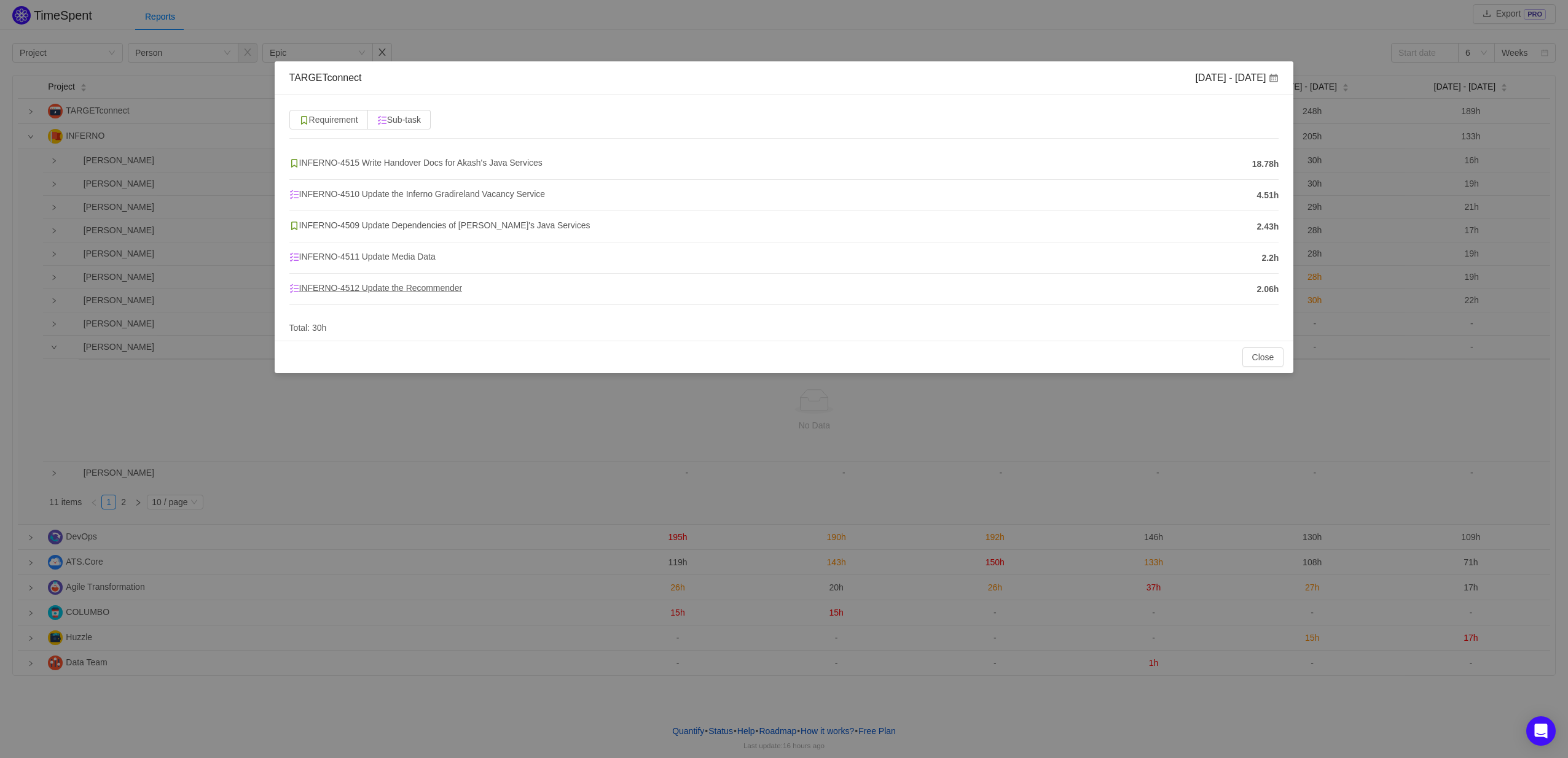
click at [399, 288] on span "INFERNO-4512 Update the Recommender" at bounding box center [376, 288] width 173 height 10
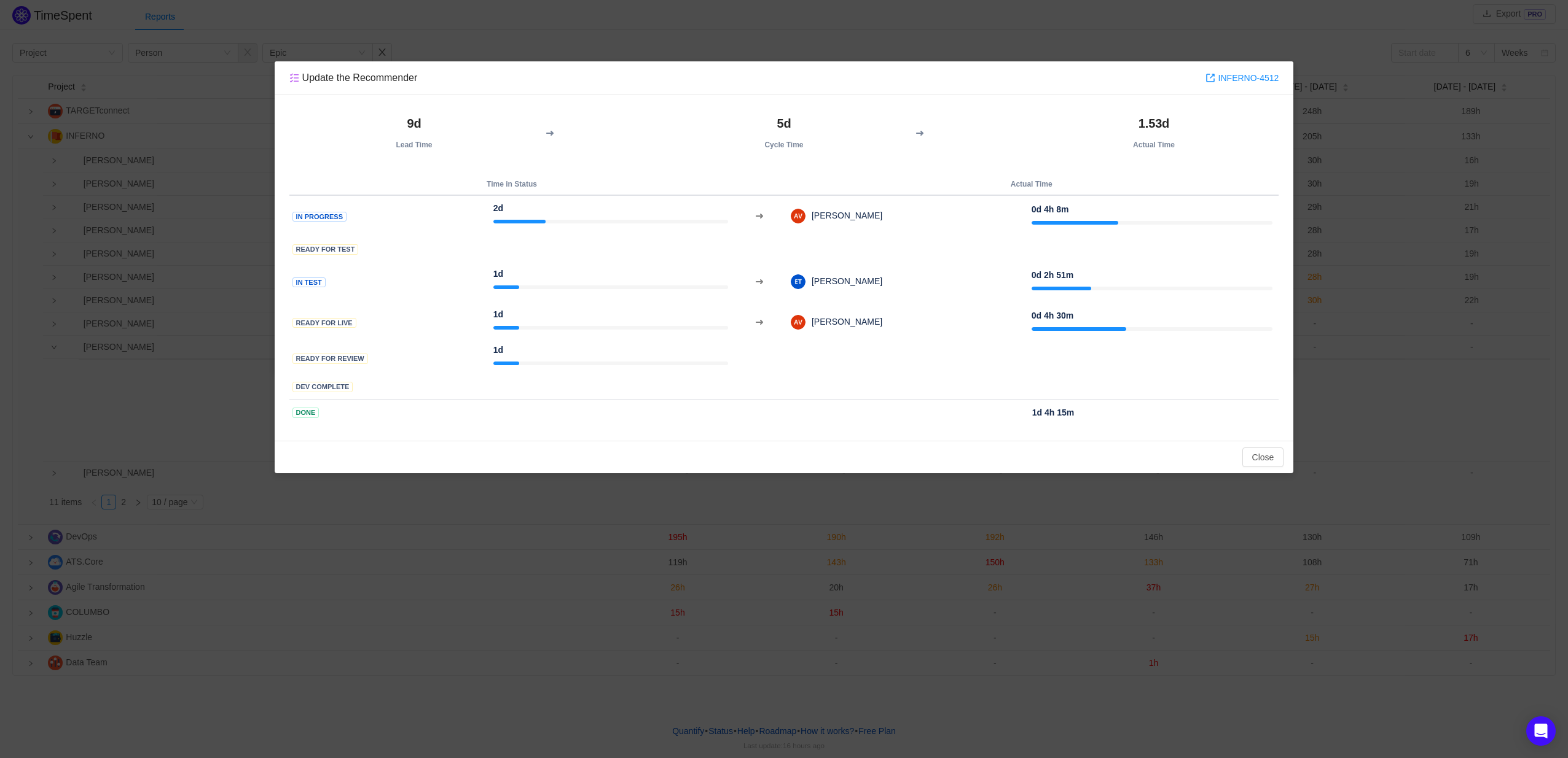
click at [1241, 85] on div "Update the Recommender INFERNO-4512" at bounding box center [784, 79] width 1020 height 34
click at [1241, 75] on link "INFERNO-4512" at bounding box center [1242, 78] width 74 height 14
click at [1267, 449] on button "Close" at bounding box center [1264, 457] width 42 height 19
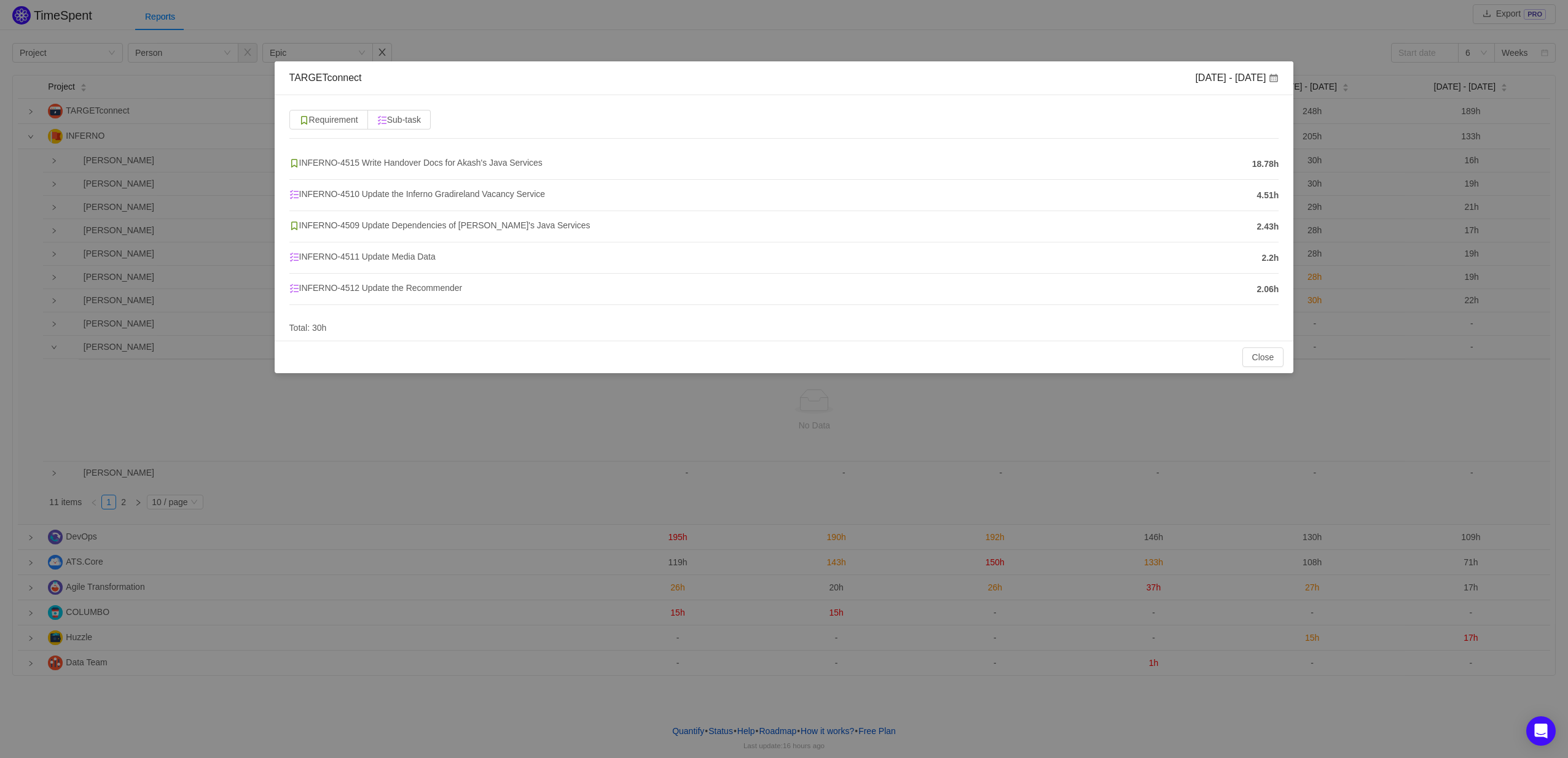
click at [1252, 369] on div "Close OK" at bounding box center [784, 357] width 1020 height 32
click at [1260, 356] on button "Close" at bounding box center [1264, 358] width 42 height 19
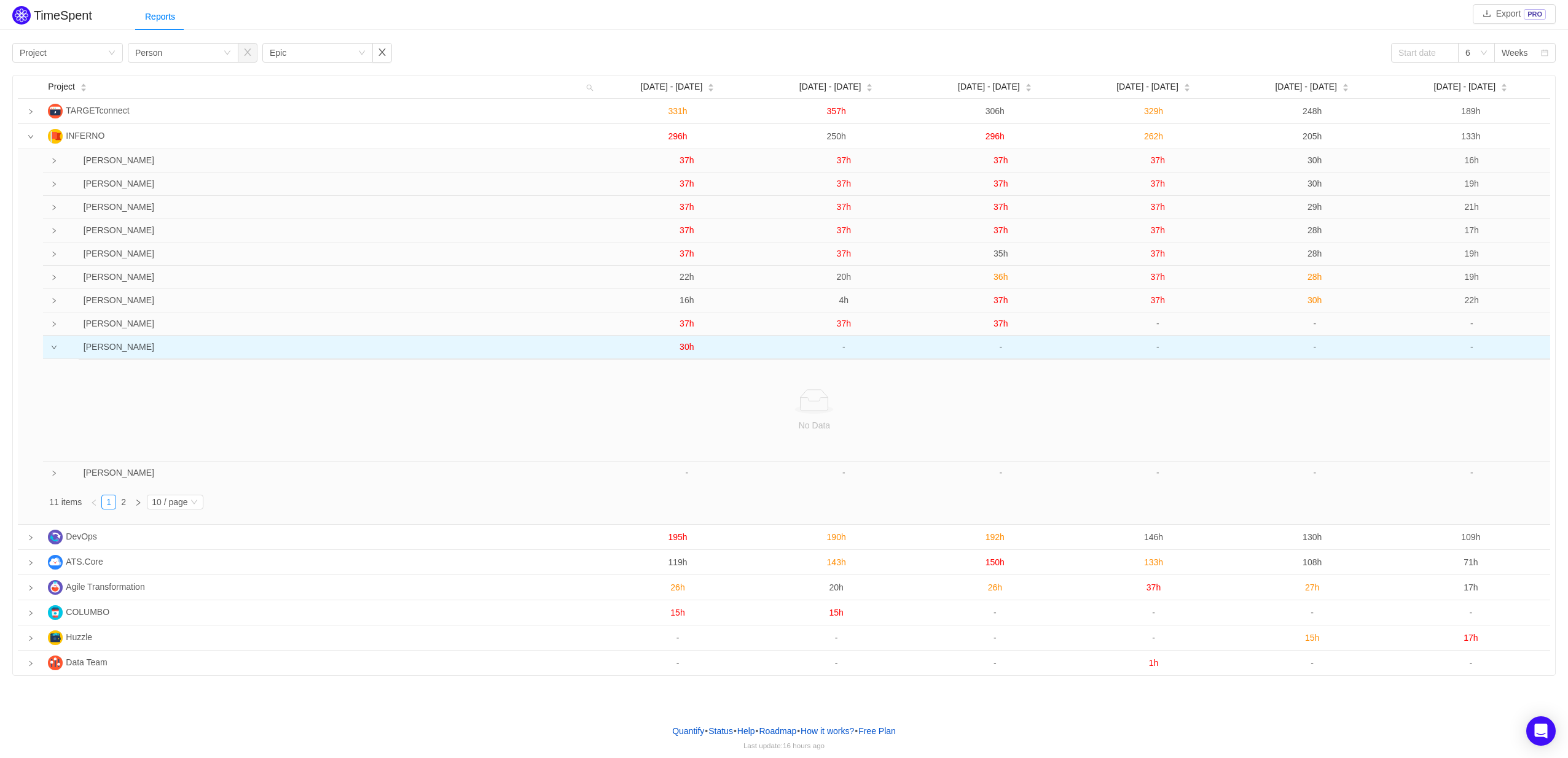
click at [56, 347] on icon "icon: down" at bounding box center [54, 348] width 6 height 6
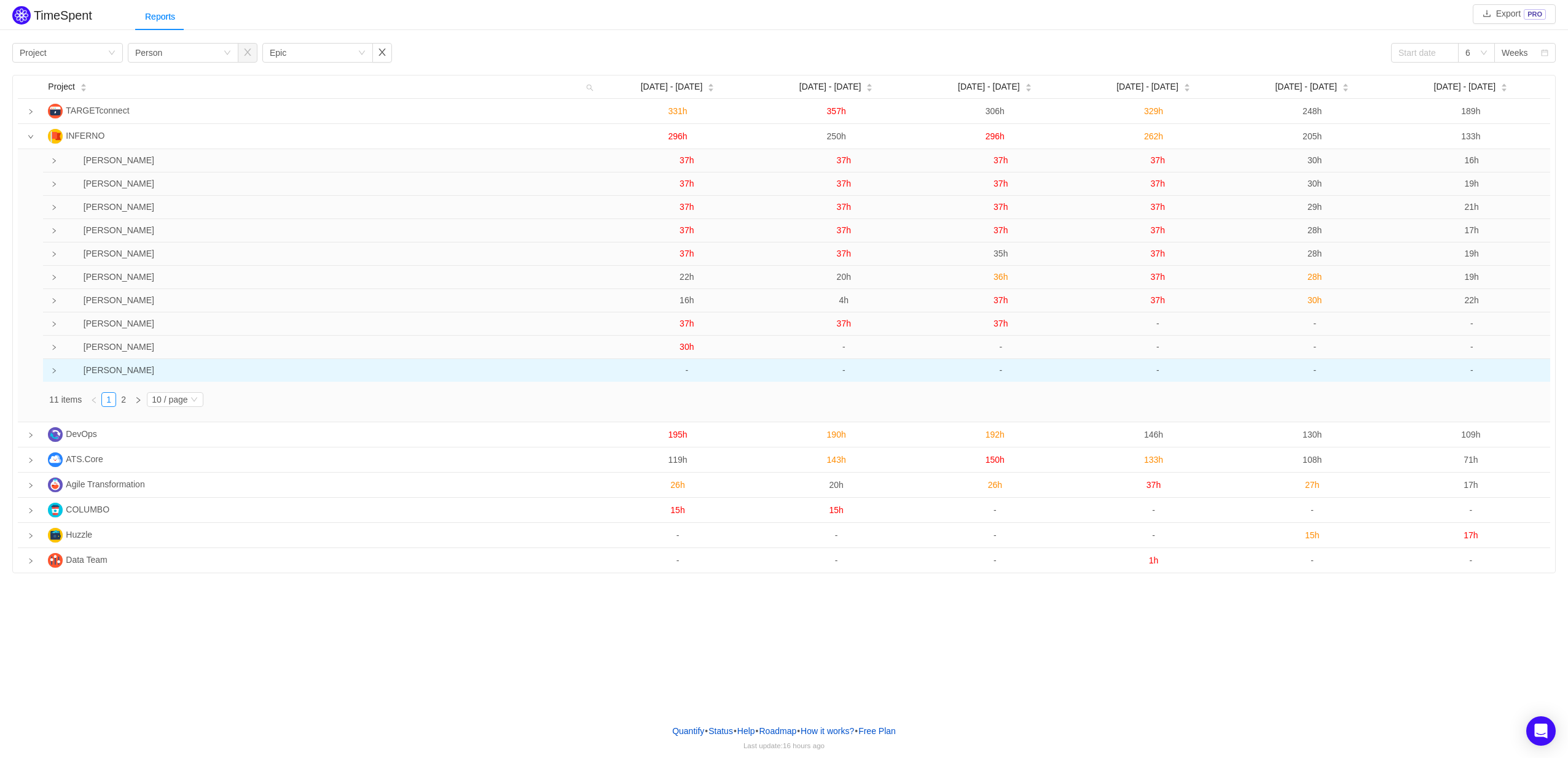
click at [54, 368] on td at bounding box center [51, 370] width 16 height 23
click at [54, 368] on td at bounding box center [51, 370] width 16 height 24
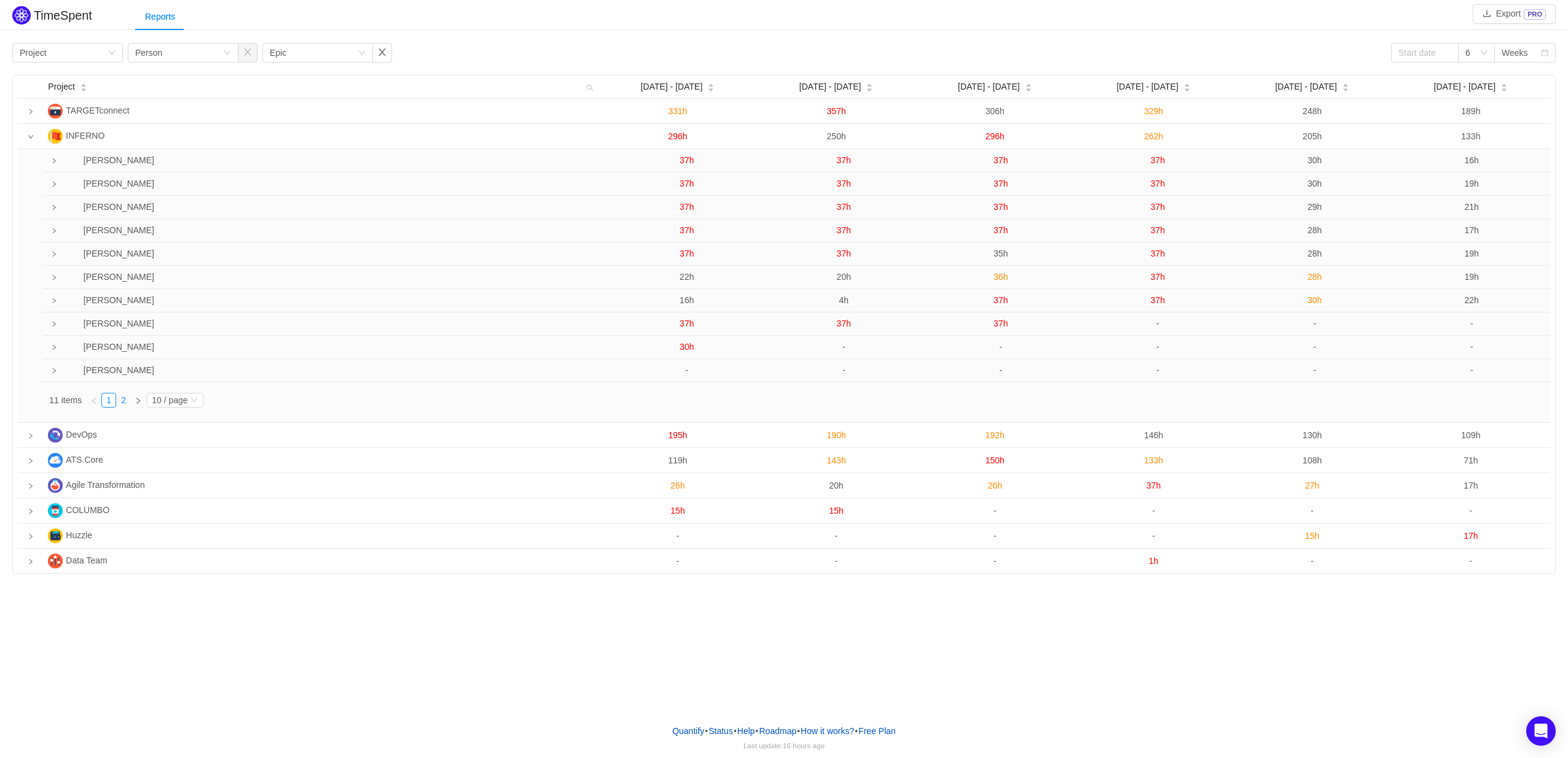
click at [125, 401] on link "2" at bounding box center [123, 400] width 14 height 14
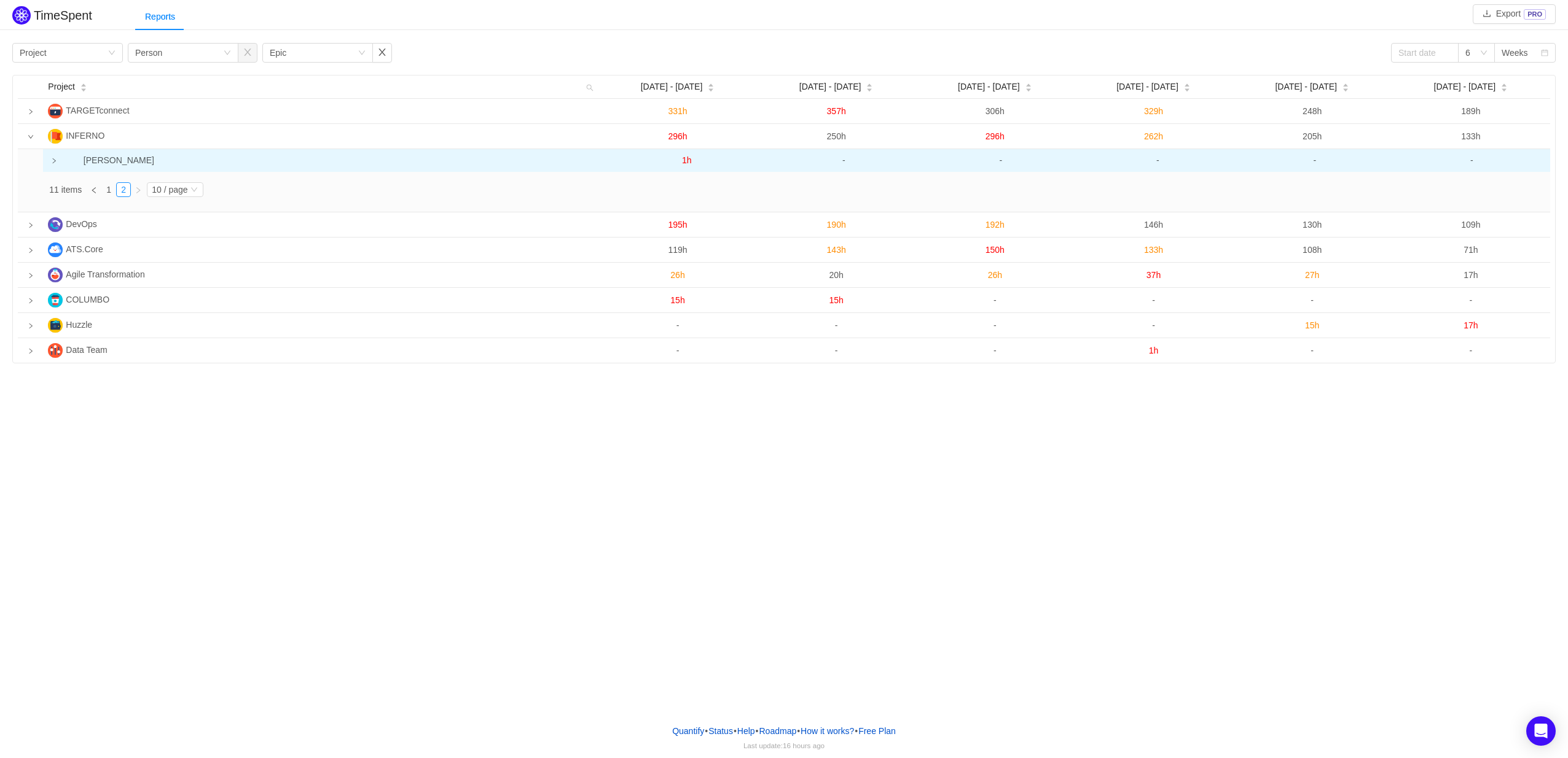
click at [57, 159] on icon "icon: right" at bounding box center [54, 161] width 6 height 6
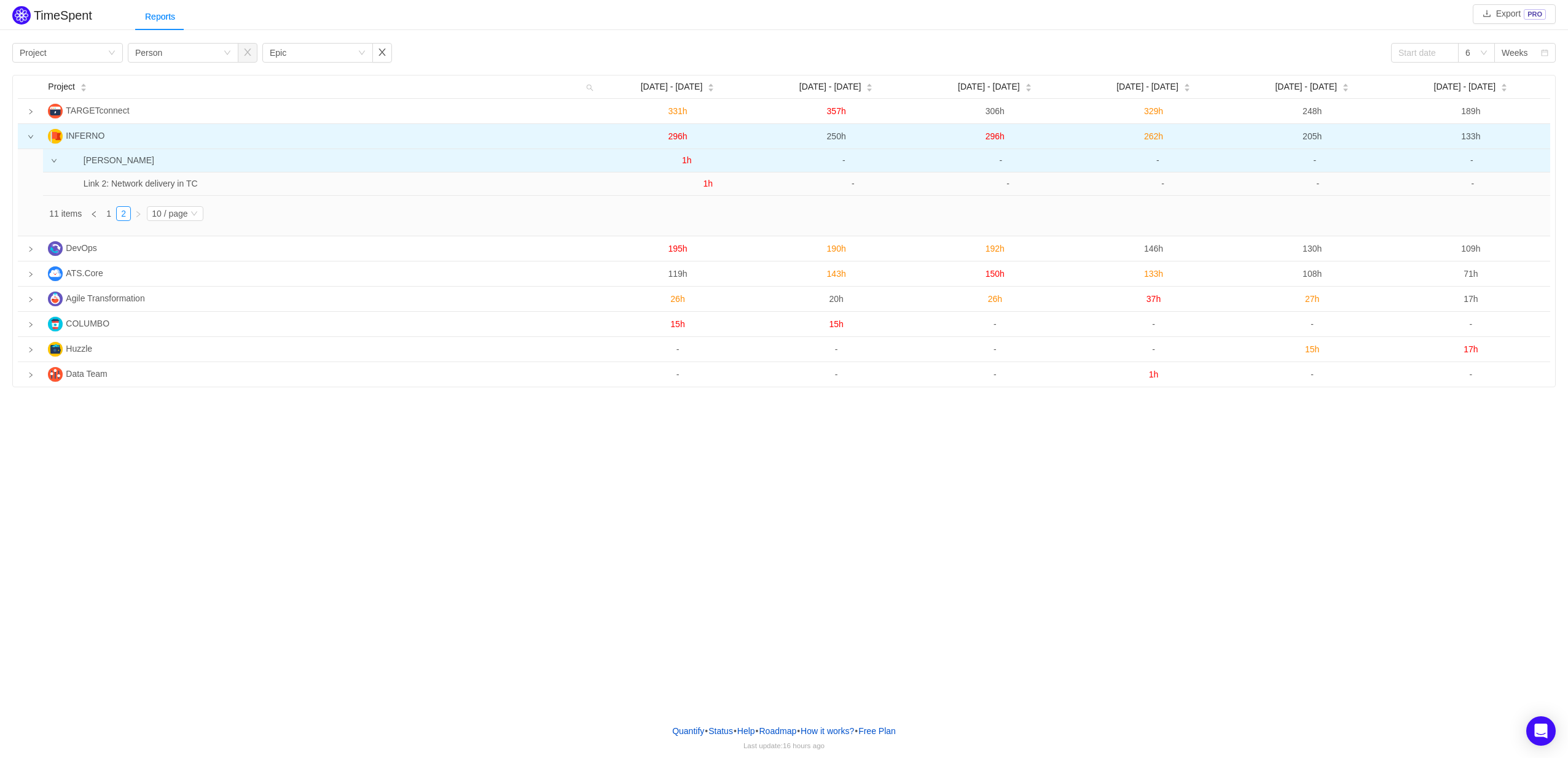
click at [29, 142] on td at bounding box center [30, 136] width 25 height 25
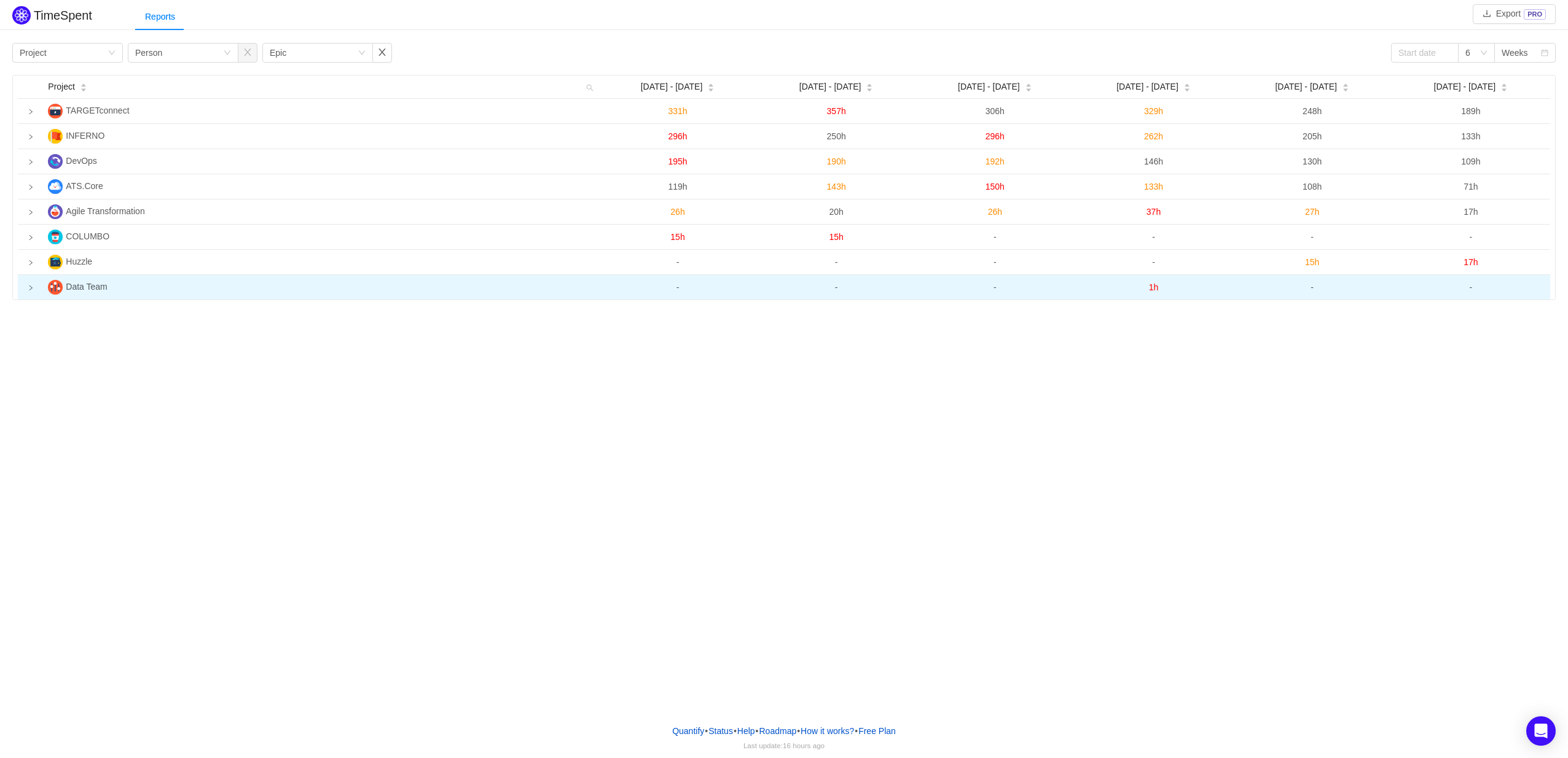
click at [27, 292] on td at bounding box center [30, 287] width 25 height 24
click at [27, 292] on td at bounding box center [30, 287] width 25 height 25
